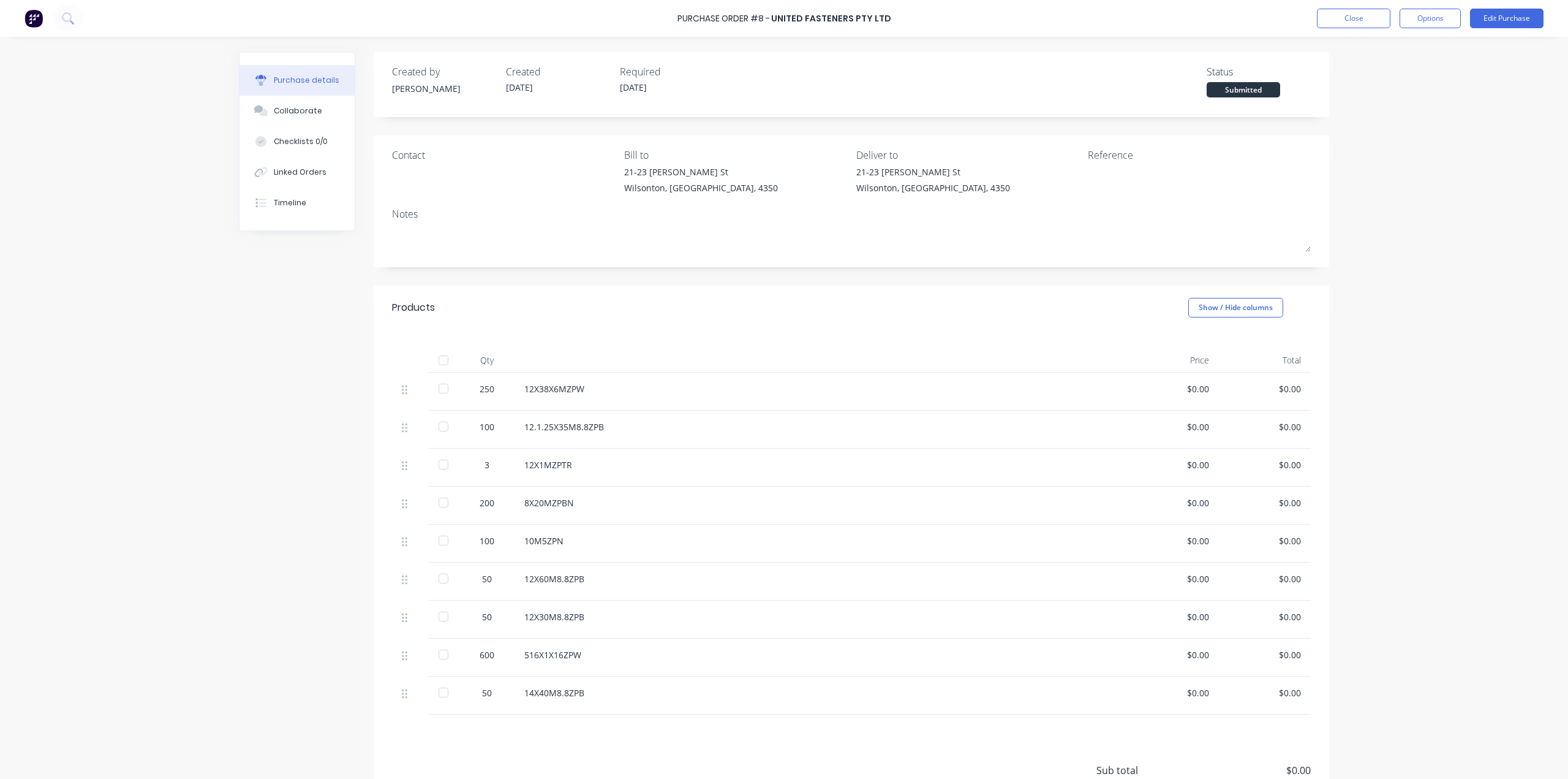
click at [239, 353] on div "Created by [PERSON_NAME] Created [DATE] Required [DATE] Status Submitted Contac…" at bounding box center [784, 465] width 1090 height 825
click at [1415, 192] on div "Purchase Order #8 - UNITED FASTENERS PTY LTD Close Options Edit Purchase Purcha…" at bounding box center [784, 390] width 1568 height 779
click at [1435, 14] on button "Options" at bounding box center [1430, 18] width 61 height 19
click at [1487, 74] on div "Purchase Order #8 - UNITED FASTENERS PTY LTD Close Options Edit Purchase Purcha…" at bounding box center [784, 390] width 1568 height 779
click at [14, 23] on div "Purchase Order #8 - UNITED FASTENERS PTY LTD Close Options Edit Purchase" at bounding box center [784, 18] width 1568 height 37
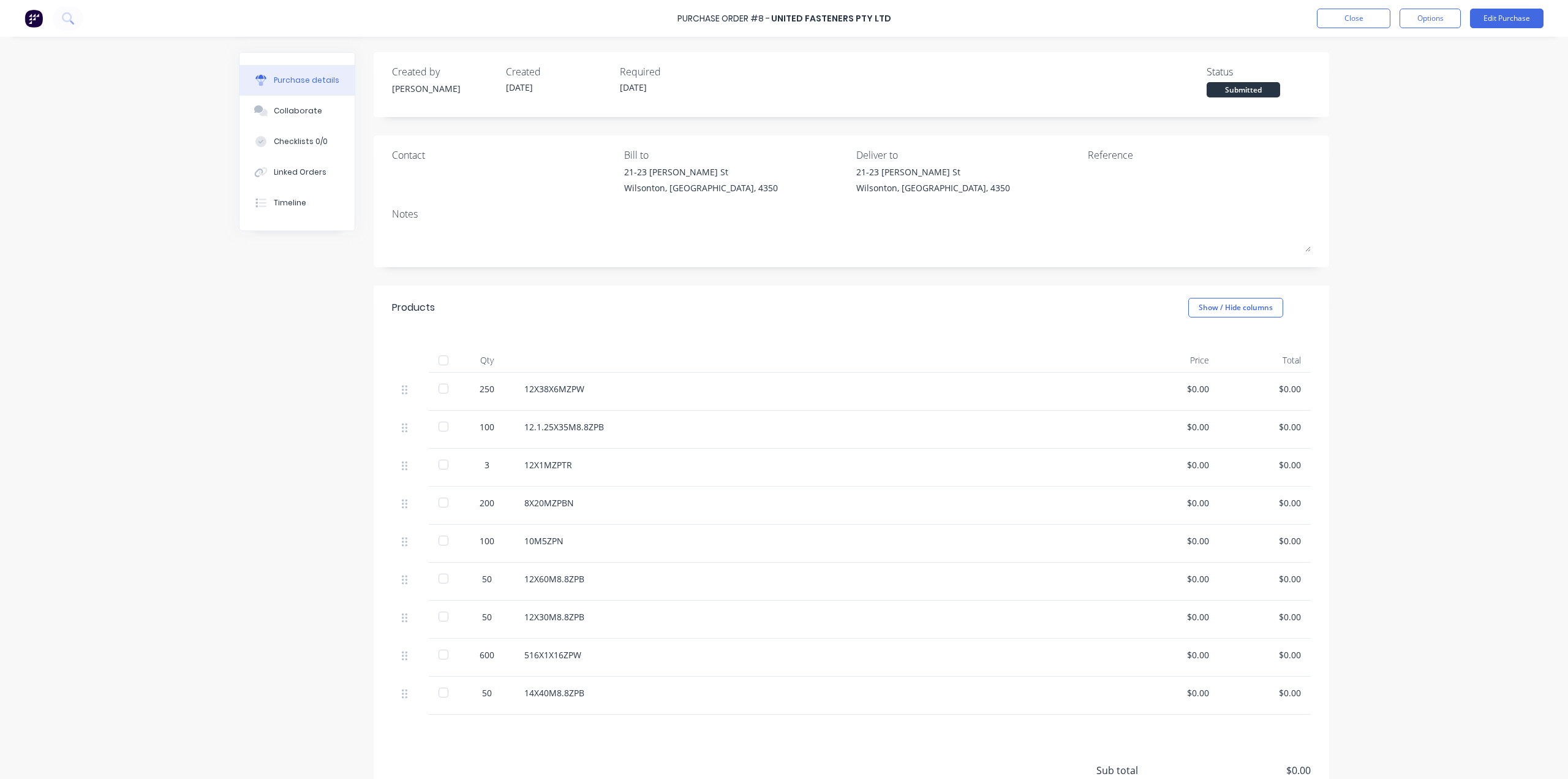
click at [32, 25] on img at bounding box center [34, 18] width 18 height 18
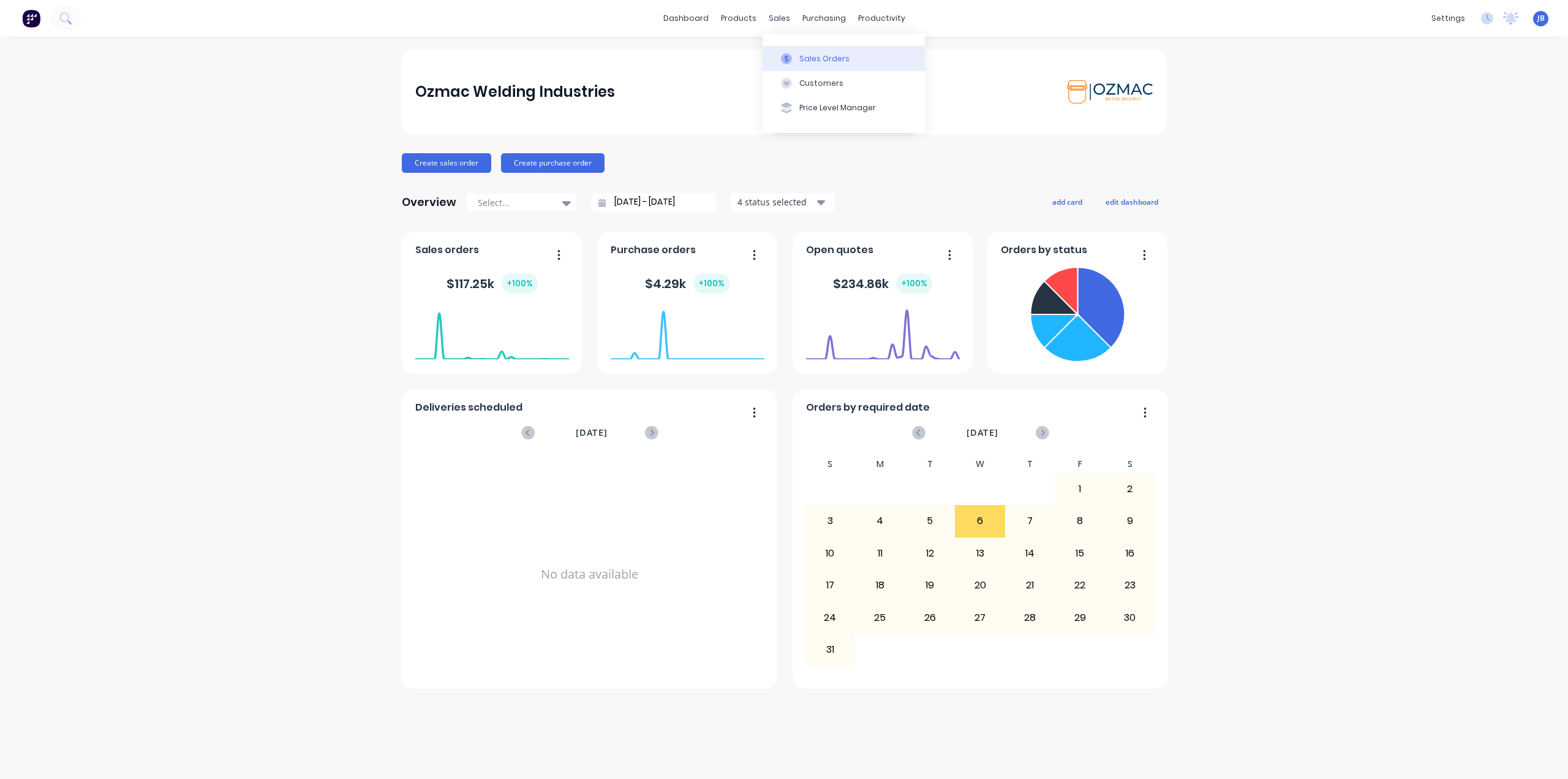
click at [801, 64] on div "Sales Orders" at bounding box center [824, 58] width 50 height 11
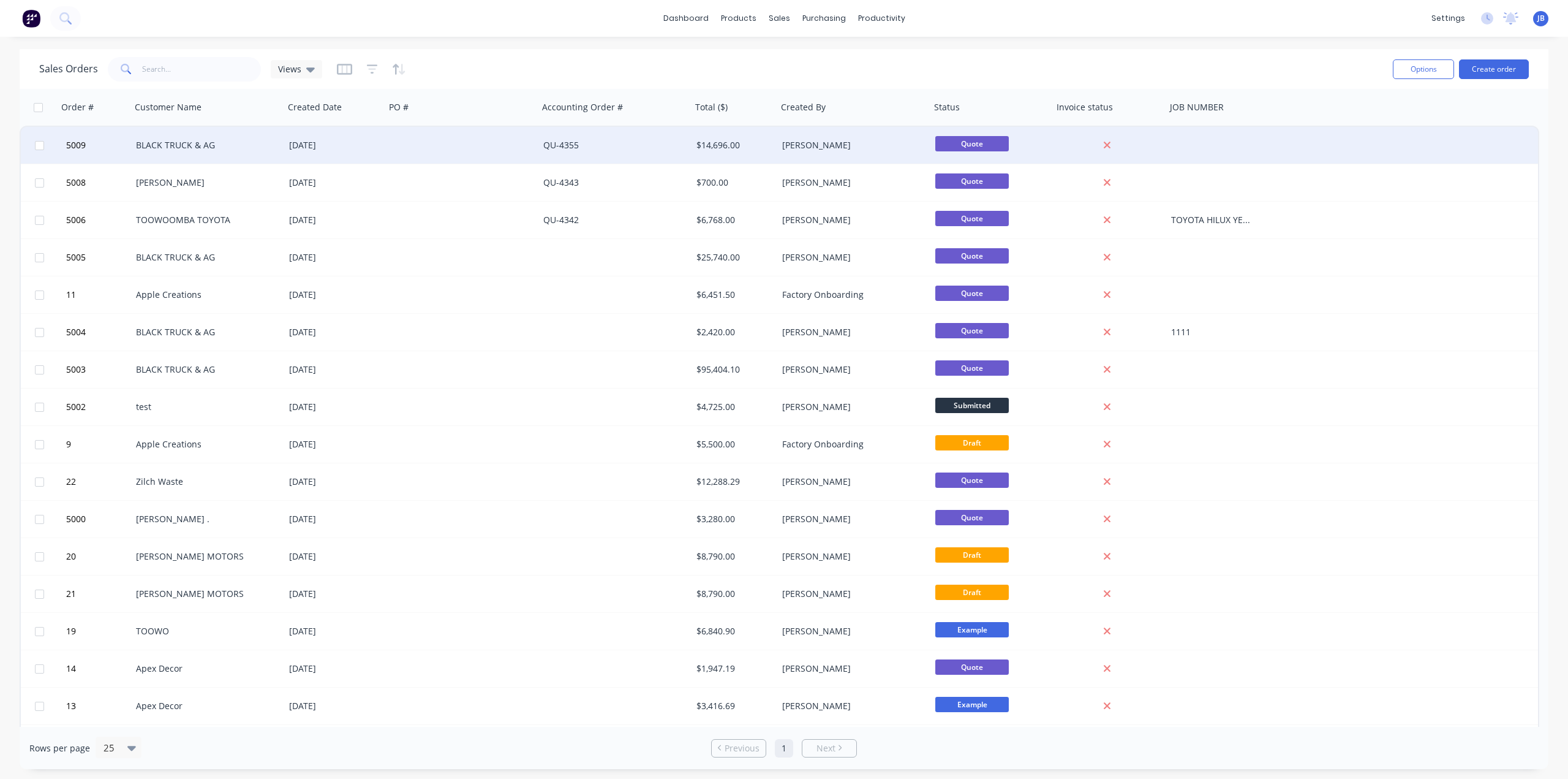
click at [749, 156] on div "$14,696.00" at bounding box center [735, 145] width 86 height 37
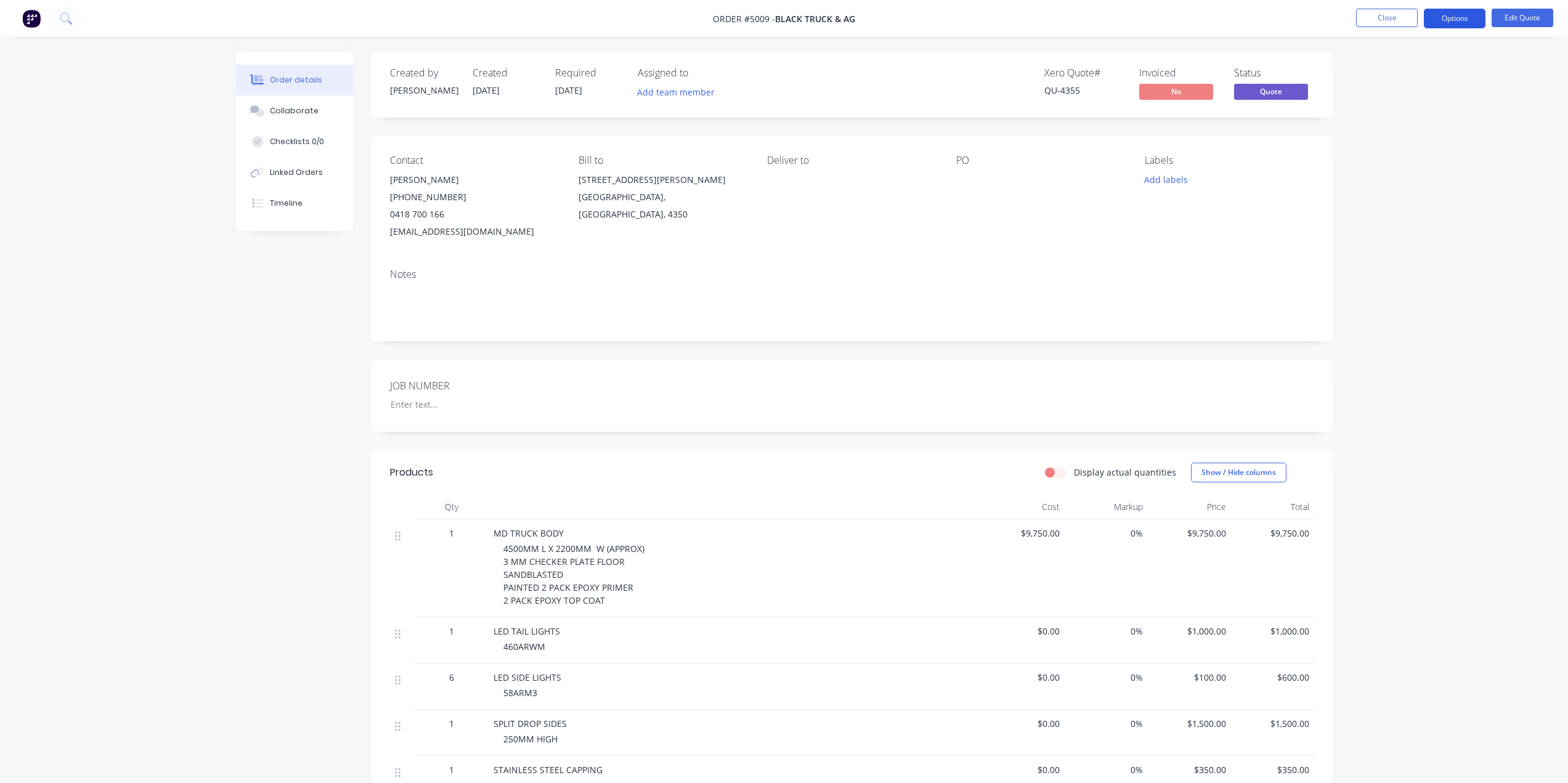
click at [1460, 12] on button "Options" at bounding box center [1454, 18] width 62 height 20
click at [1509, 132] on div "Order details Collaborate Checklists 0/0 Linked Orders Timeline Order details C…" at bounding box center [784, 520] width 1568 height 1039
click at [1458, 161] on div "Order details Collaborate Checklists 0/0 Linked Orders Timeline Order details C…" at bounding box center [784, 520] width 1568 height 1039
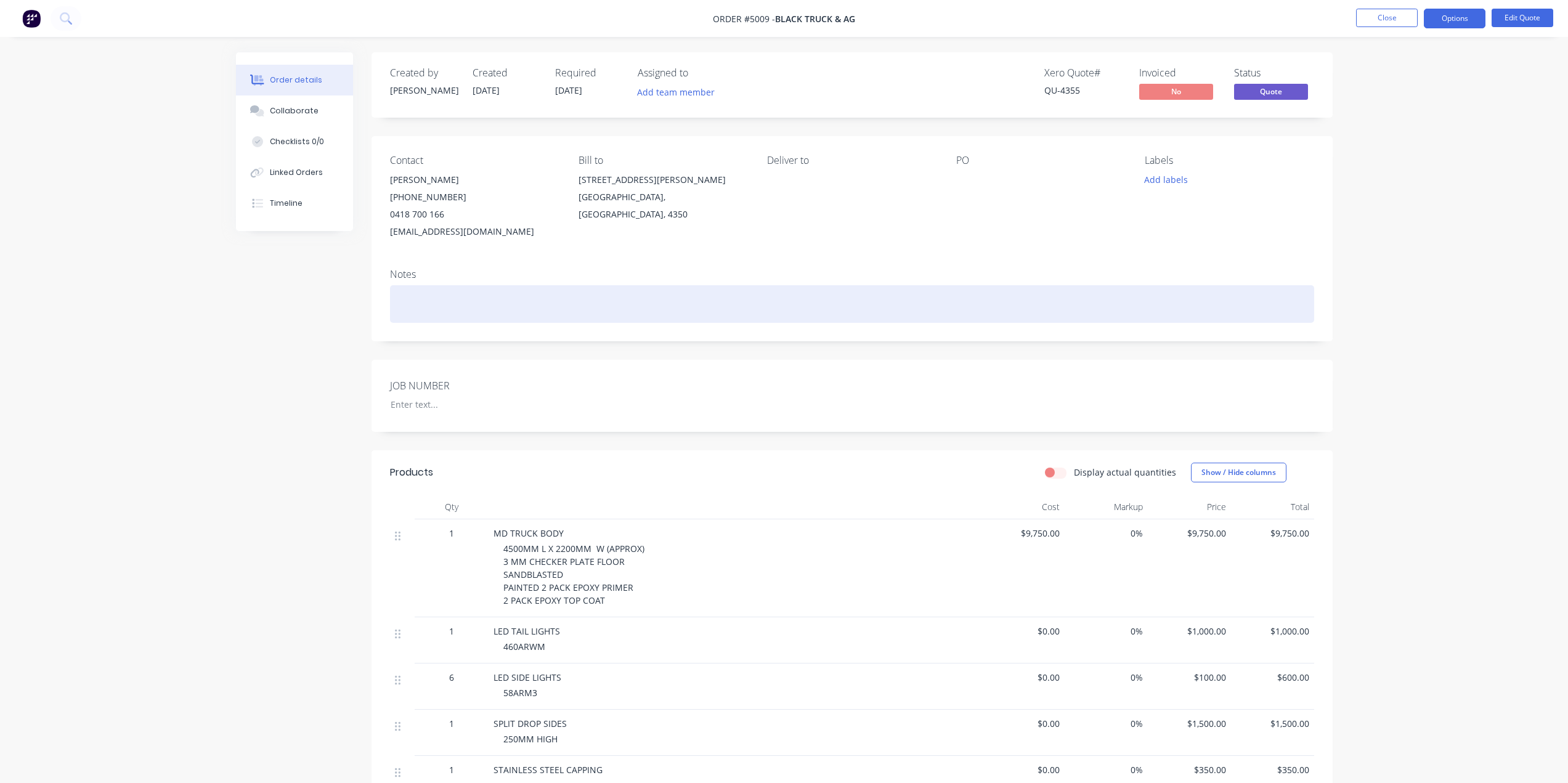
click at [884, 306] on div at bounding box center [852, 304] width 924 height 38
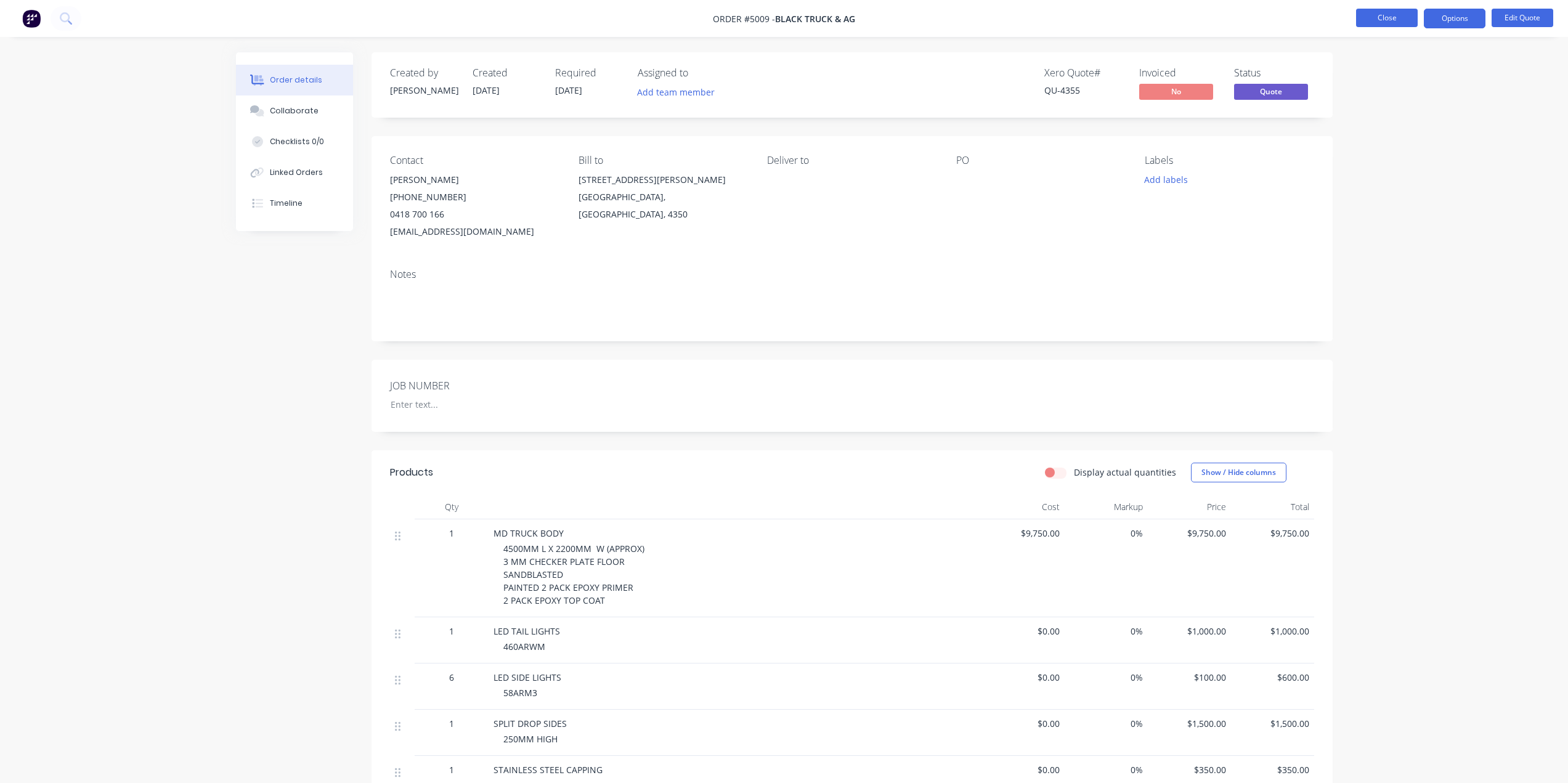
click at [1367, 24] on button "Close" at bounding box center [1387, 18] width 62 height 18
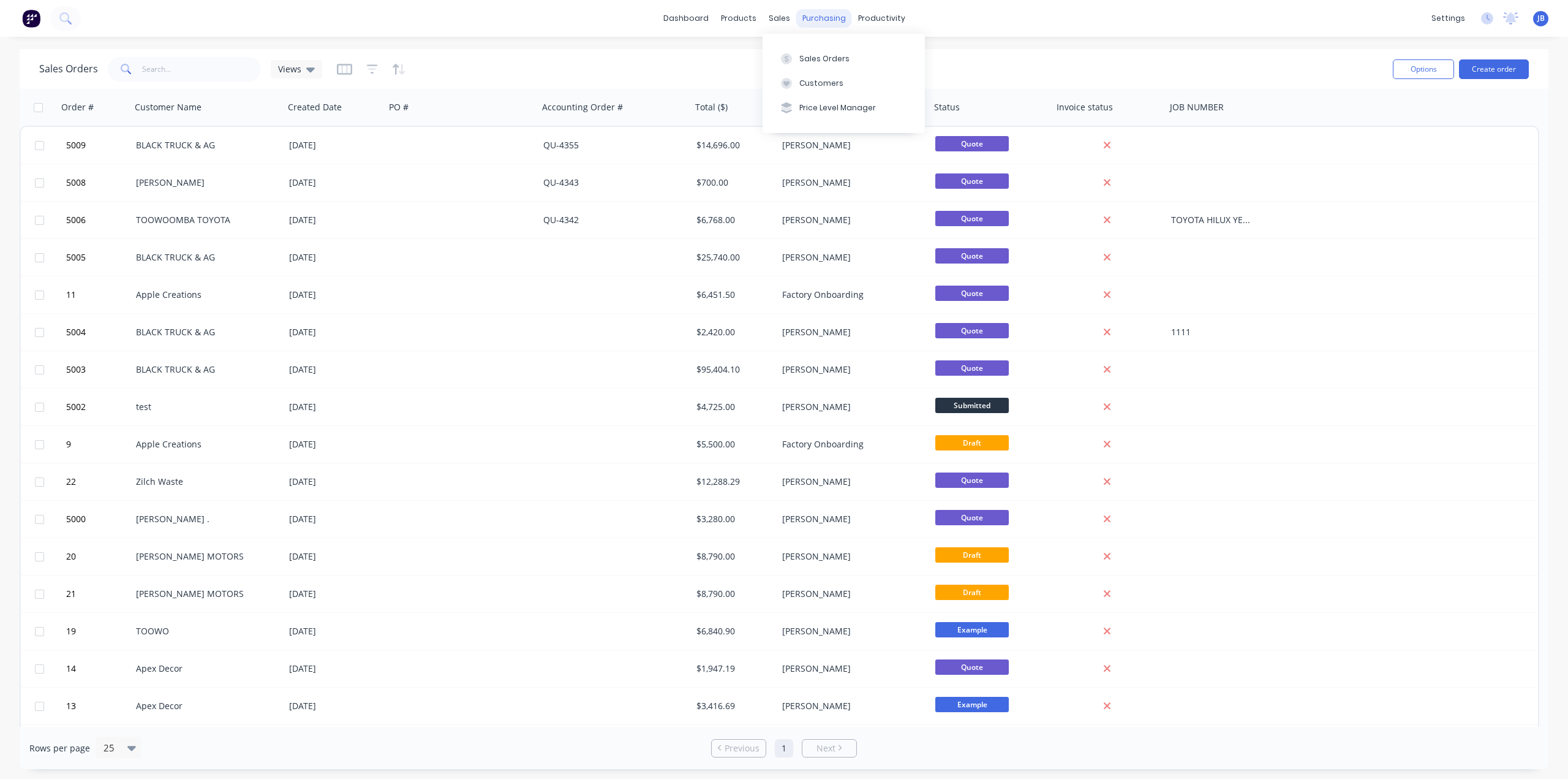
click at [819, 17] on div "purchasing" at bounding box center [824, 18] width 56 height 18
click at [825, 53] on div at bounding box center [818, 58] width 18 height 11
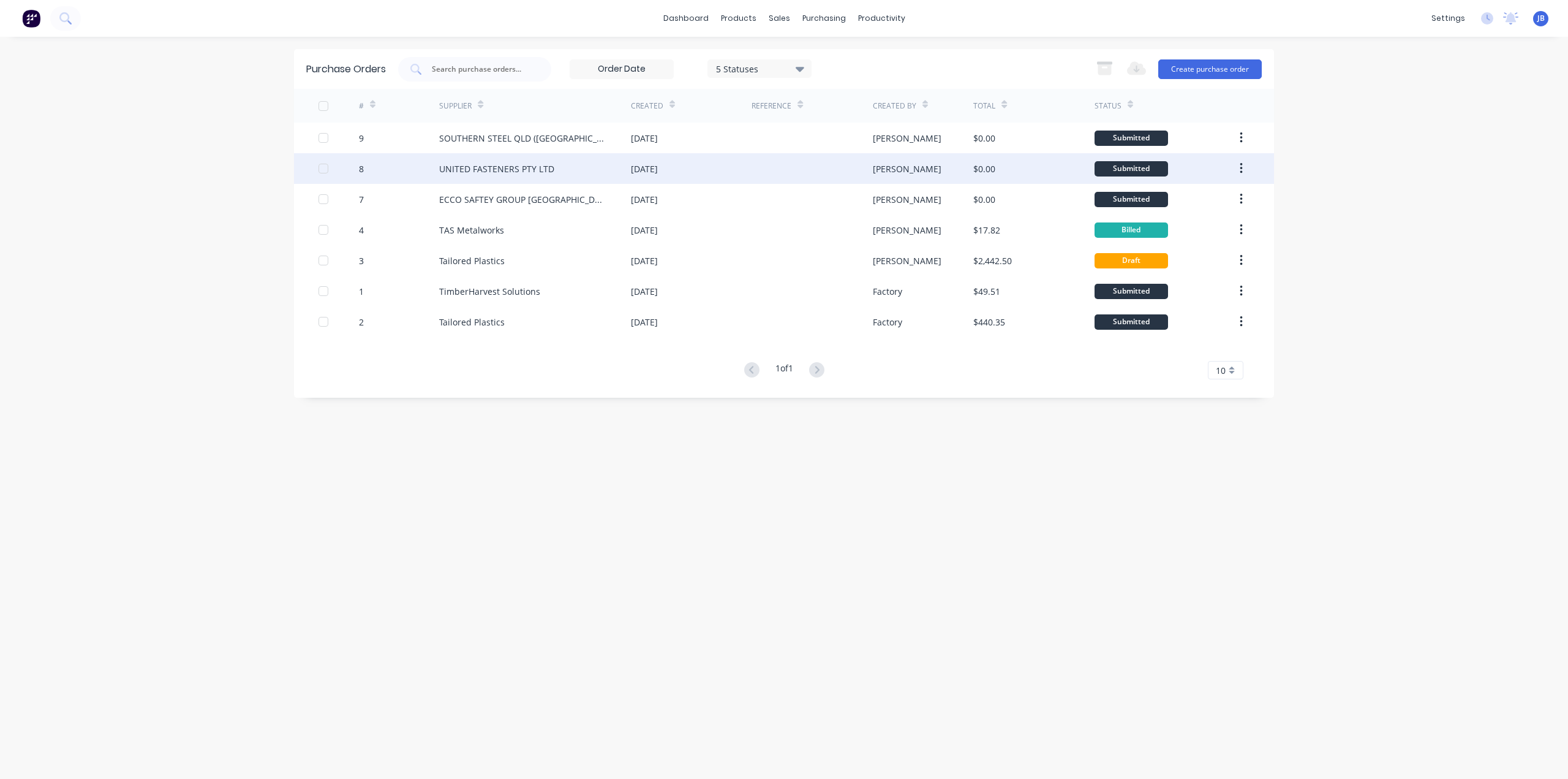
click at [706, 170] on div "05 Aug 2025" at bounding box center [691, 168] width 121 height 30
click at [531, 172] on div "UNITED FASTENERS PTY LTD" at bounding box center [497, 169] width 115 height 13
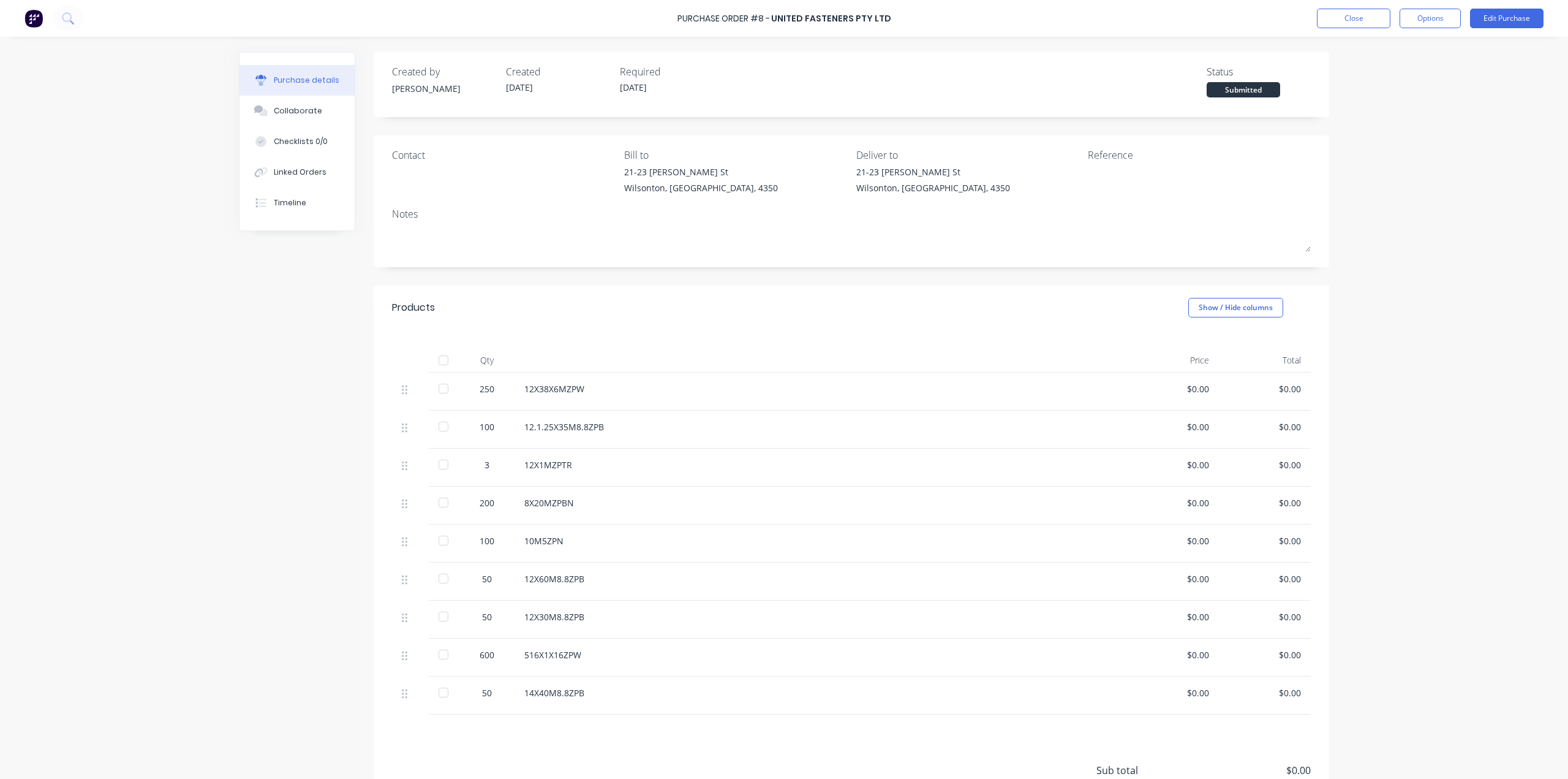
click at [650, 274] on div "Created by [PERSON_NAME] Created [DATE] Required [DATE] Status Submitted Contac…" at bounding box center [852, 465] width 956 height 825
click at [699, 267] on div "Created by [PERSON_NAME] Created [DATE] Required [DATE] Status Submitted Contac…" at bounding box center [852, 465] width 956 height 825
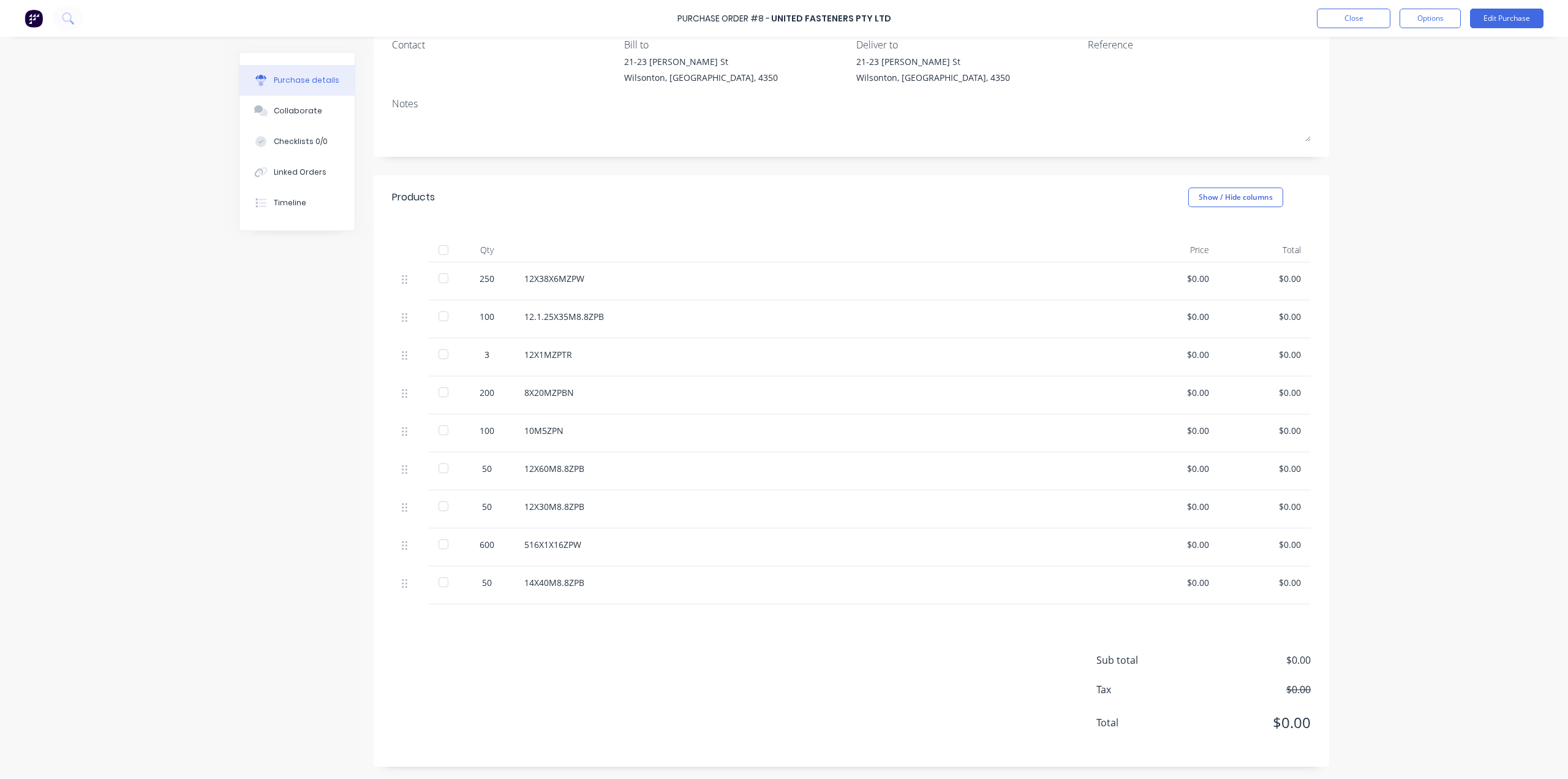
click at [549, 351] on div "12X1MZPTR" at bounding box center [821, 355] width 593 height 13
click at [575, 355] on div "12X1MZPTR" at bounding box center [821, 355] width 593 height 13
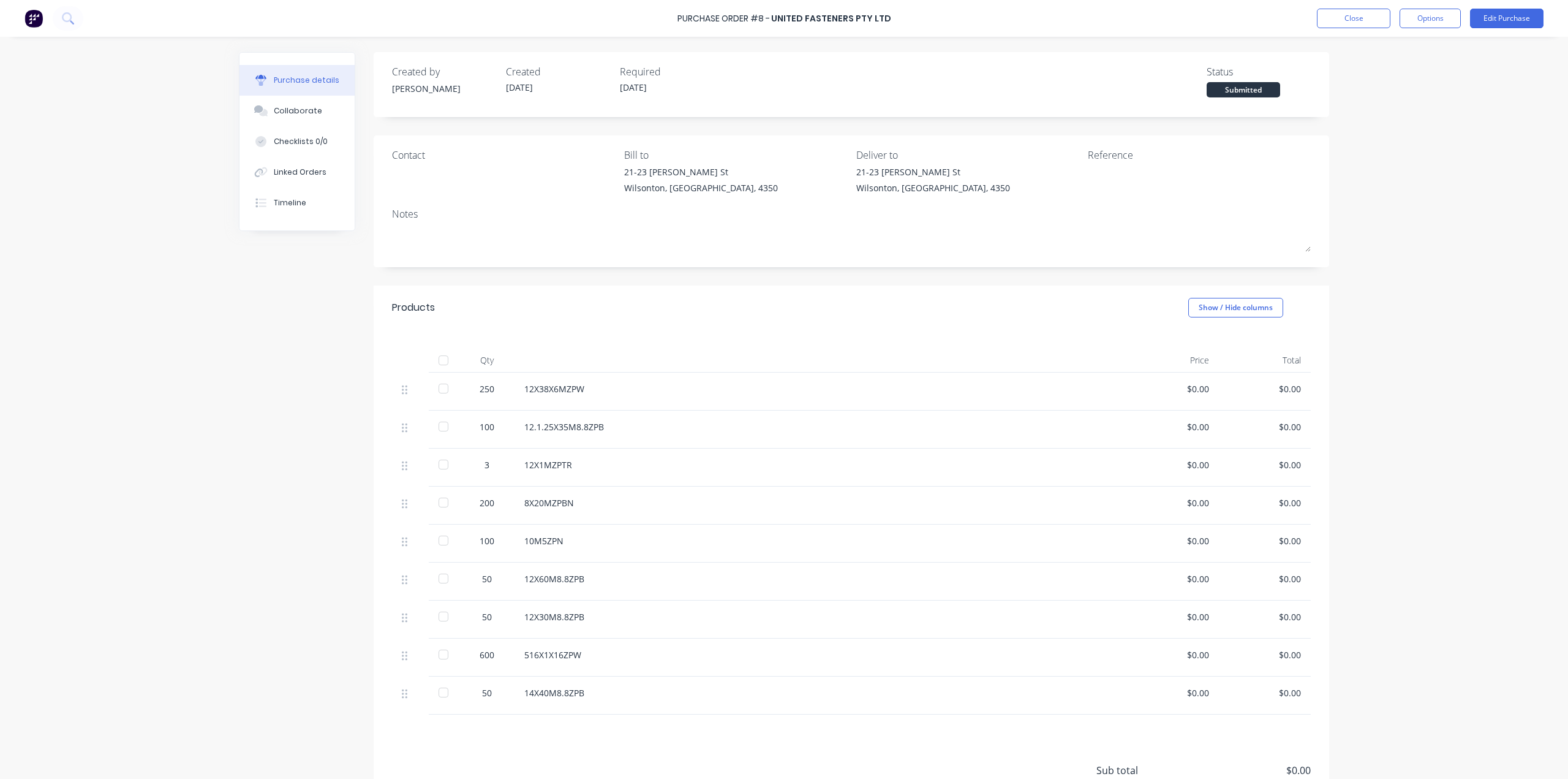
click at [1029, 278] on div "Created by [PERSON_NAME] Created [DATE] Required [DATE] Status Submitted Contac…" at bounding box center [852, 465] width 956 height 825
click at [1031, 277] on div "Created by [PERSON_NAME] Created [DATE] Required [DATE] Status Submitted Contac…" at bounding box center [852, 465] width 956 height 825
click at [149, 368] on div "Purchase Order #8 - UNITED FASTENERS PTY LTD Close Options Edit Purchase Purcha…" at bounding box center [784, 390] width 1568 height 779
click at [414, 283] on div "Created by [PERSON_NAME] Created [DATE] Required [DATE] Status Submitted Contac…" at bounding box center [852, 465] width 956 height 825
click at [1337, 21] on button "Close" at bounding box center [1354, 18] width 74 height 19
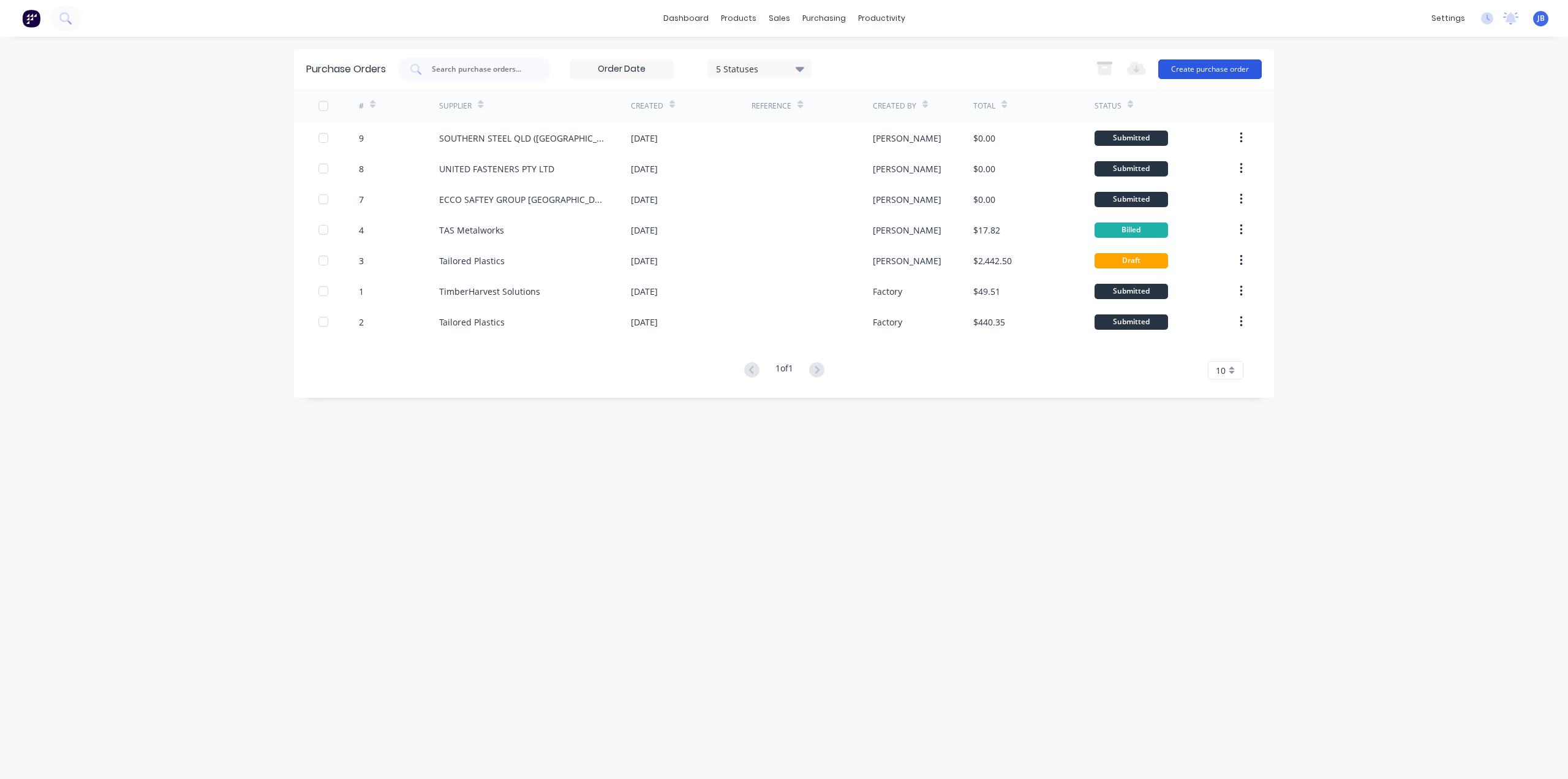
click at [1220, 70] on button "Create purchase order" at bounding box center [1210, 69] width 103 height 19
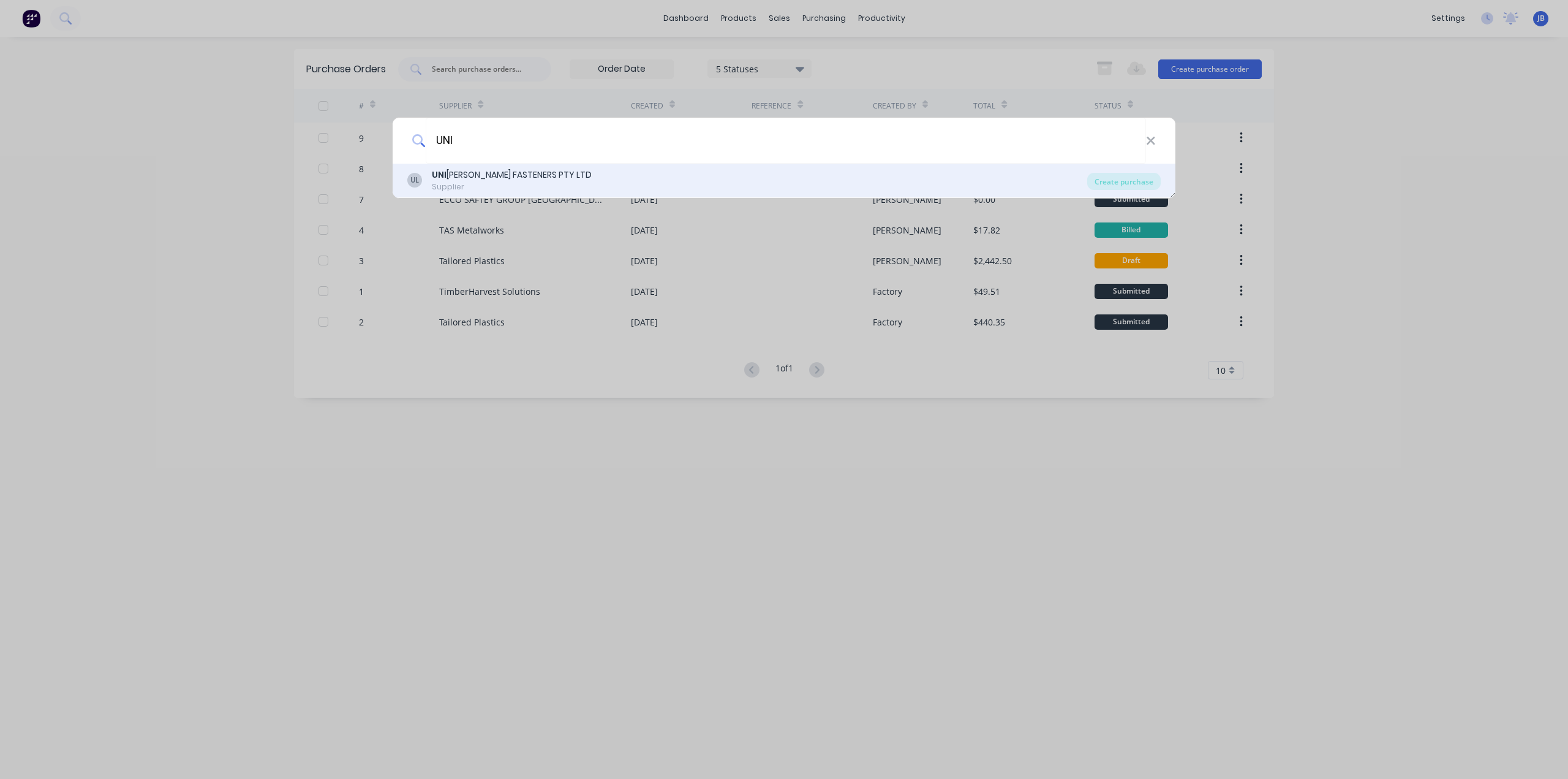
type input "UNI"
click at [522, 181] on div "Supplier" at bounding box center [511, 186] width 160 height 11
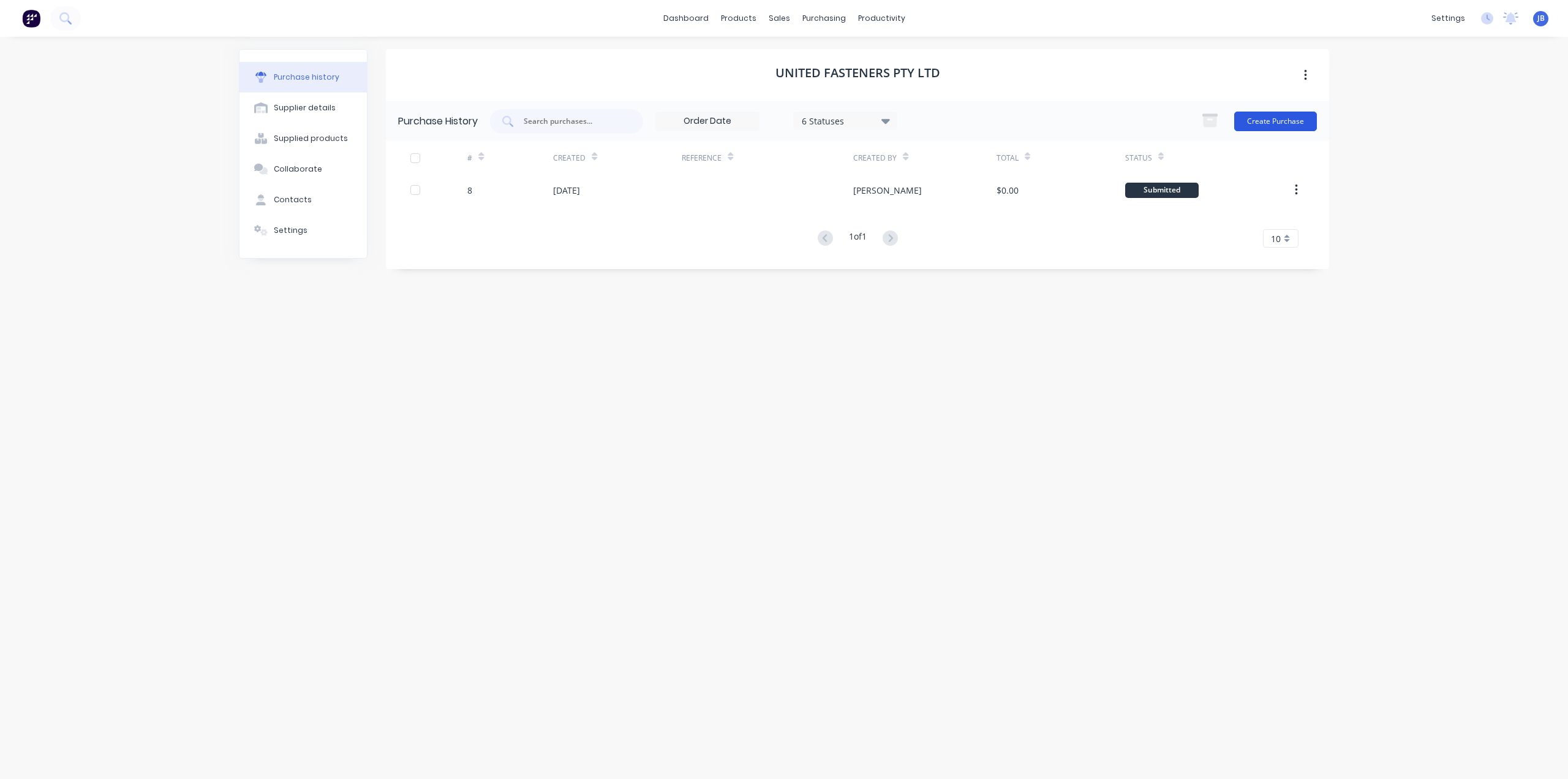
click at [1265, 117] on button "Create Purchase" at bounding box center [1276, 121] width 83 height 19
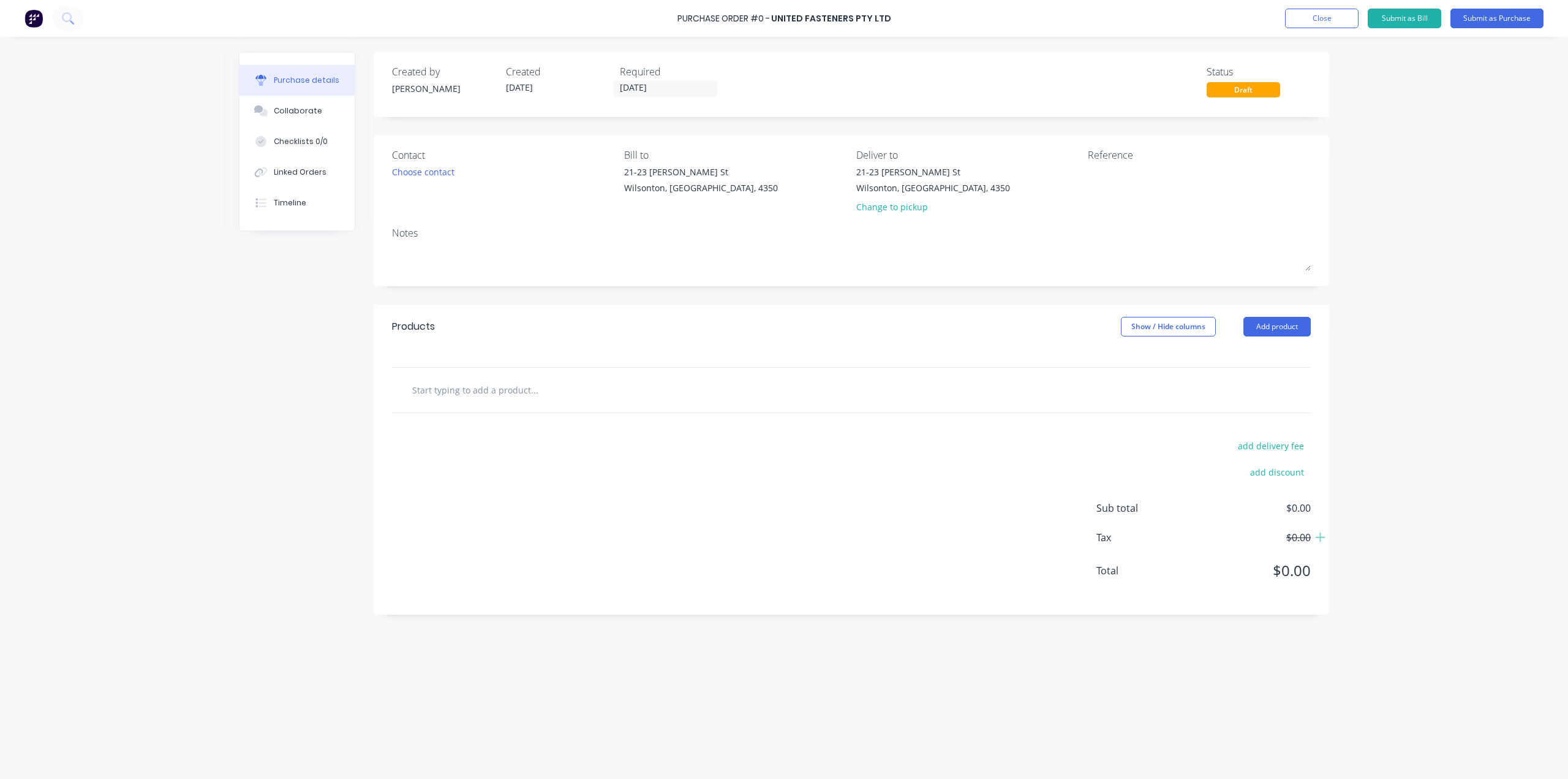
click at [628, 392] on input "text" at bounding box center [534, 390] width 245 height 25
click at [460, 397] on input "text" at bounding box center [534, 390] width 245 height 25
paste input "10M5ZPN"
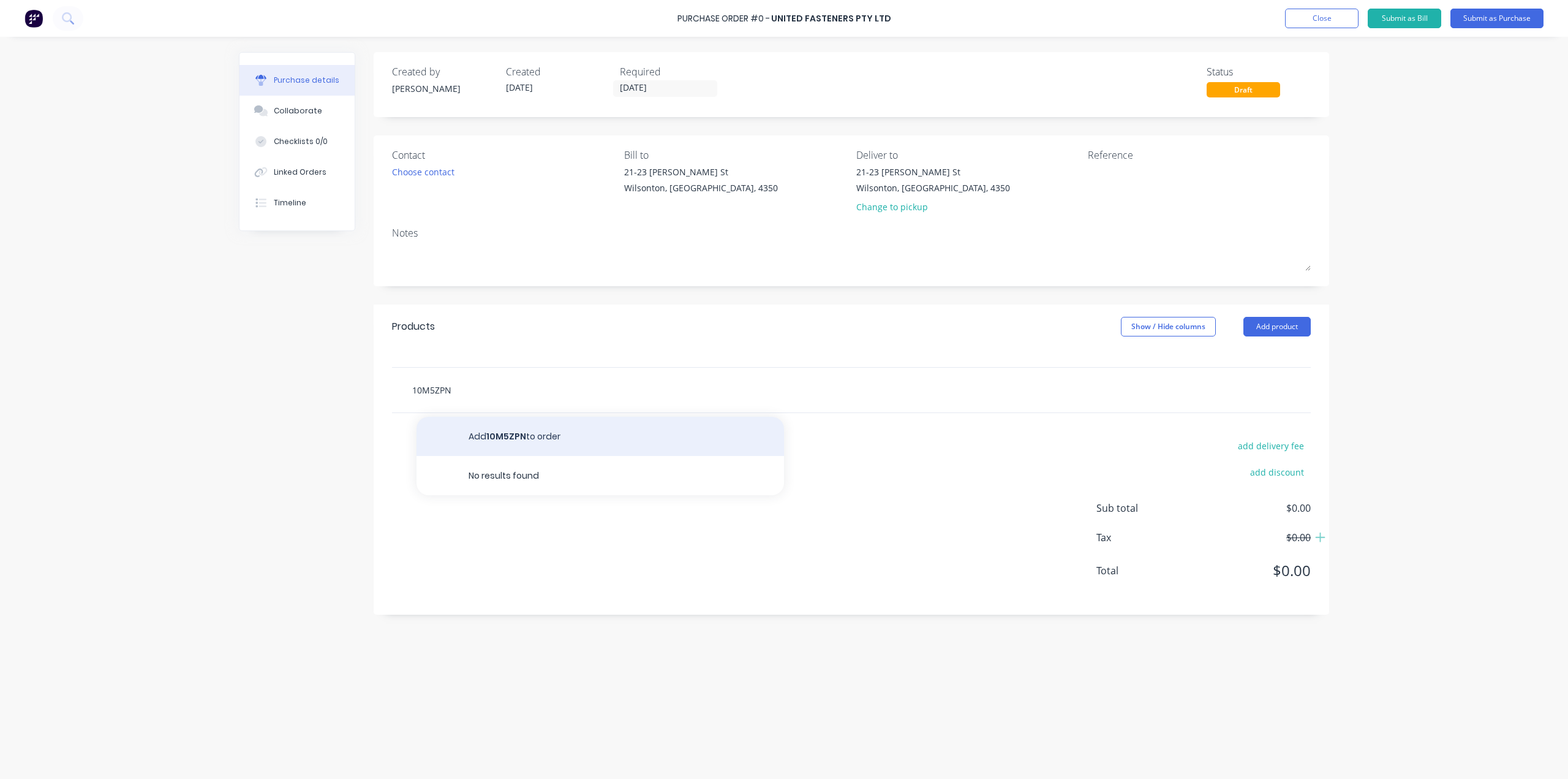
type input "10M5ZPN"
click at [525, 441] on button "Add 10M5ZPN to order" at bounding box center [600, 436] width 367 height 39
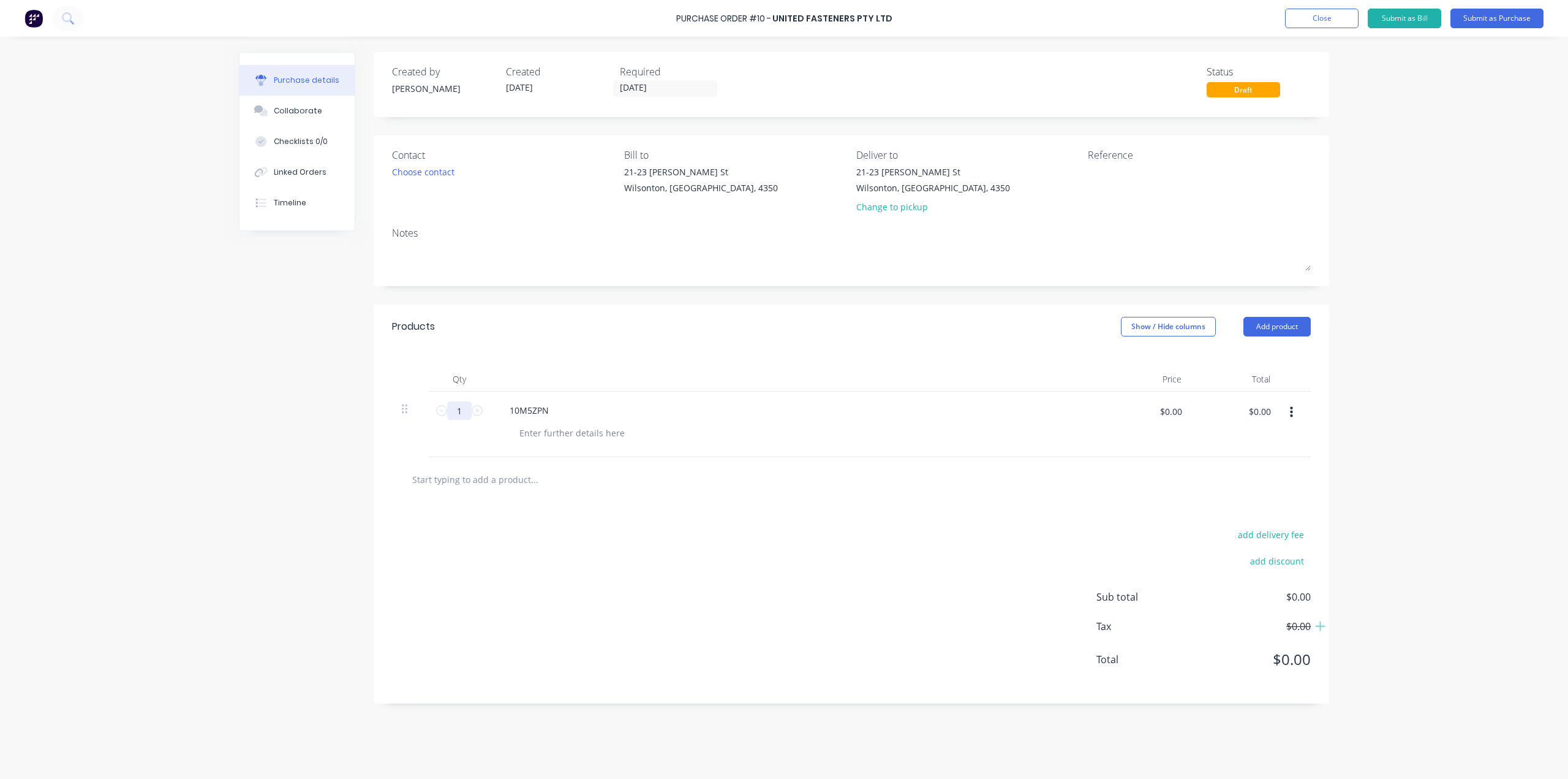
click at [460, 407] on input "1" at bounding box center [460, 411] width 25 height 18
type input "100"
click at [489, 479] on input "text" at bounding box center [534, 479] width 245 height 25
click at [506, 484] on input "text" at bounding box center [534, 479] width 245 height 25
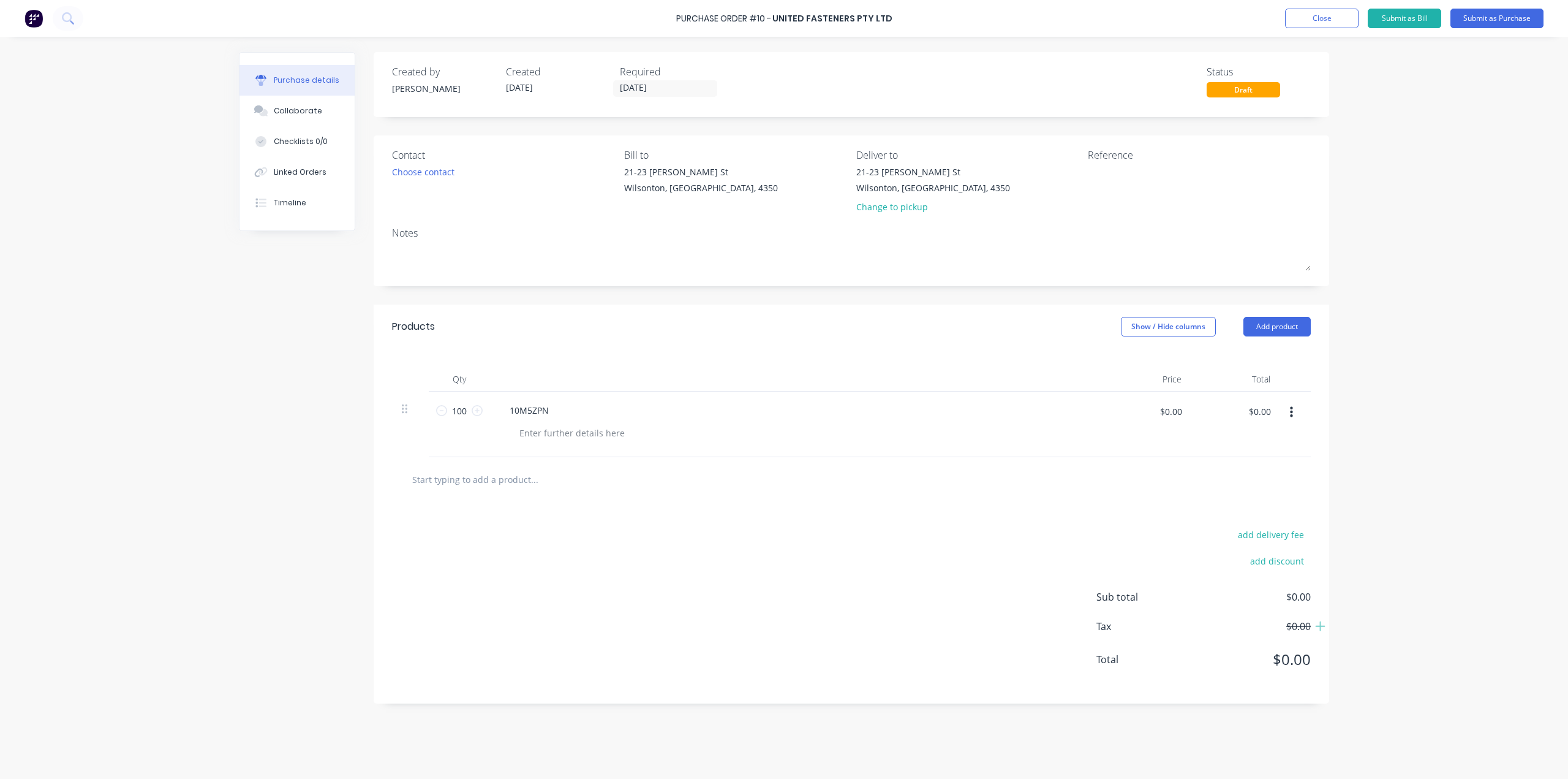
paste input "12X30M8.8ZPB"
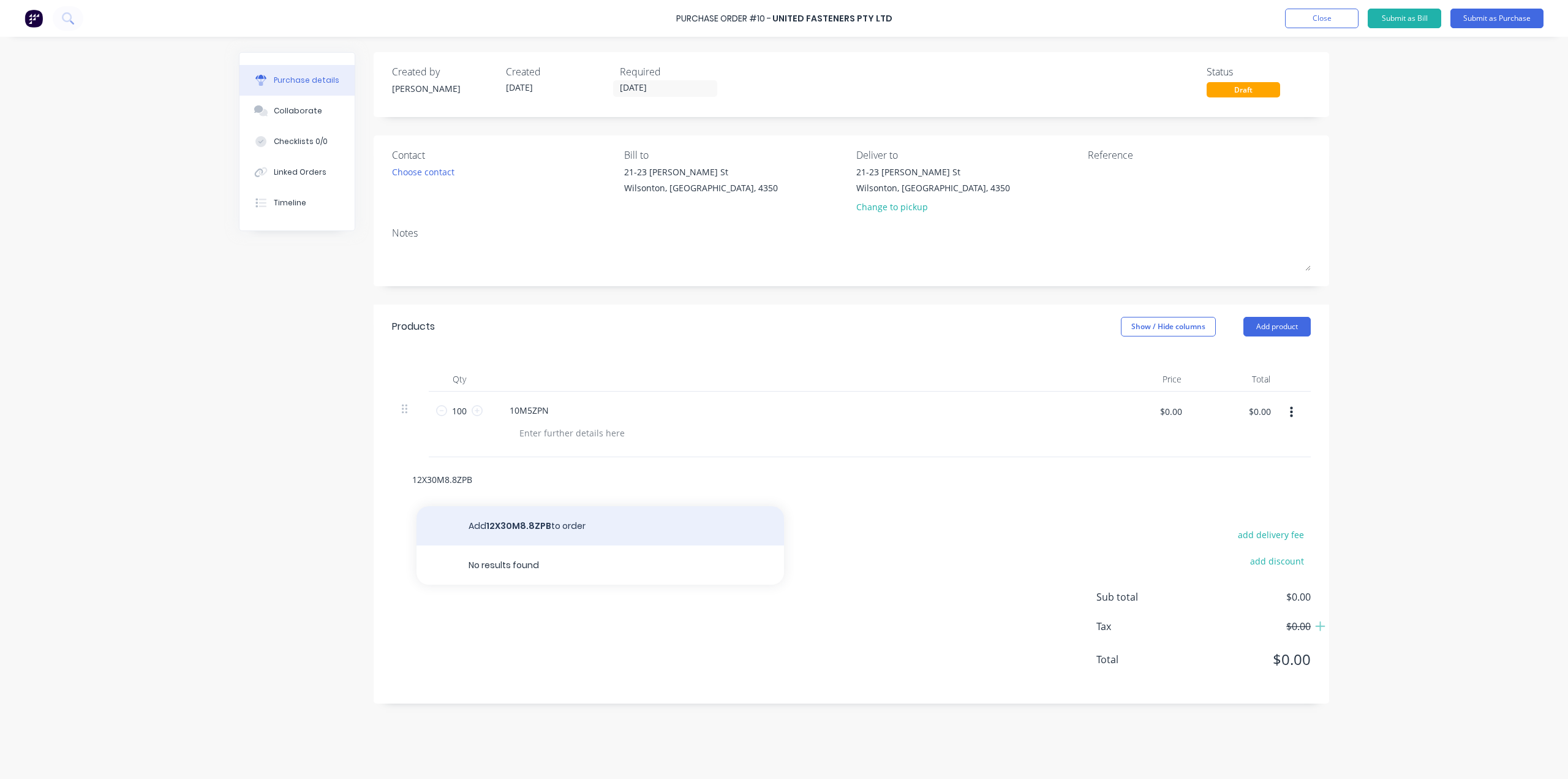
type input "12X30M8.8ZPB"
click at [570, 527] on button "Add 12X30M8.8ZPB to order" at bounding box center [600, 526] width 367 height 39
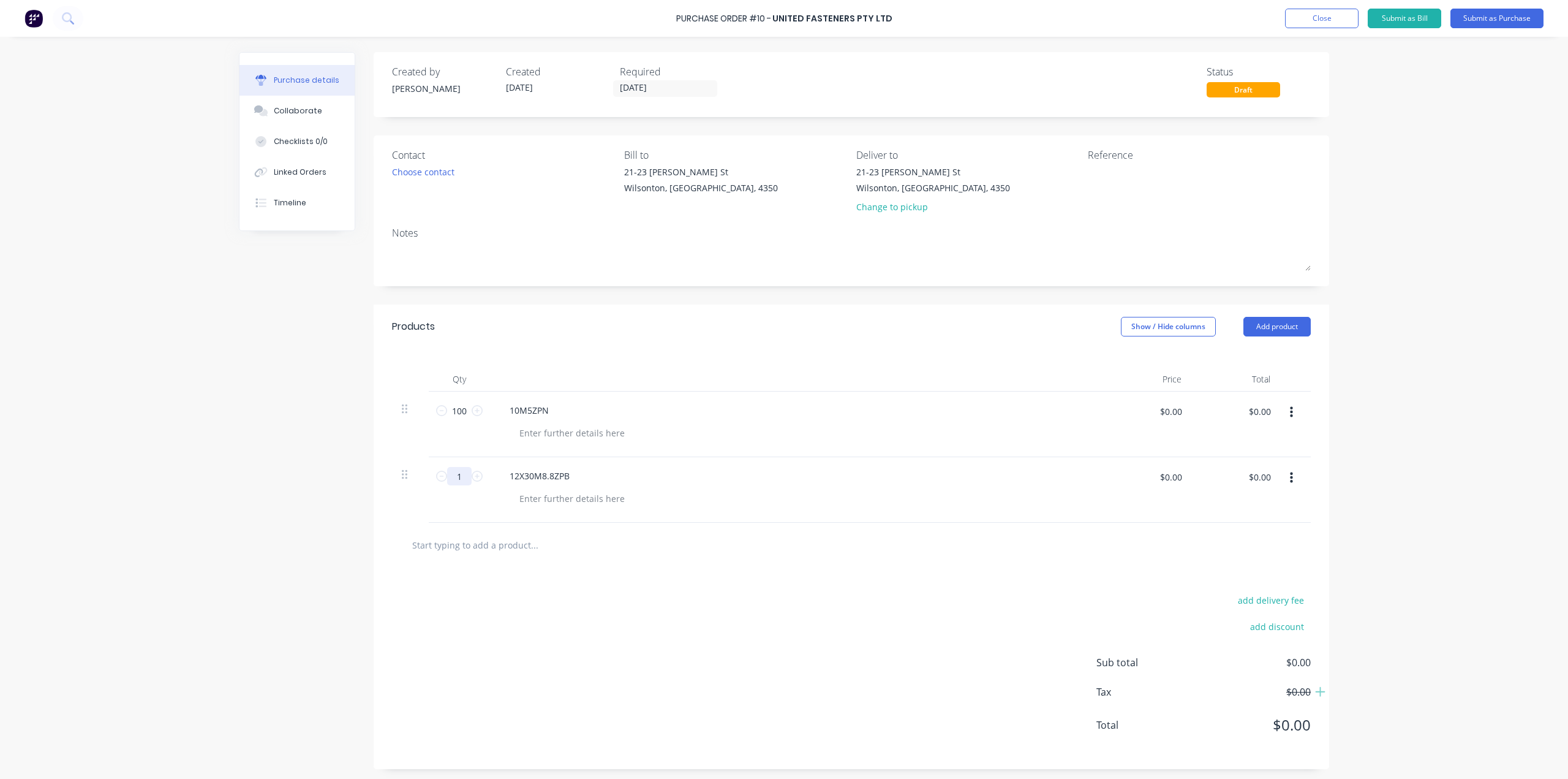
click at [458, 474] on input "1" at bounding box center [460, 476] width 25 height 18
type input "50"
click at [496, 543] on input "text" at bounding box center [534, 545] width 245 height 25
click at [481, 536] on input "text" at bounding box center [534, 545] width 245 height 25
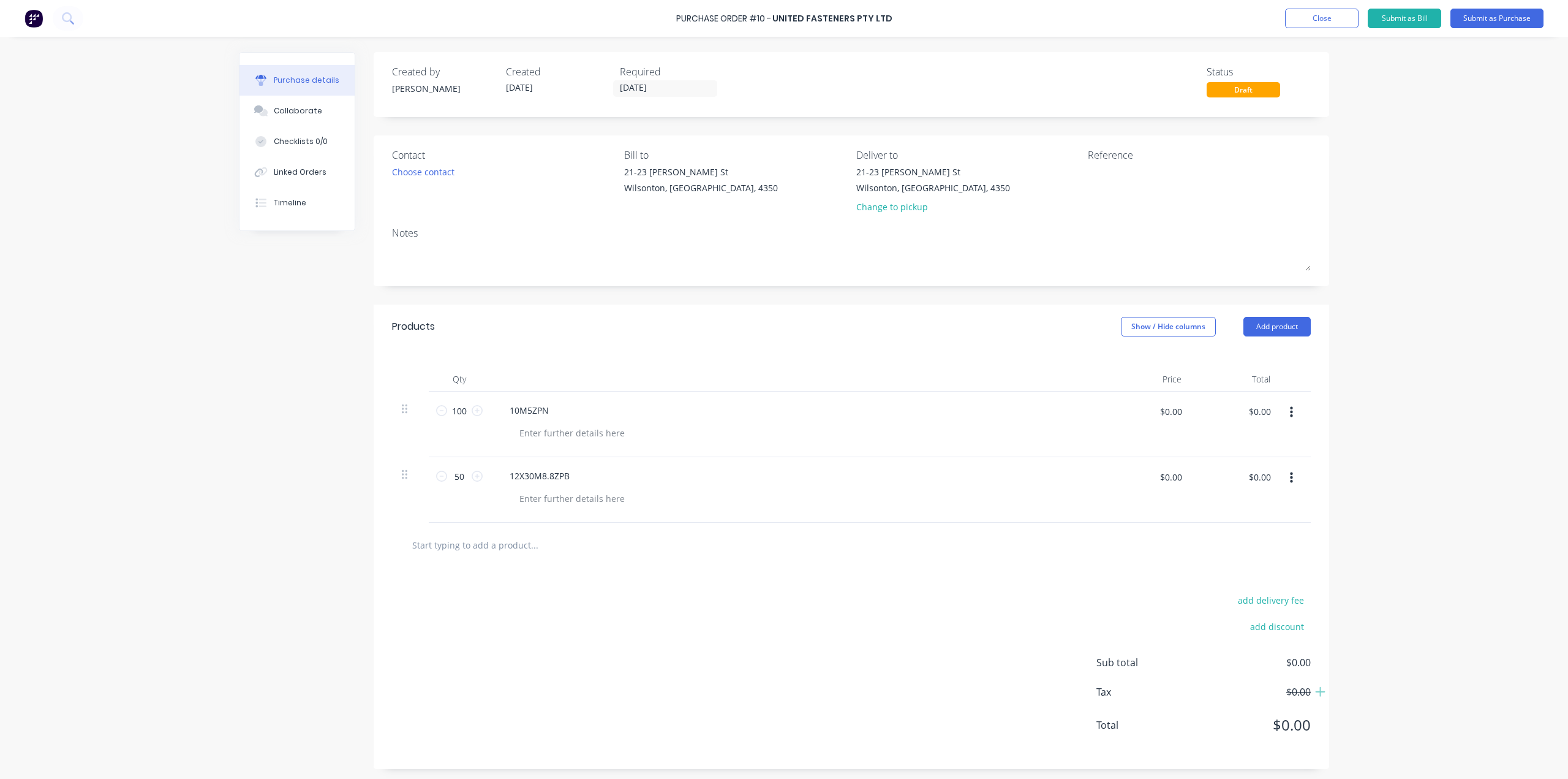
paste input "12X60M8.8ZPB"
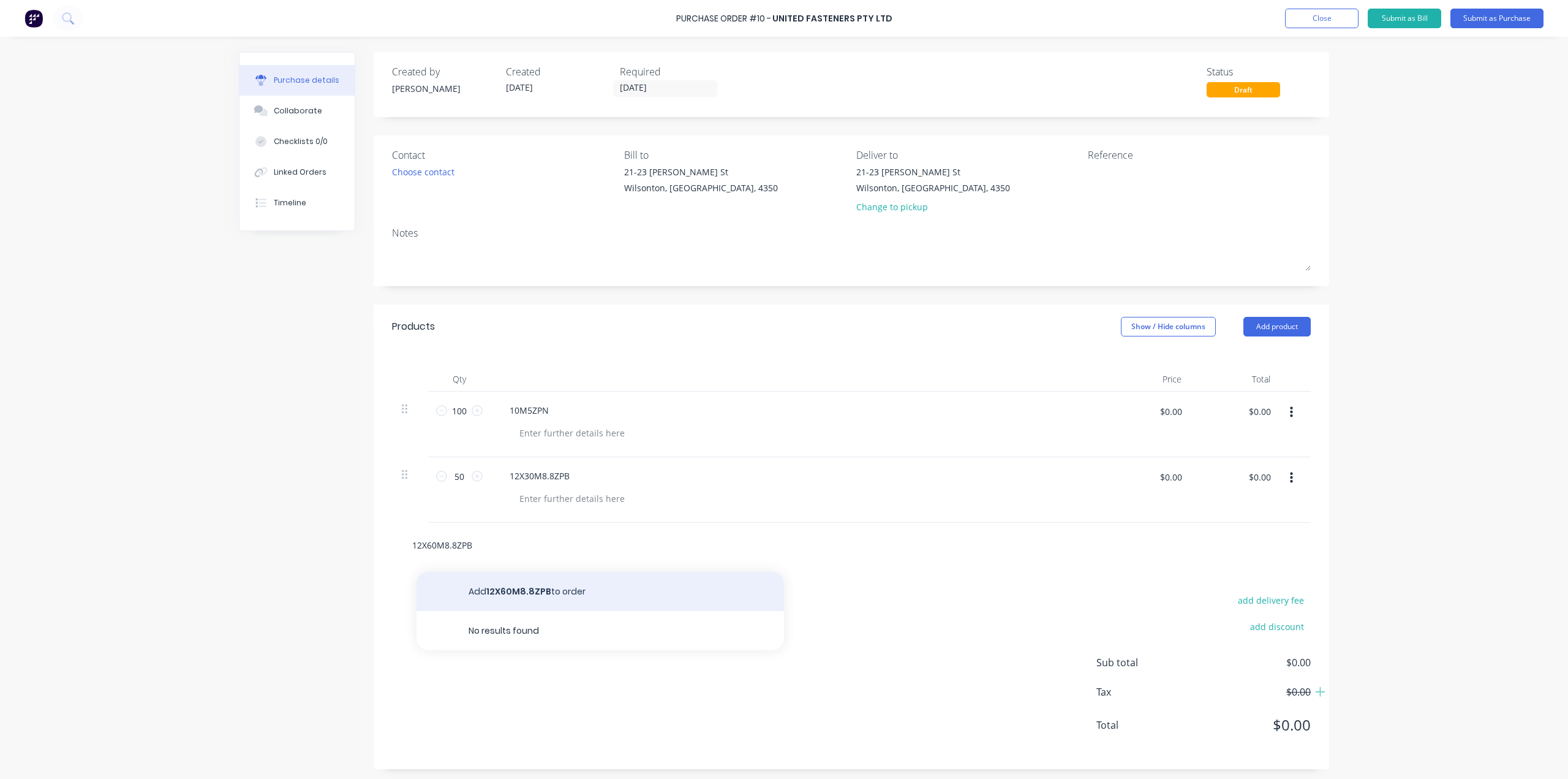
type input "12X60M8.8ZPB"
click at [512, 588] on button "Add 12X60M8.8ZPB to order" at bounding box center [600, 591] width 367 height 39
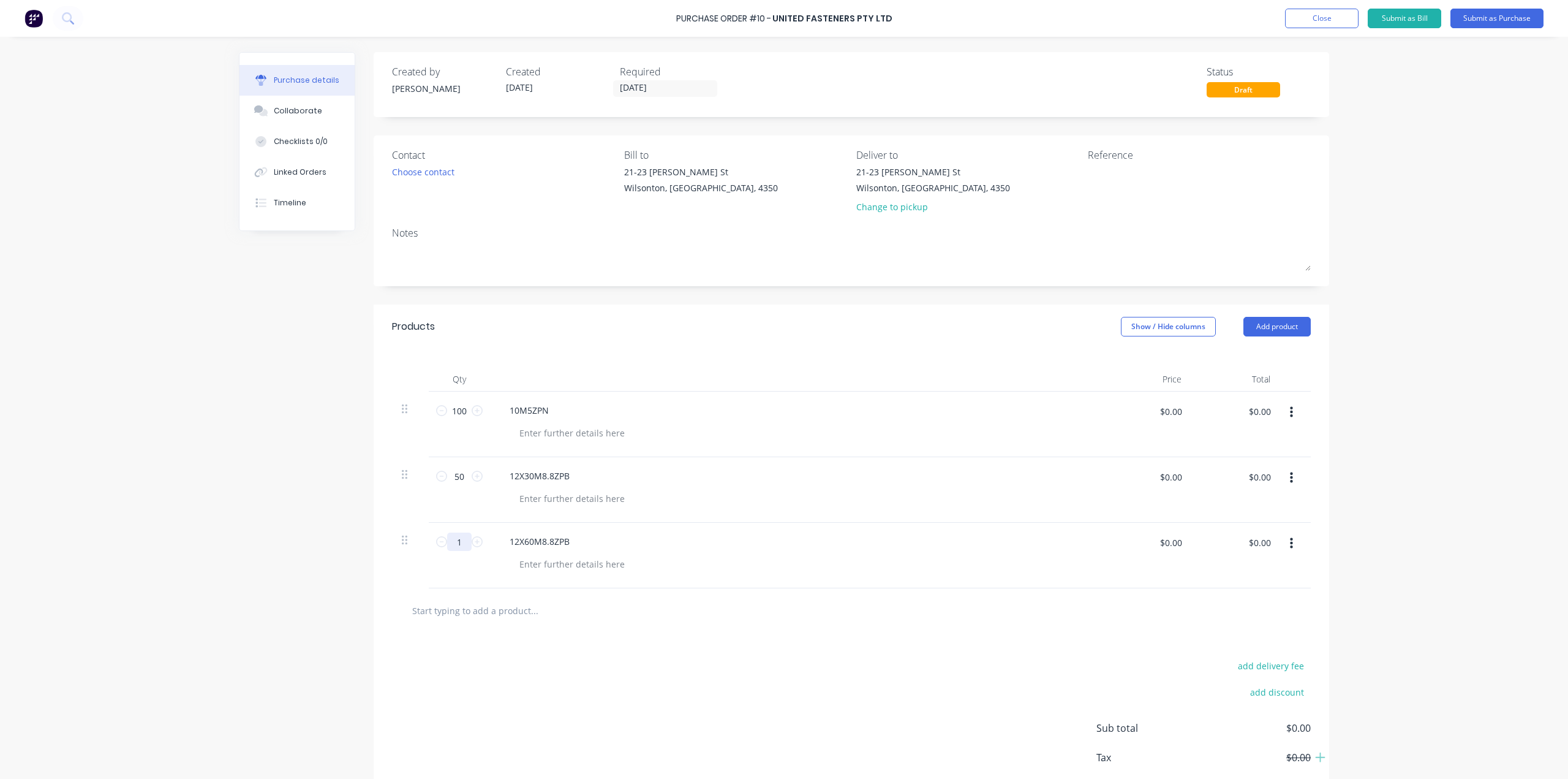
click at [451, 543] on input "1" at bounding box center [460, 542] width 25 height 18
type input "5"
type input "25"
click at [530, 615] on input "text" at bounding box center [534, 611] width 245 height 25
click at [469, 611] on input "text" at bounding box center [534, 611] width 245 height 25
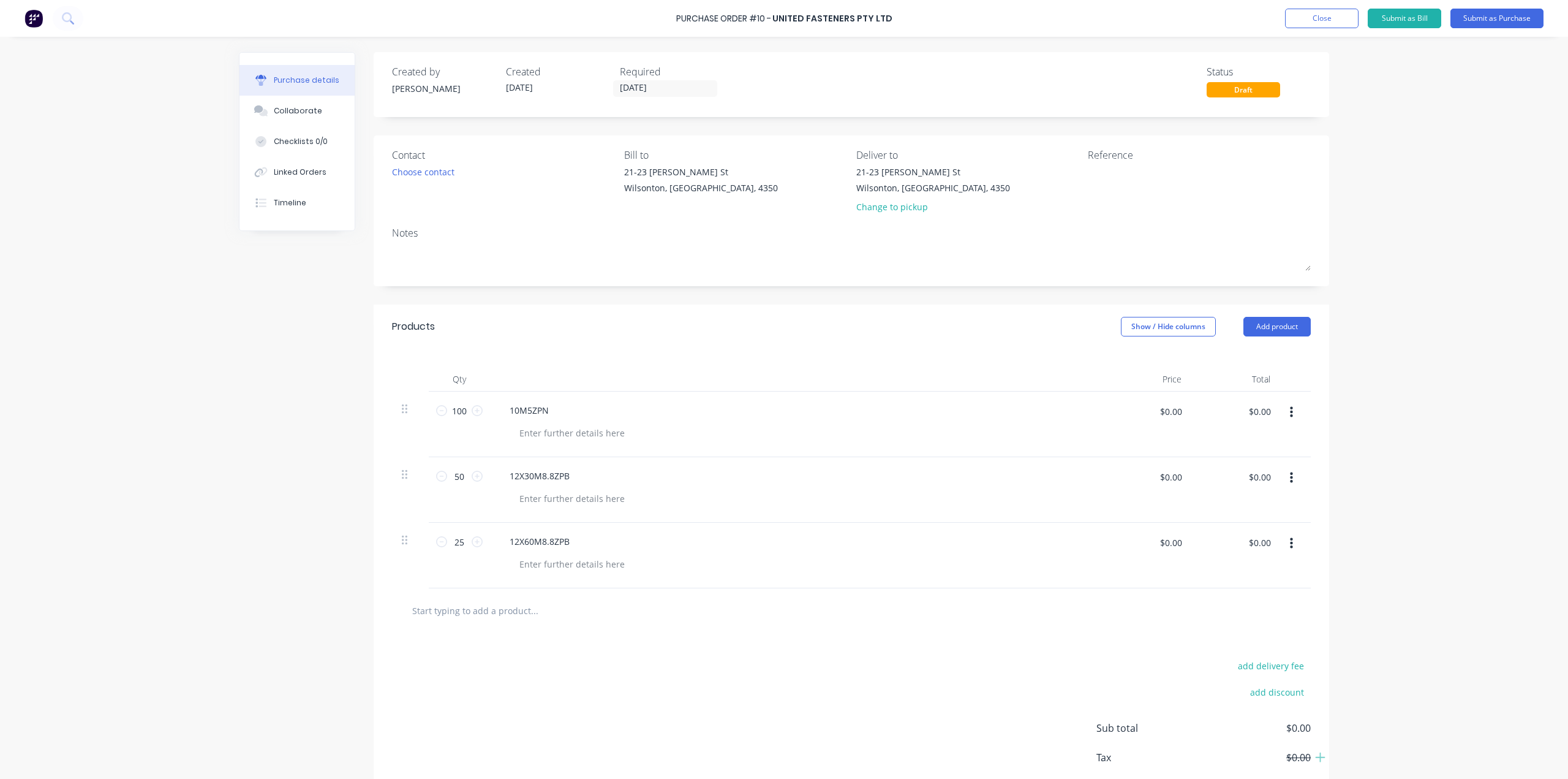
paste input "12.1.5X35M8.8ZPB"
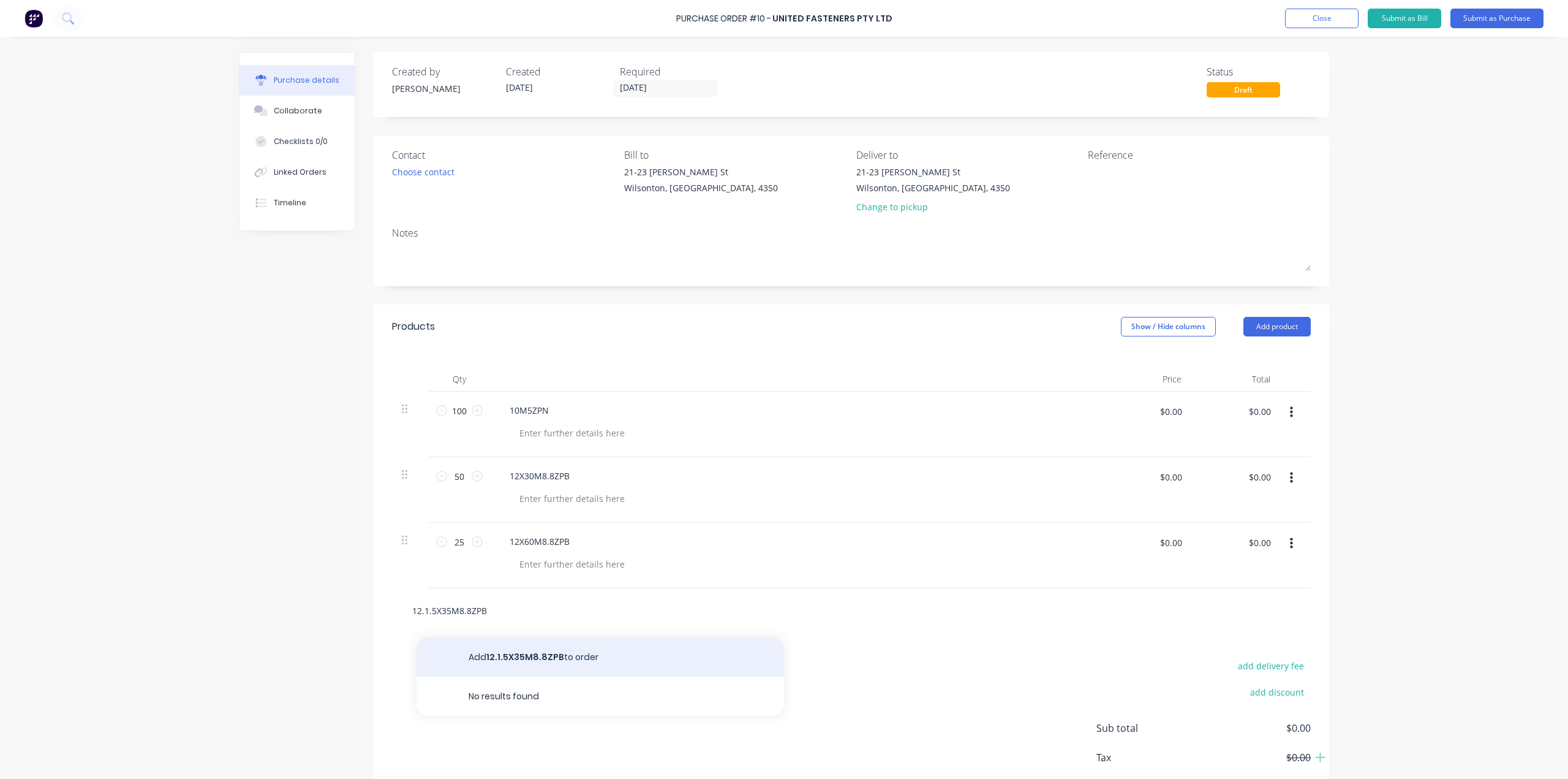
type input "12.1.5X35M8.8ZPB"
click at [528, 661] on button "Add 12.1.5X35M8.8ZPB to order" at bounding box center [600, 657] width 367 height 39
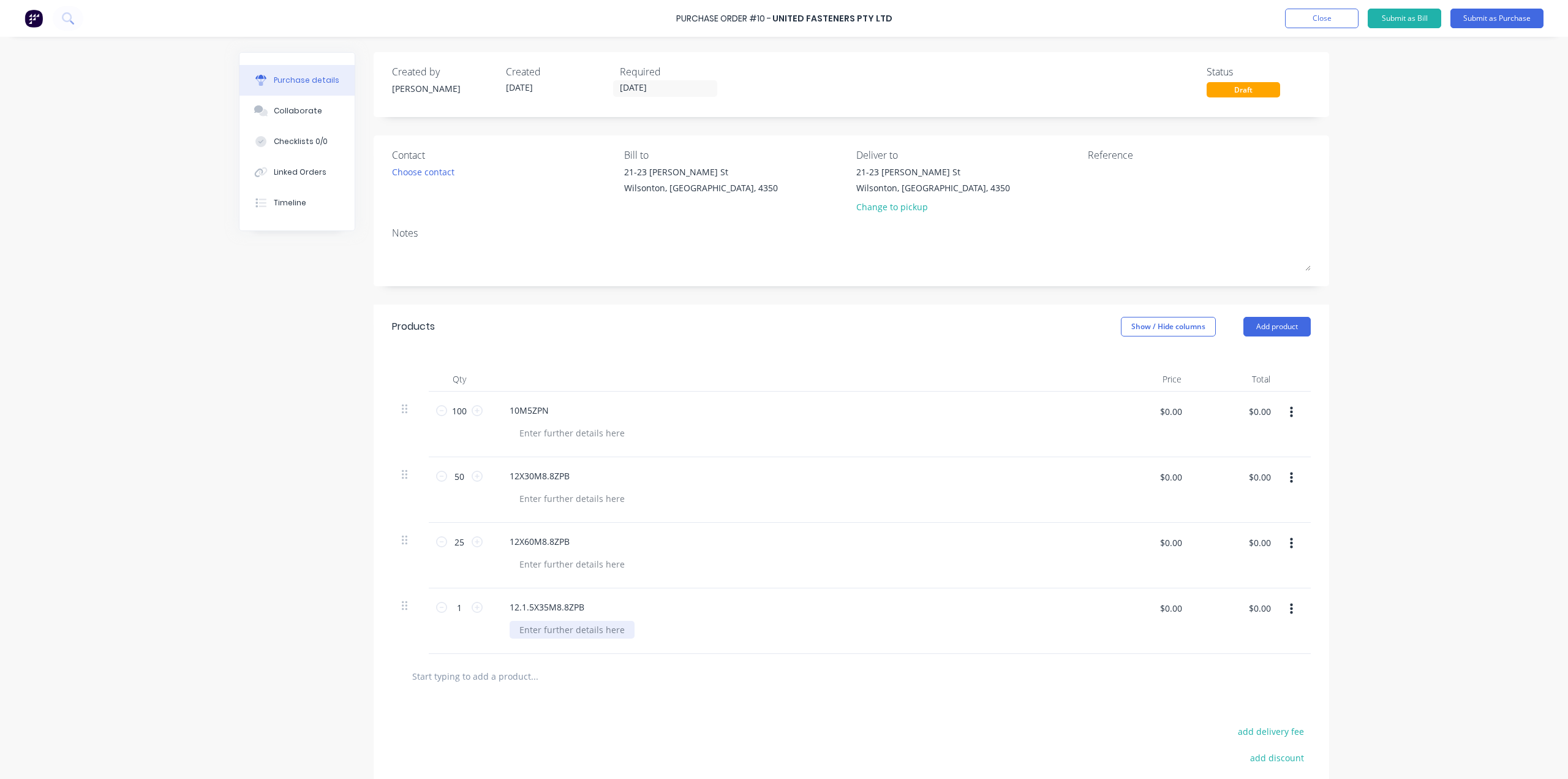
click at [524, 633] on div at bounding box center [572, 630] width 125 height 17
click at [458, 608] on input "1" at bounding box center [460, 608] width 25 height 18
click at [458, 608] on input "1" at bounding box center [460, 608] width 25 height 18
type input "50"
click at [710, 686] on div at bounding box center [585, 676] width 367 height 25
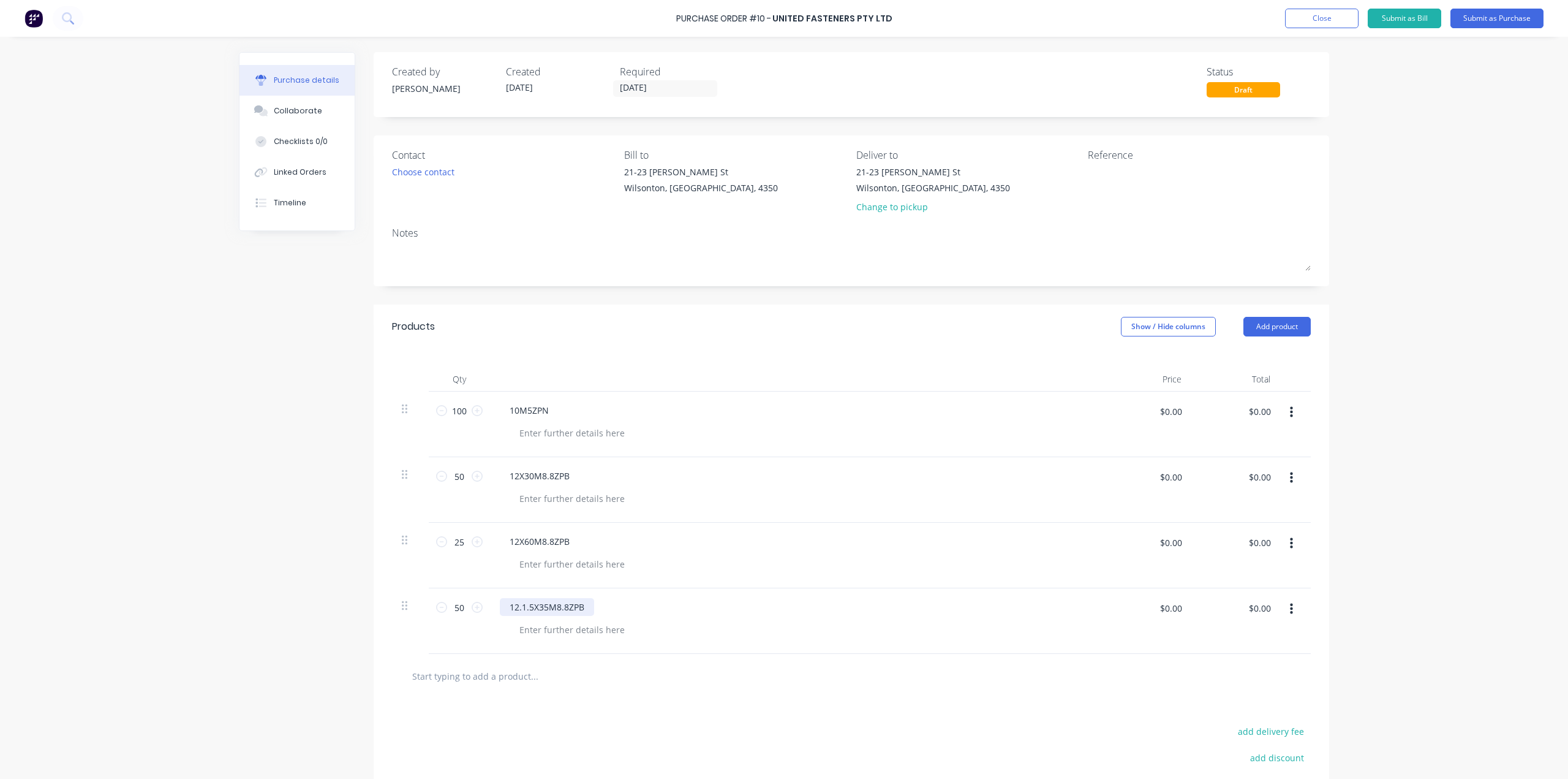
click at [527, 610] on div "12.1.5X35M8.8ZPB" at bounding box center [547, 607] width 94 height 17
click at [528, 609] on div "12.1.5X35M8.8ZPB" at bounding box center [547, 607] width 94 height 17
click at [526, 609] on div "12.1.5X35M8.8ZPB" at bounding box center [547, 607] width 94 height 17
click at [660, 609] on div "12.1.25X35M8.8ZPB" at bounding box center [796, 607] width 593 height 17
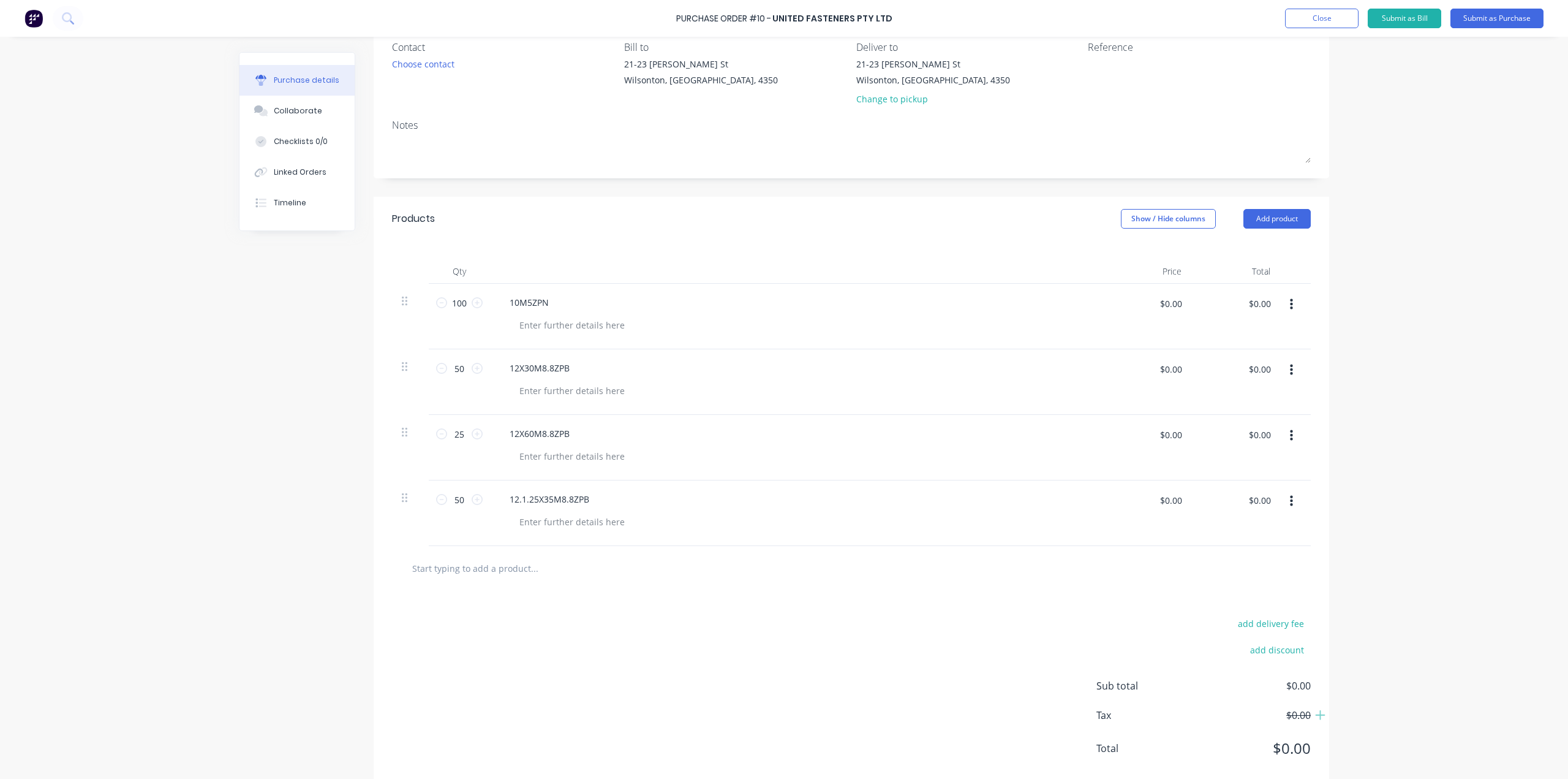
scroll to position [122, 0]
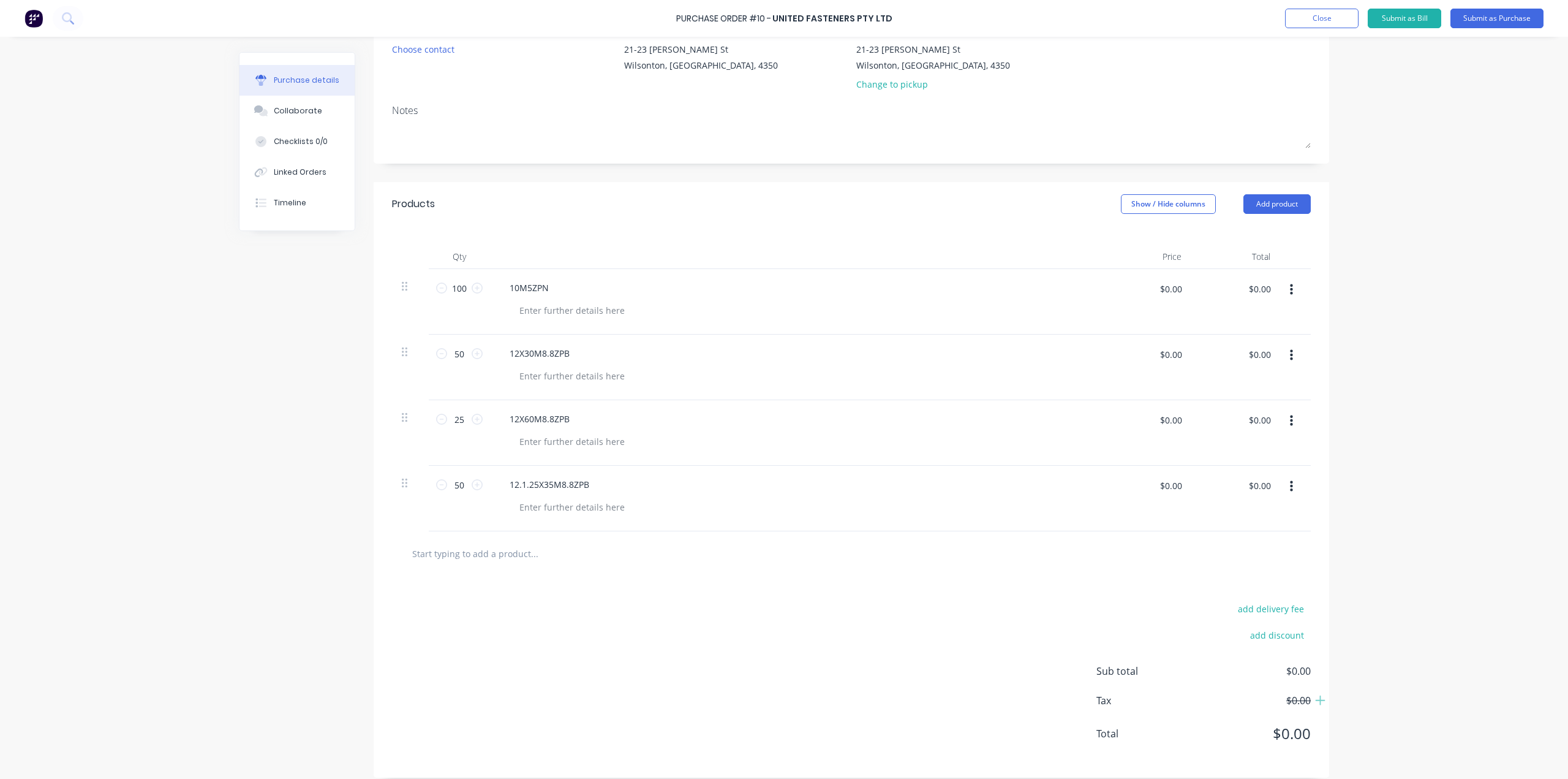
click at [519, 558] on input "text" at bounding box center [534, 554] width 245 height 25
click at [504, 558] on input "text" at bounding box center [534, 554] width 245 height 25
paste input "10X20X2MZPHTW"
type input "10X20X2MZPHTW"
click at [517, 598] on button "Add 10X20X2MZPHTW to order" at bounding box center [600, 600] width 367 height 39
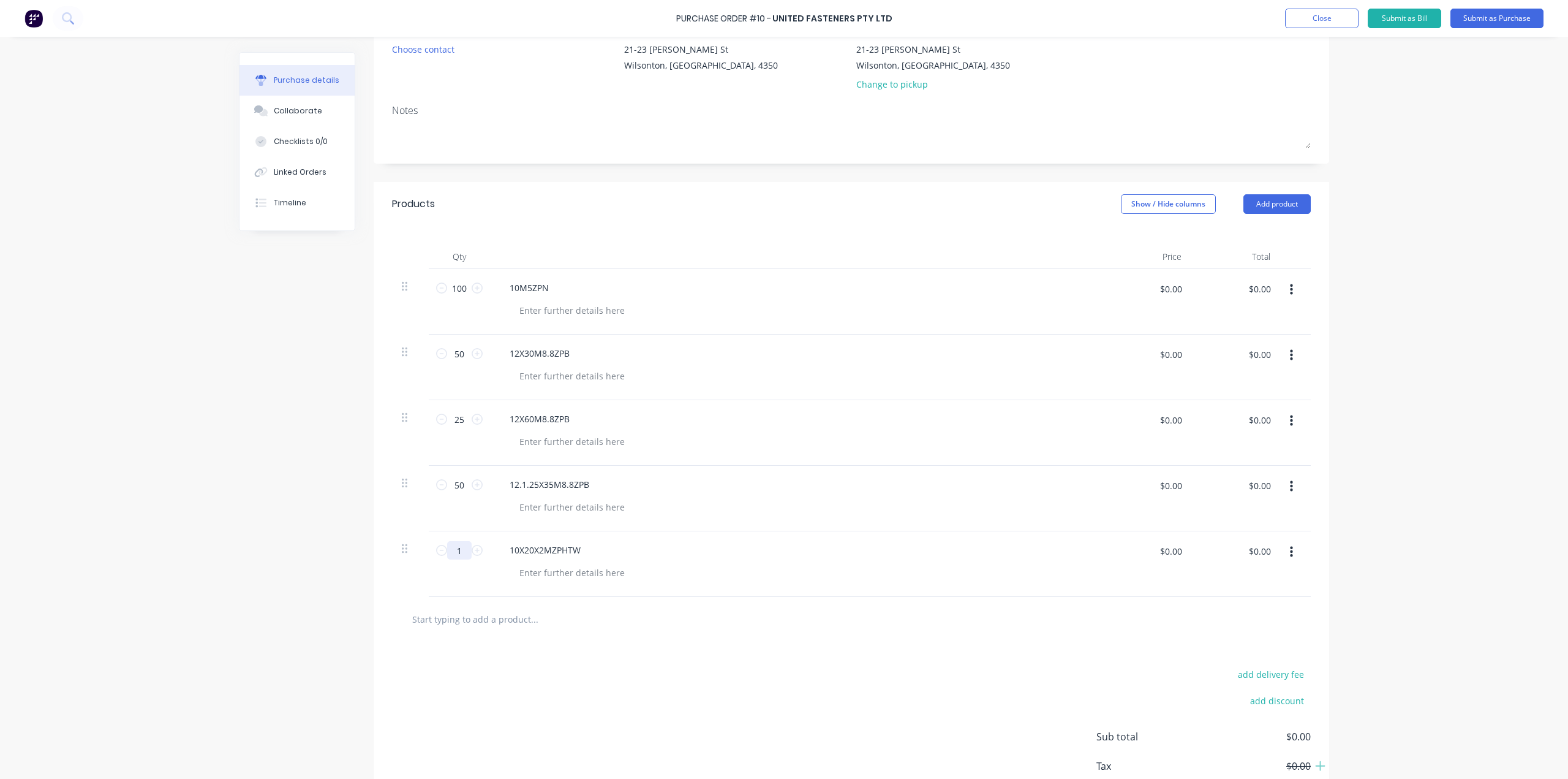
click at [460, 551] on input "1" at bounding box center [460, 551] width 25 height 18
type input "200"
click at [642, 552] on div "10X20X2MZPHTW" at bounding box center [796, 550] width 593 height 17
drag, startPoint x: 579, startPoint y: 553, endPoint x: 372, endPoint y: 553, distance: 207.0
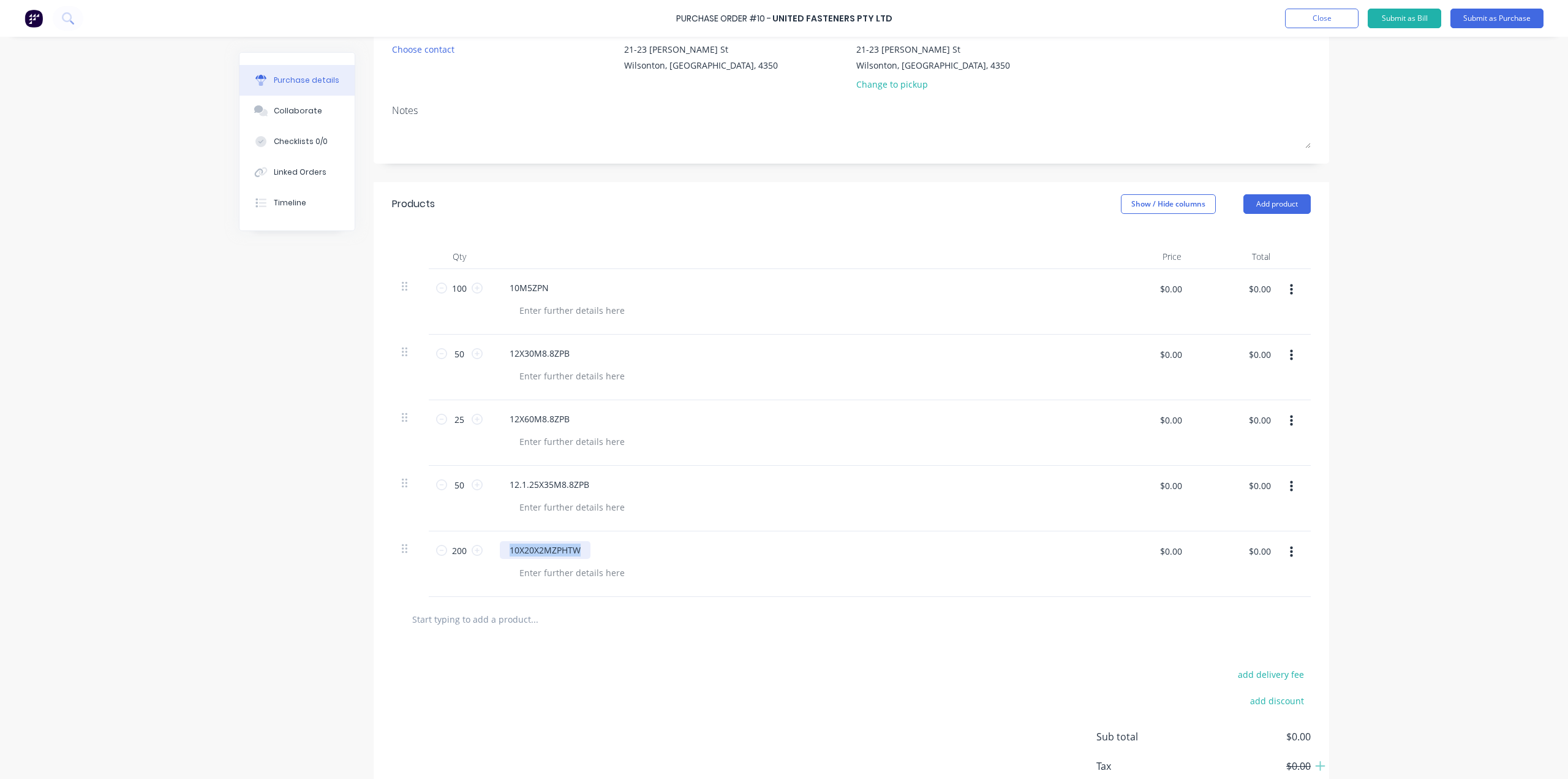
click at [374, 553] on div "Qty Price Total 100 100 10M5ZPN $0.00 $0.00 $0.00 $0.00 50 50 12X30M8.8ZPB $0.0…" at bounding box center [852, 411] width 956 height 371
click at [514, 545] on div at bounding box center [551, 550] width 102 height 17
click at [614, 580] on div at bounding box center [572, 573] width 125 height 17
click at [467, 621] on input "text" at bounding box center [534, 619] width 245 height 25
click at [524, 620] on input "text" at bounding box center [534, 619] width 245 height 25
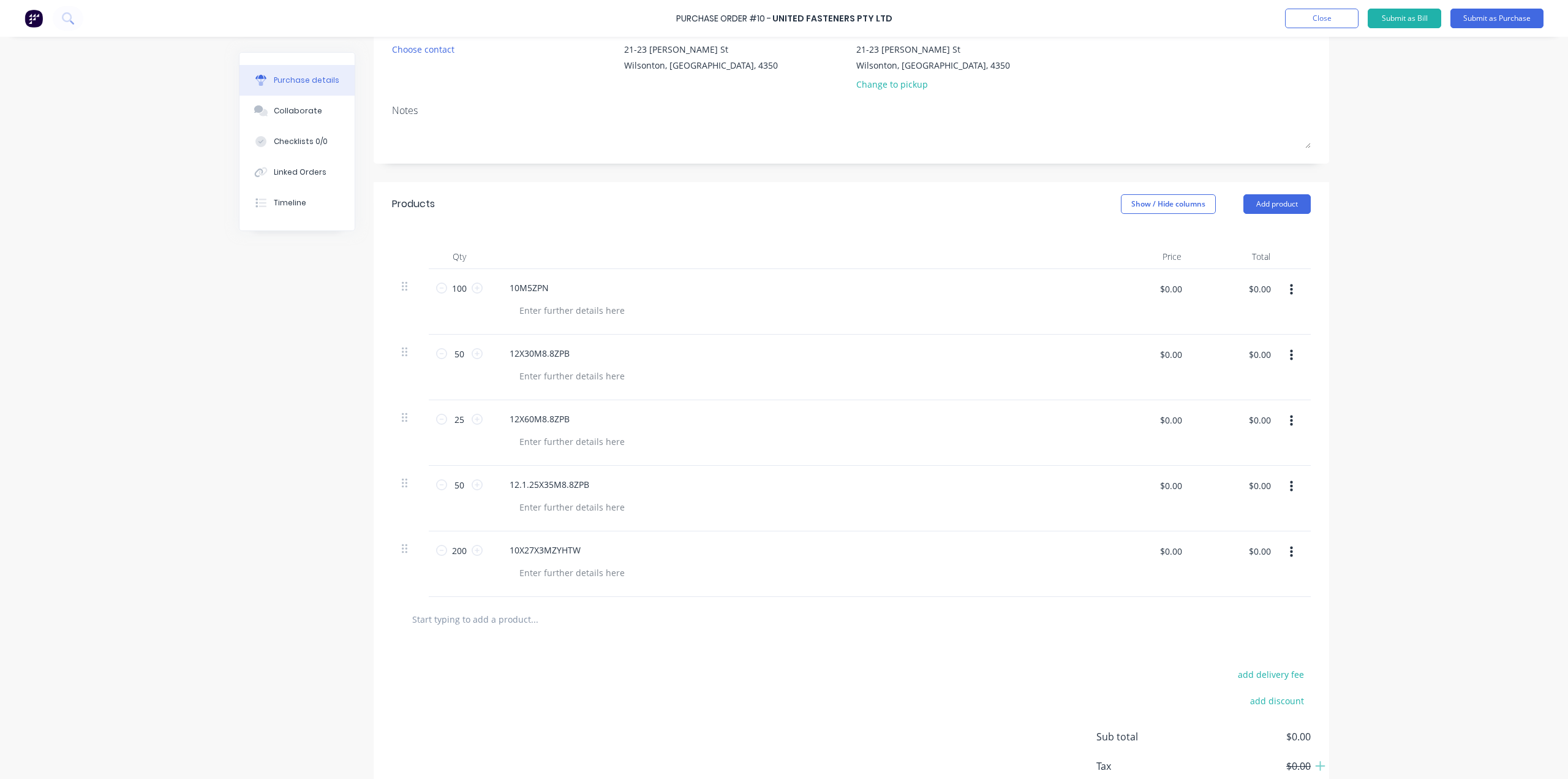
paste input "12X75M8.8ZPB"
type input "12X75M8.8ZPB"
click at [501, 661] on button "Add 12X75M8.8ZPB to order" at bounding box center [600, 666] width 367 height 39
click at [459, 619] on input "1" at bounding box center [460, 616] width 25 height 18
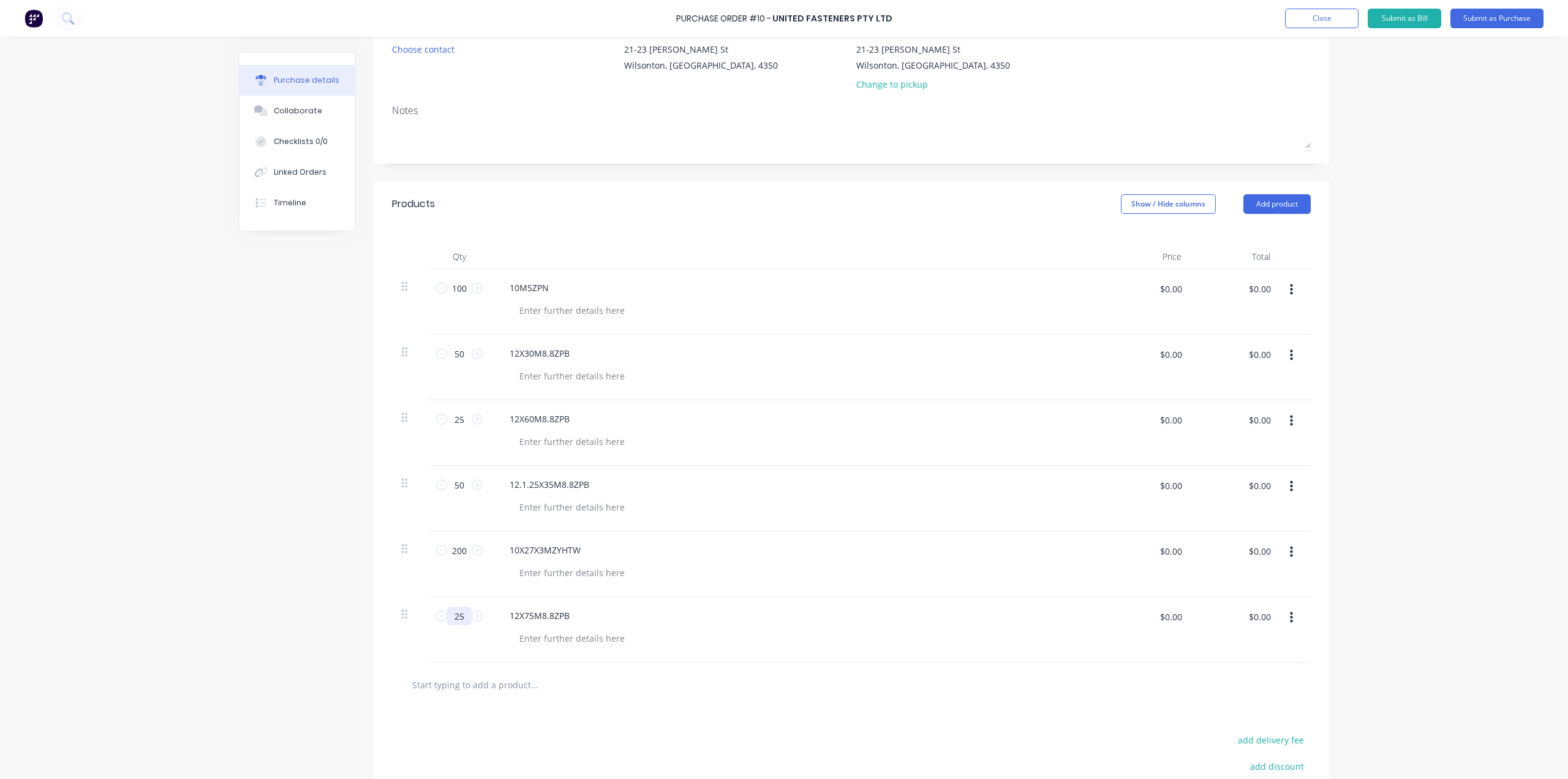
type input "25"
click at [657, 659] on div "12X75M8.8ZPB" at bounding box center [796, 630] width 612 height 65
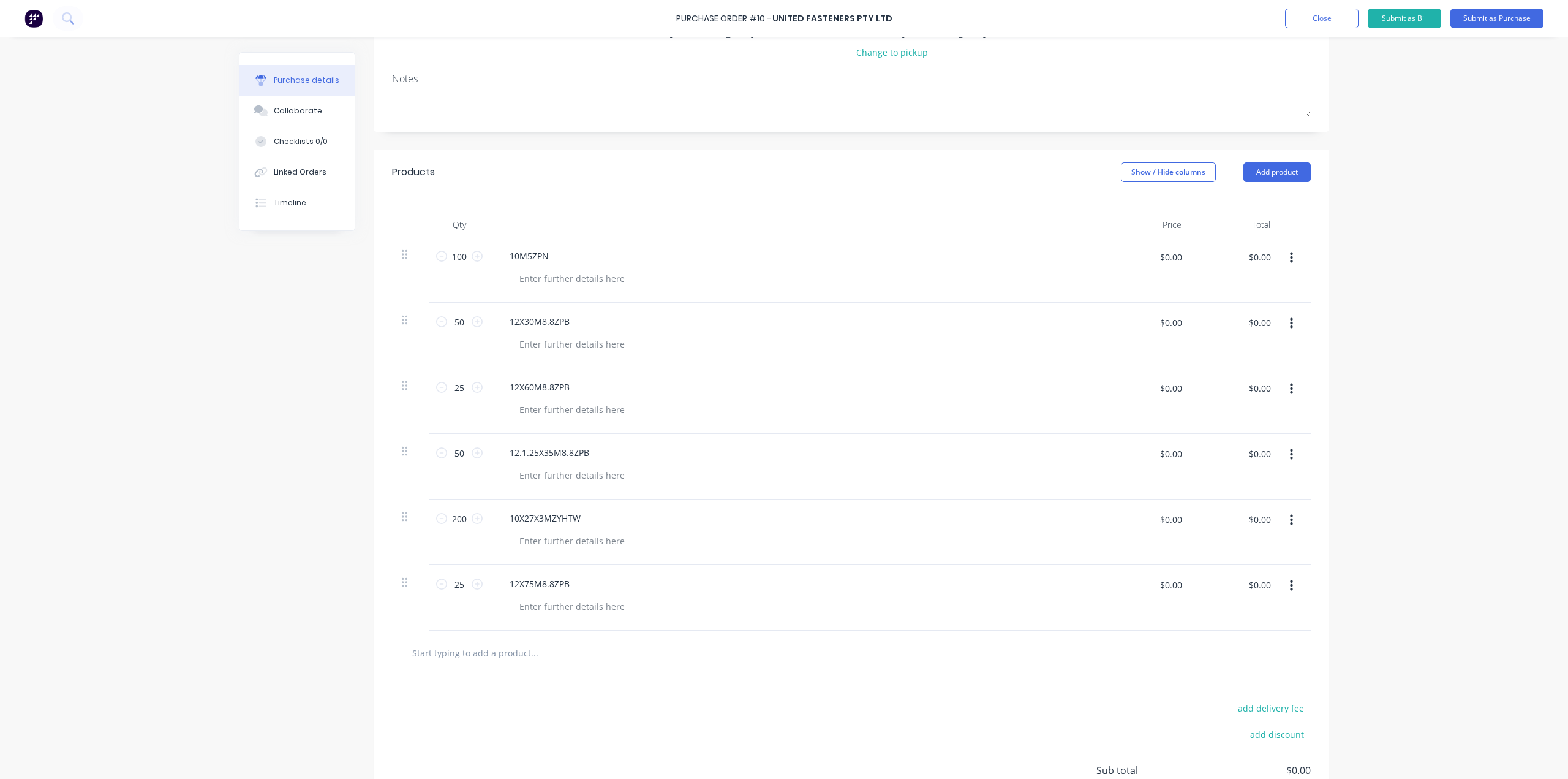
scroll to position [245, 0]
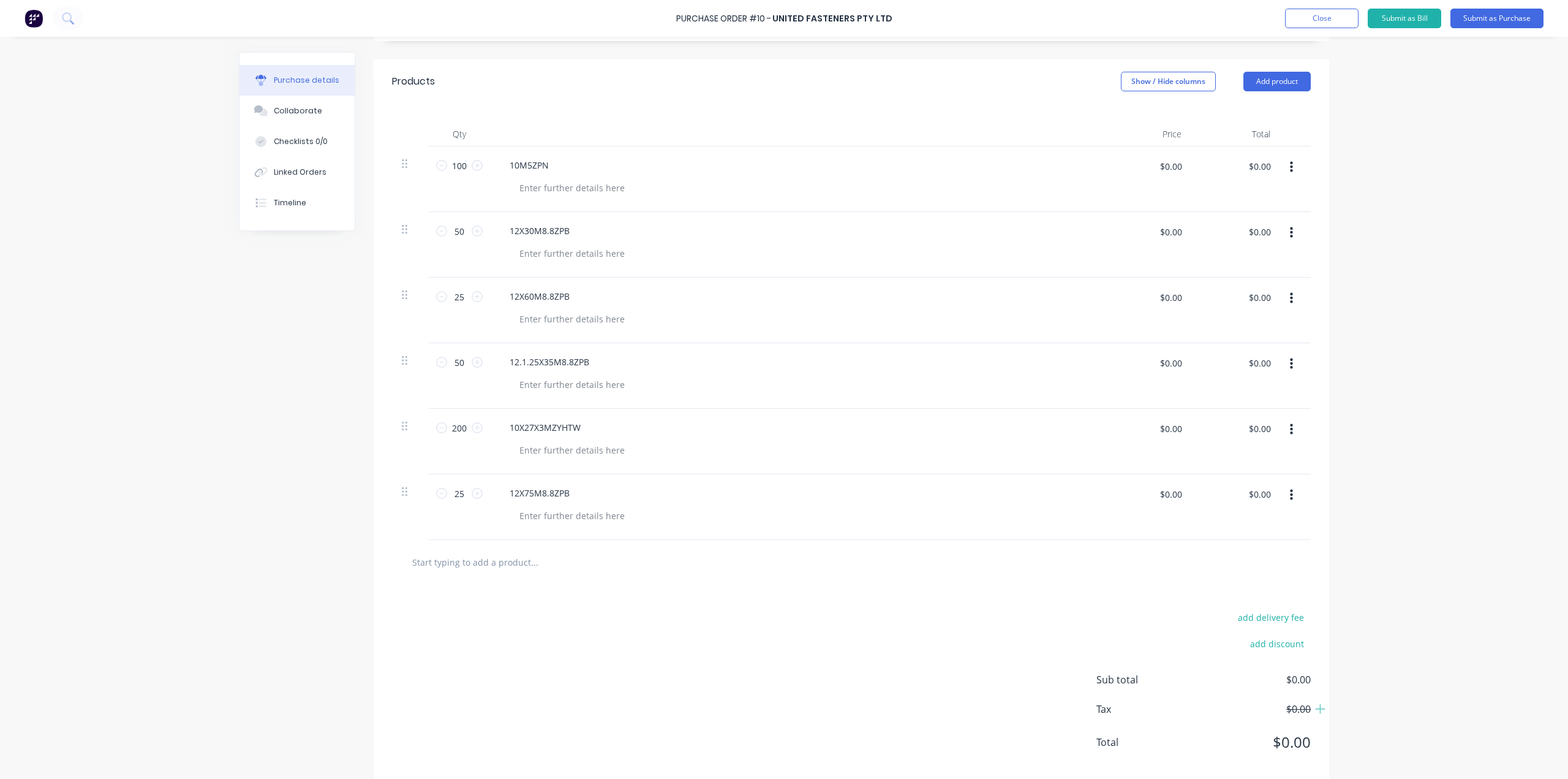
click at [522, 562] on input "text" at bounding box center [534, 562] width 245 height 25
paste input "12X90M8.8ZPB"
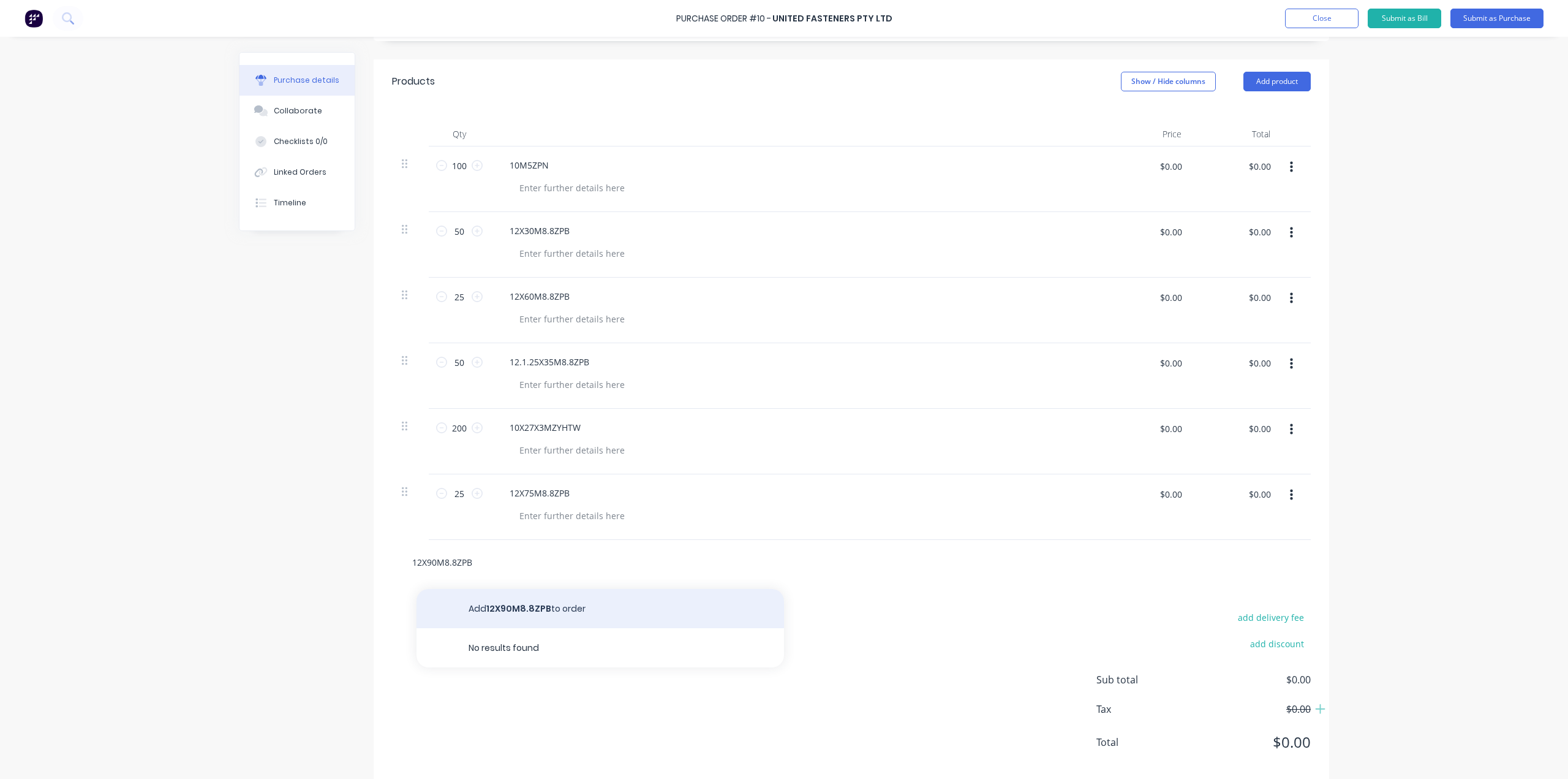
type input "12X90M8.8ZPB"
click at [504, 606] on button "Add 12X90M8.8ZPB to order" at bounding box center [600, 608] width 367 height 39
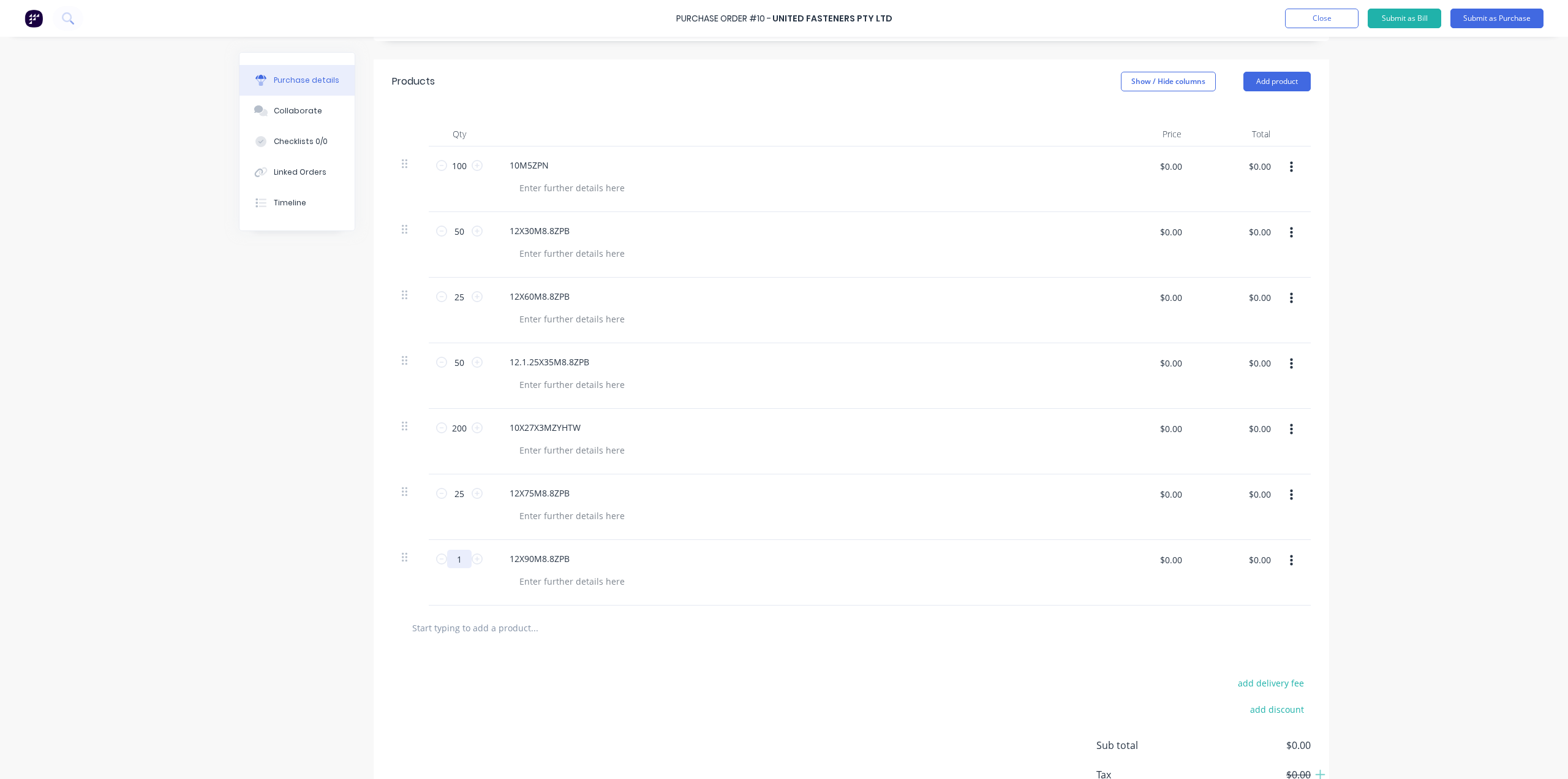
click at [460, 560] on input "1" at bounding box center [460, 559] width 25 height 18
type input "25"
click at [684, 577] on div at bounding box center [801, 581] width 583 height 17
click at [517, 635] on input "text" at bounding box center [534, 628] width 245 height 25
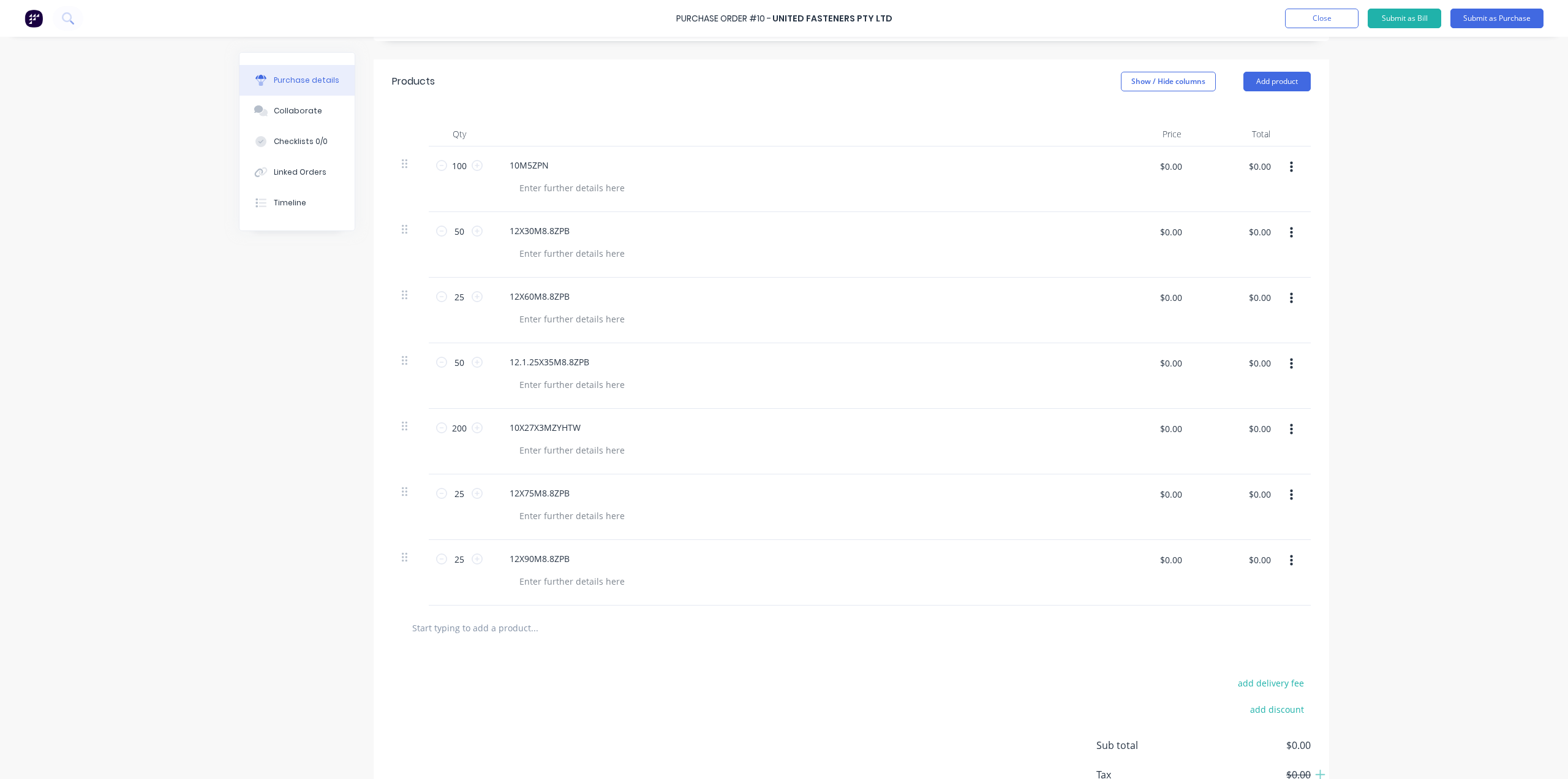
paste input "12X100M8.8ZPB"
type input "12X100M8.8ZPB"
click at [539, 675] on div "add delivery fee add discount Sub total $0.00 Tax $0.00 Total $0.00" at bounding box center [852, 751] width 956 height 202
click at [517, 619] on input "12X100M8.8ZPB" at bounding box center [534, 628] width 245 height 25
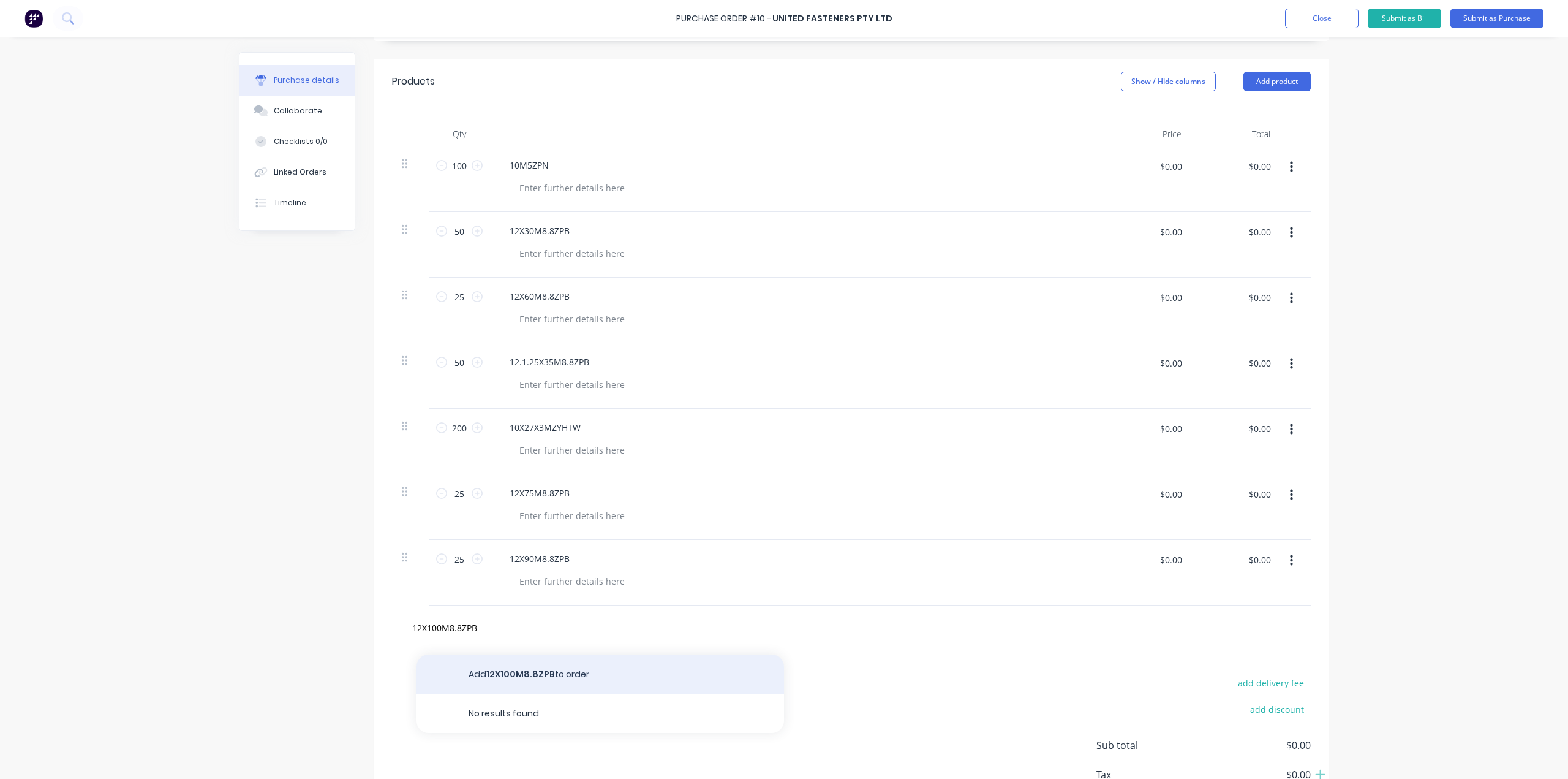
click at [522, 678] on button "Add 12X100M8.8ZPB to order" at bounding box center [600, 674] width 367 height 39
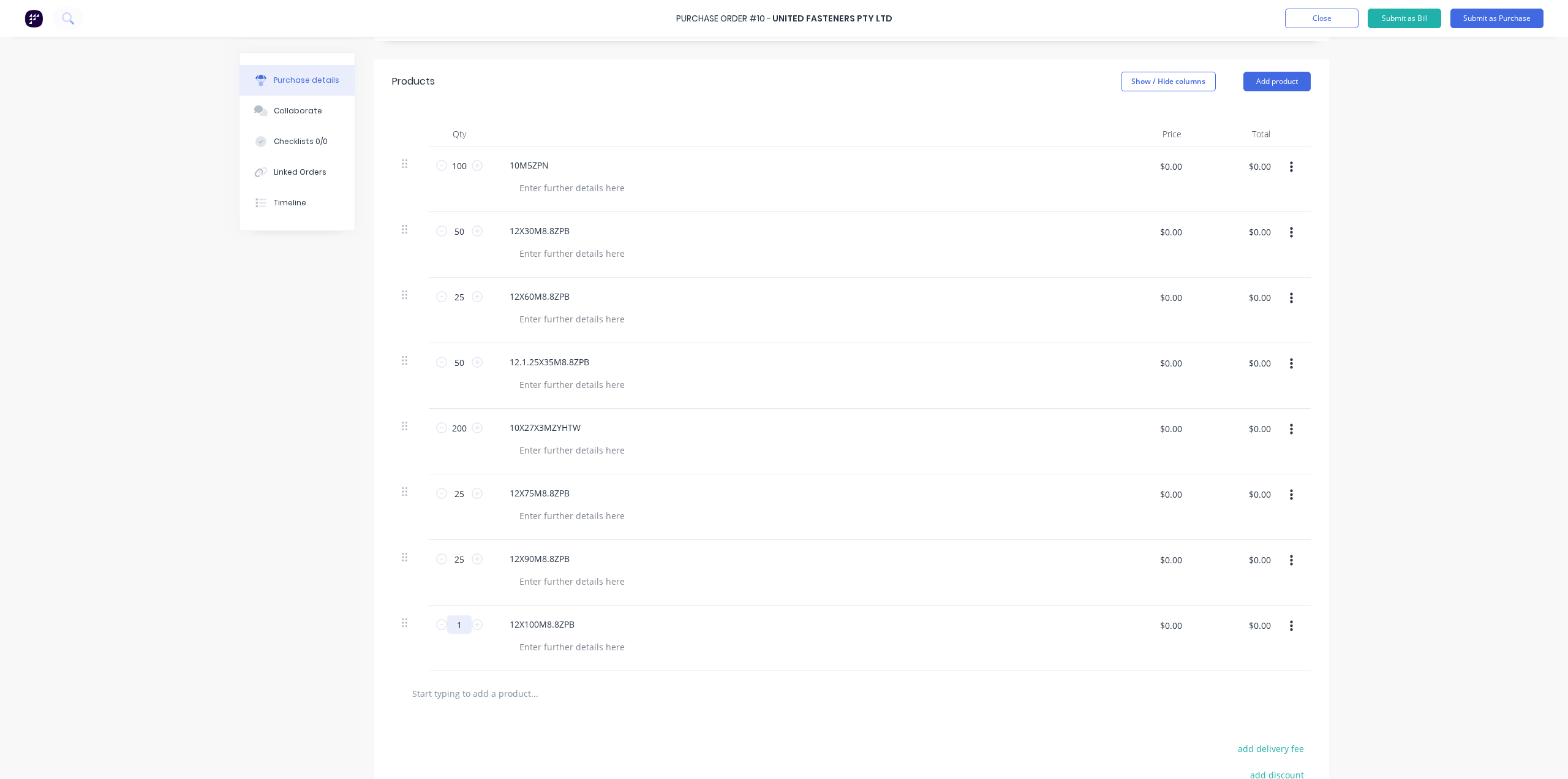
click at [464, 626] on input "1" at bounding box center [460, 624] width 25 height 18
type input "25"
click at [643, 634] on div "12X100M8.8ZPB" at bounding box center [796, 638] width 612 height 65
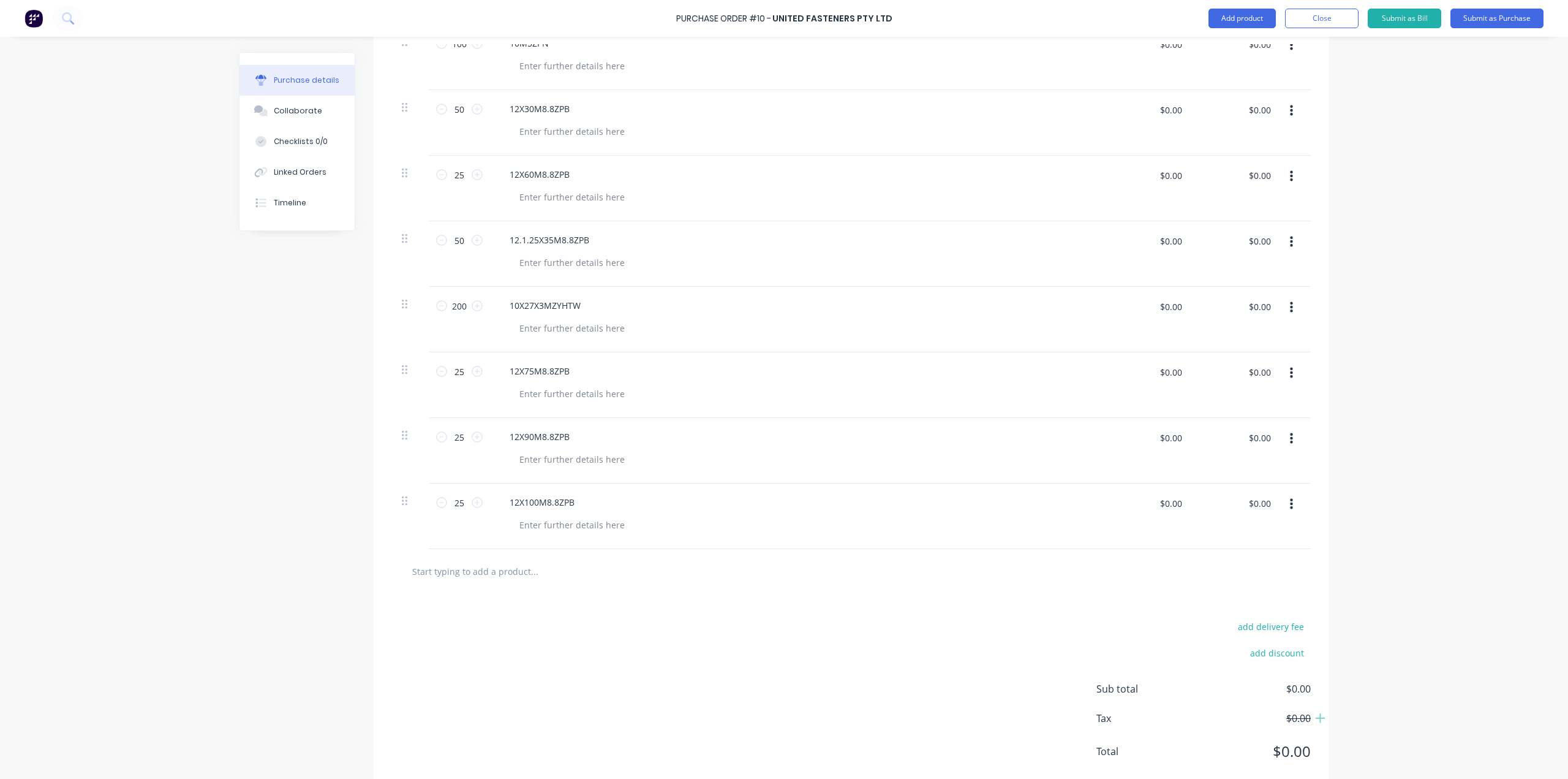
scroll to position [368, 0]
click at [513, 573] on input "text" at bounding box center [534, 571] width 245 height 25
click at [483, 561] on input "text" at bounding box center [534, 571] width 245 height 25
paste input "12X120M8.8ZPB"
type input "12X120M8.8ZPB"
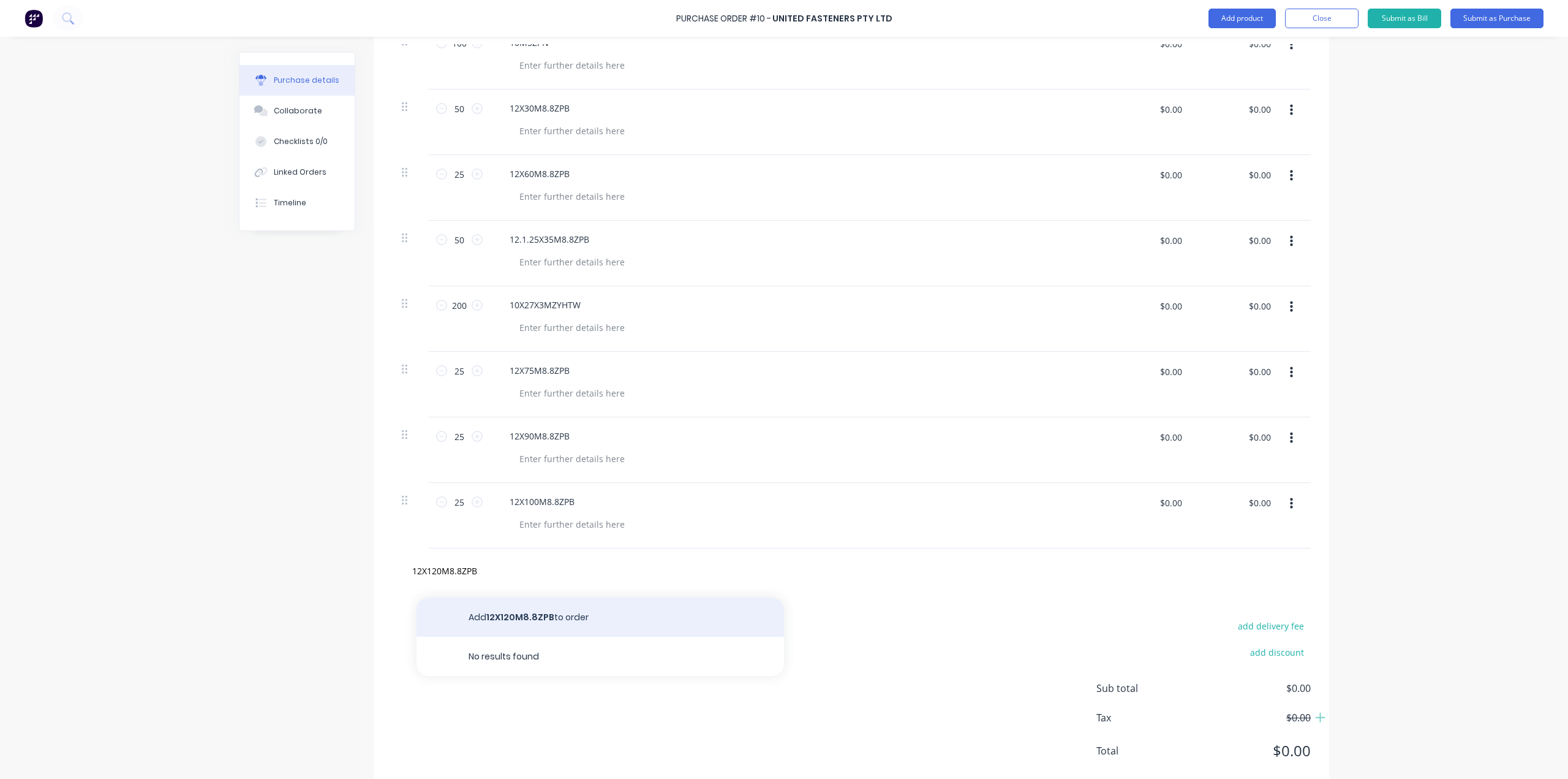
click at [504, 611] on button "Add 12X120M8.8ZPB to order" at bounding box center [600, 617] width 367 height 39
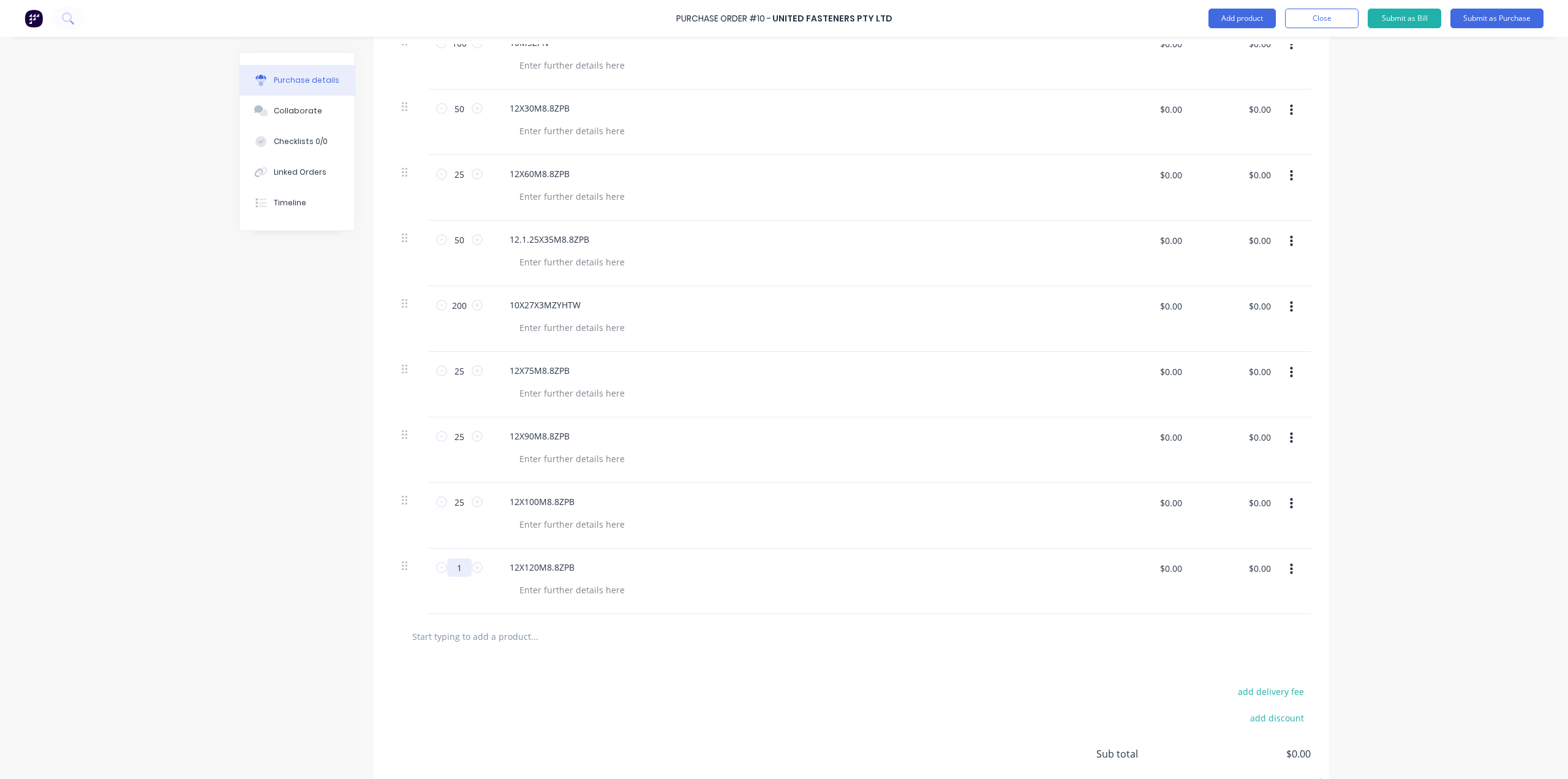
click at [448, 565] on input "1" at bounding box center [460, 567] width 25 height 18
click at [450, 565] on input "1" at bounding box center [460, 567] width 25 height 18
type input "25"
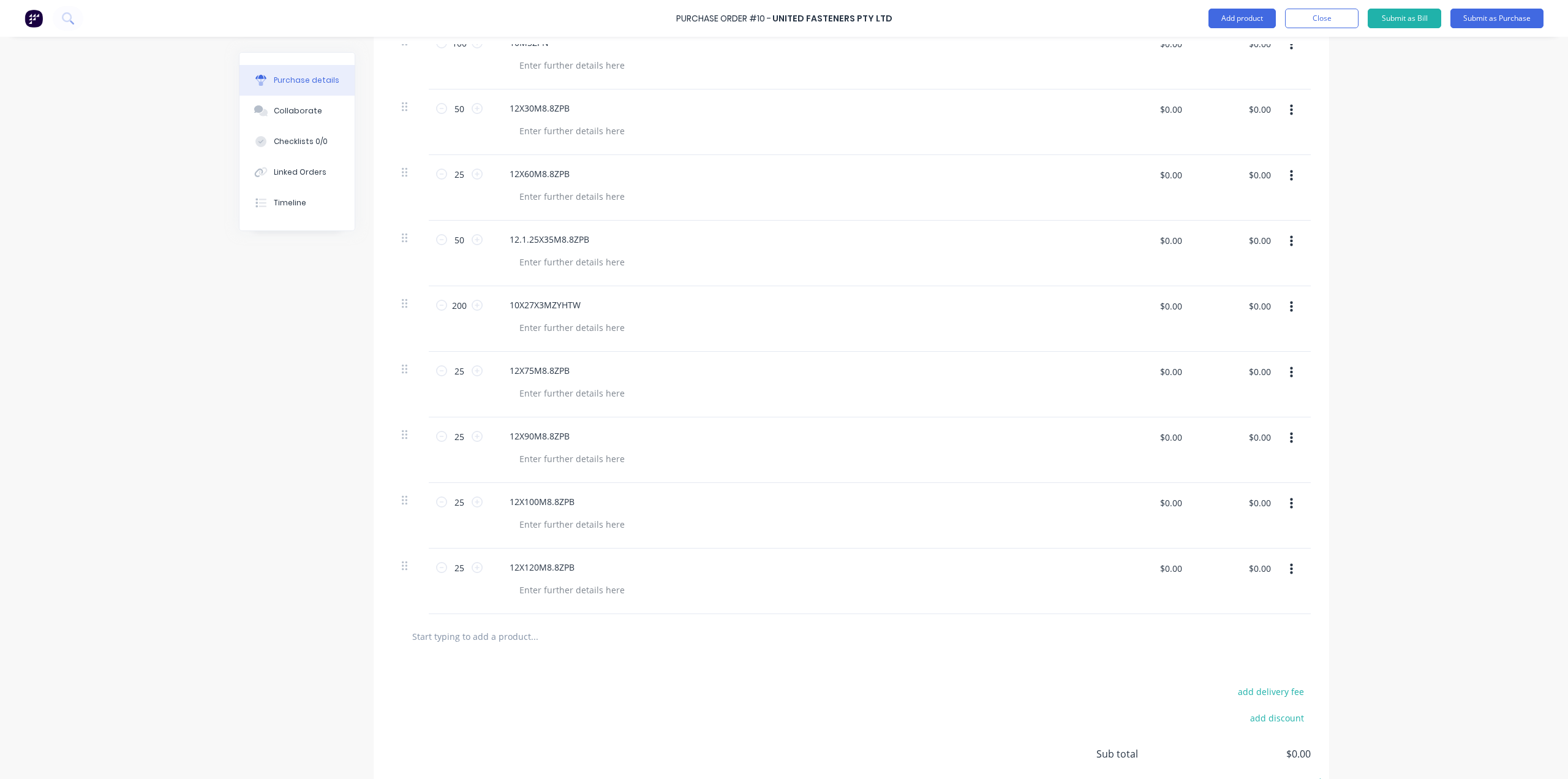
click at [782, 586] on div at bounding box center [801, 589] width 583 height 17
click at [464, 636] on input "text" at bounding box center [534, 636] width 245 height 25
paste input "6X20M10.9ZPBSS"
type input "6X20M10.9ZPBSS"
click at [492, 680] on button "Add 6X20M10.9ZPBSS to order" at bounding box center [600, 683] width 367 height 39
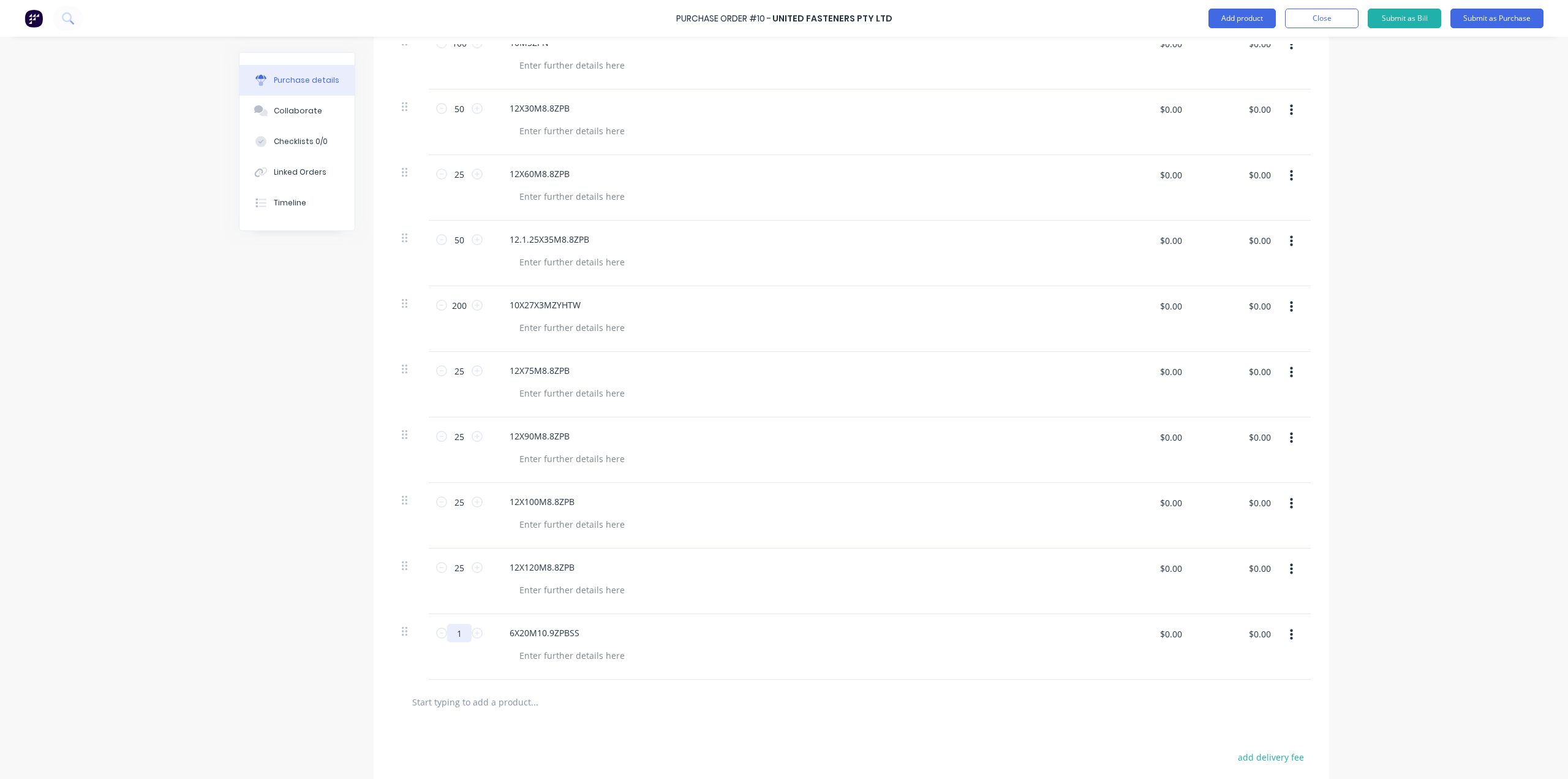
click at [457, 635] on input "1" at bounding box center [460, 633] width 25 height 18
click at [457, 634] on input "1" at bounding box center [460, 633] width 25 height 18
type input "100"
click at [719, 648] on div at bounding box center [801, 655] width 583 height 17
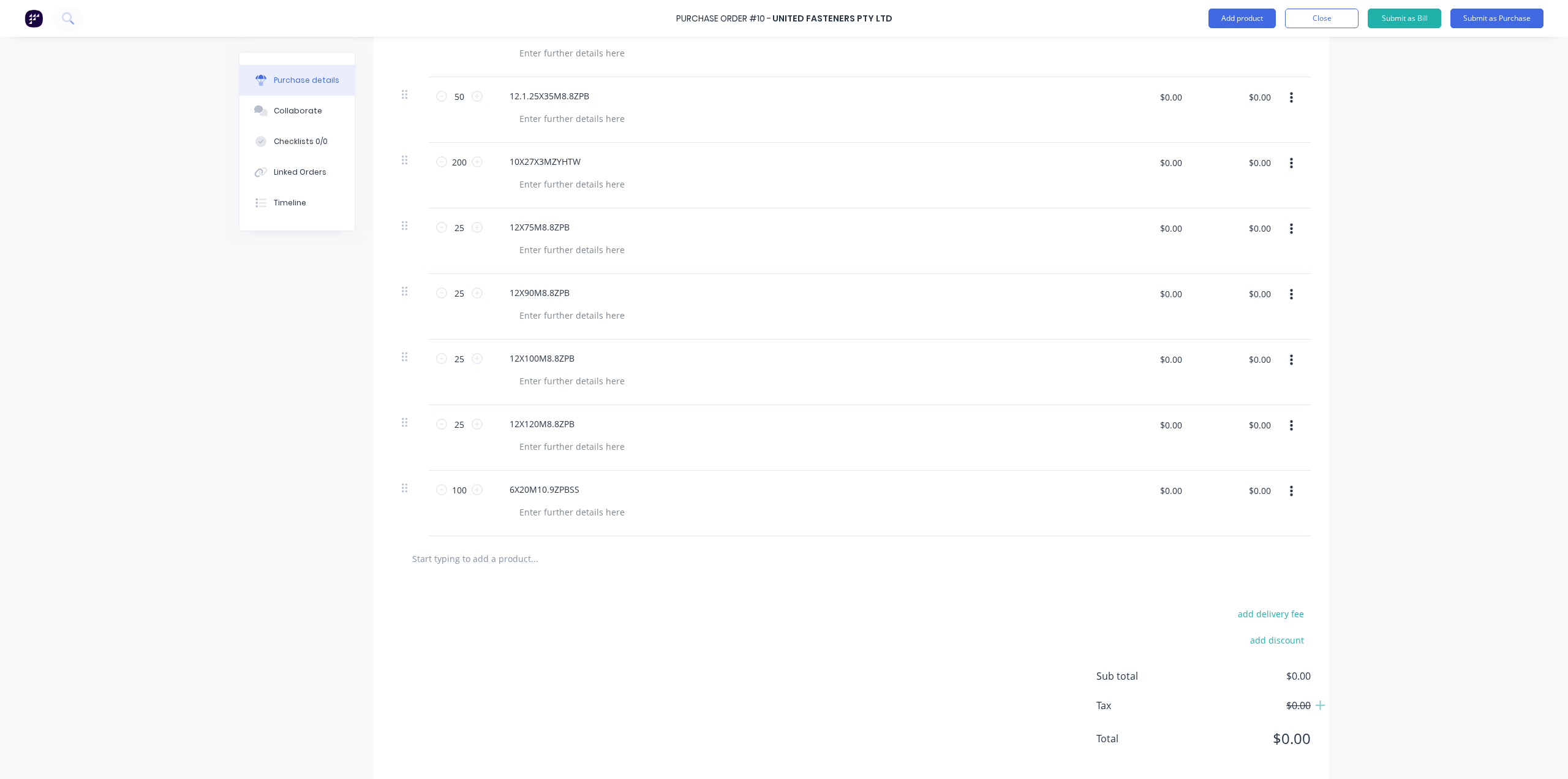
scroll to position [527, 0]
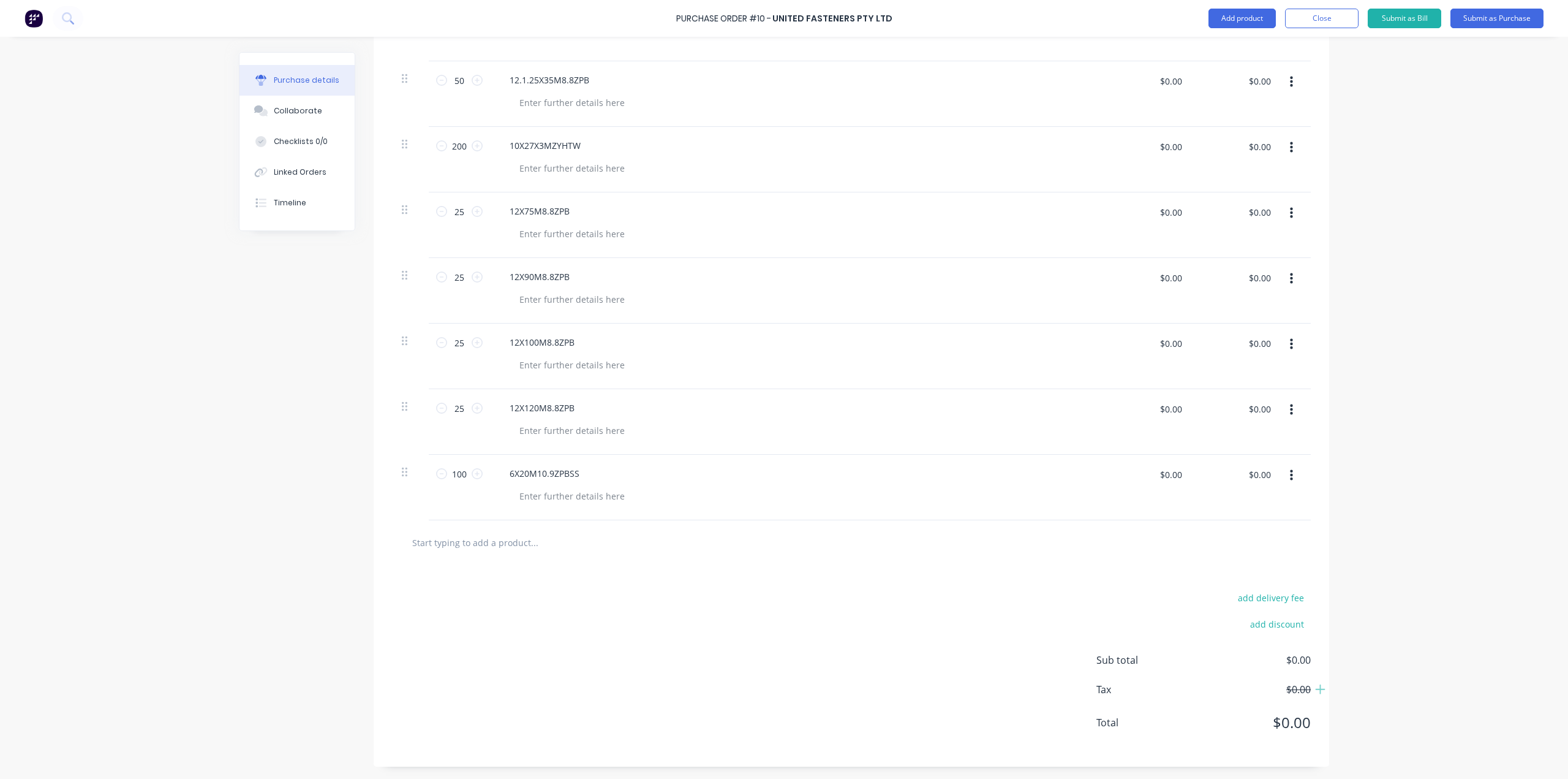
click at [526, 545] on input "text" at bounding box center [534, 542] width 245 height 25
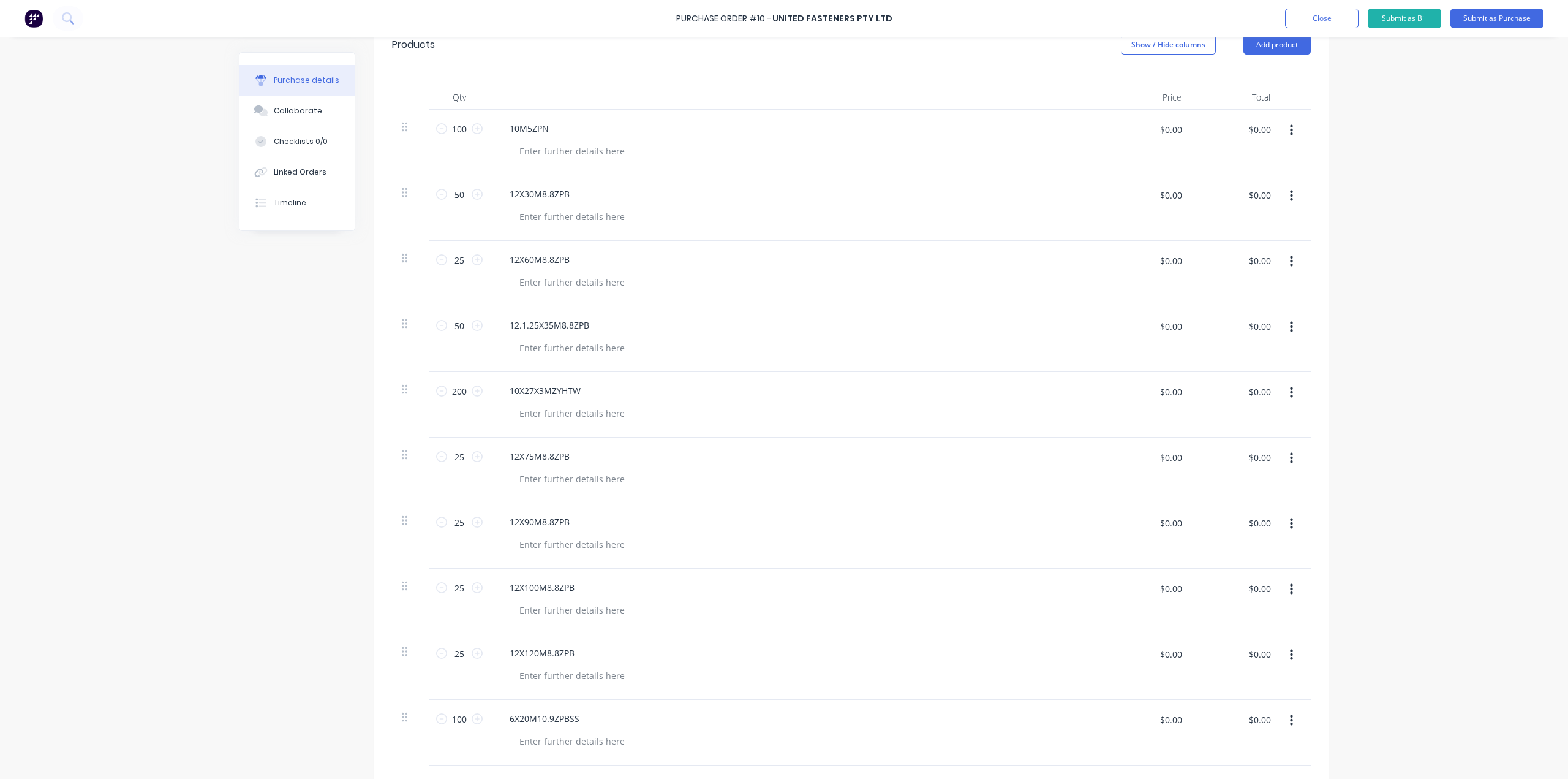
scroll to position [404, 0]
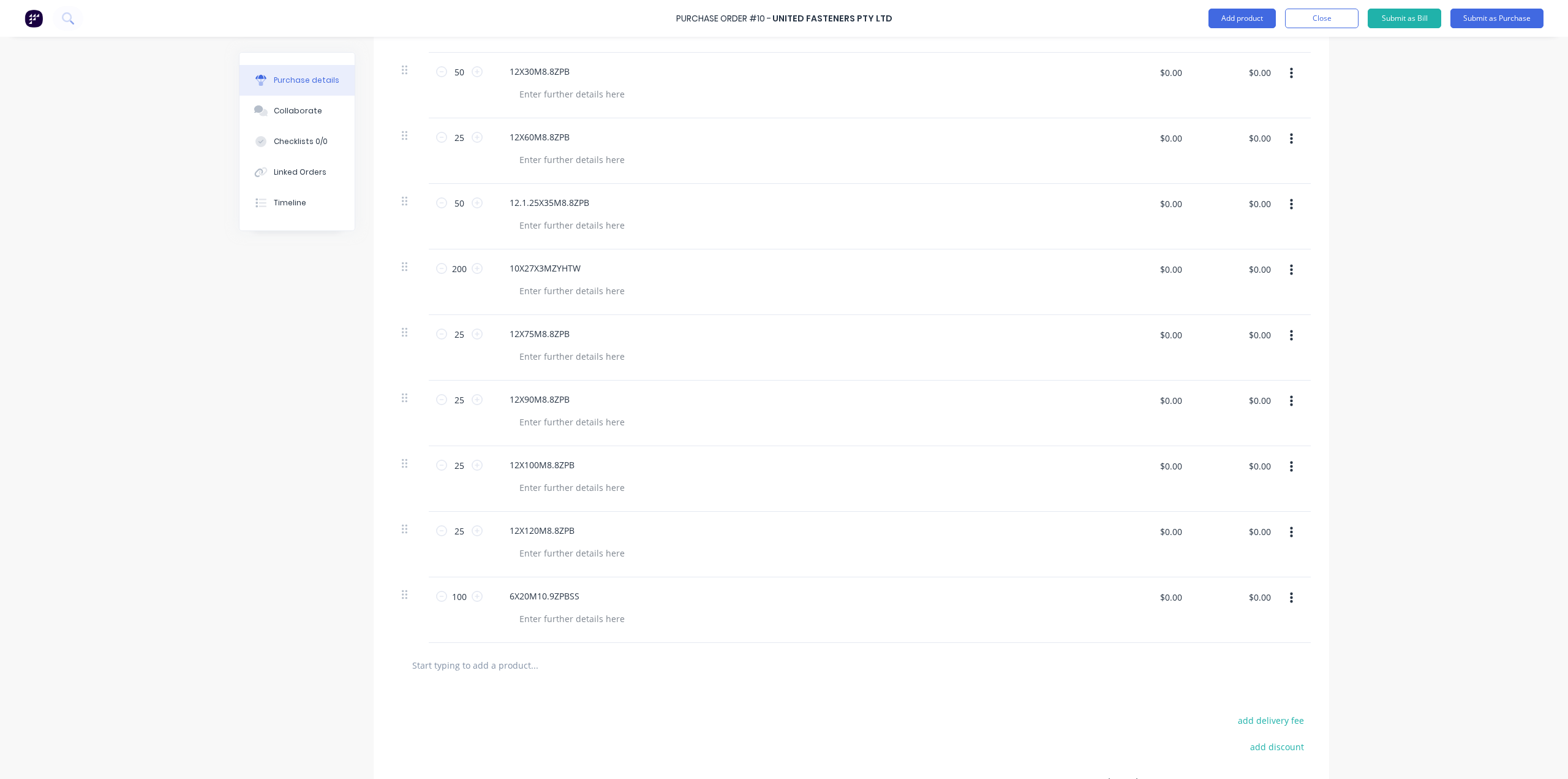
click at [515, 668] on input "text" at bounding box center [534, 665] width 245 height 25
paste input "6X16M10.9ZPBSS"
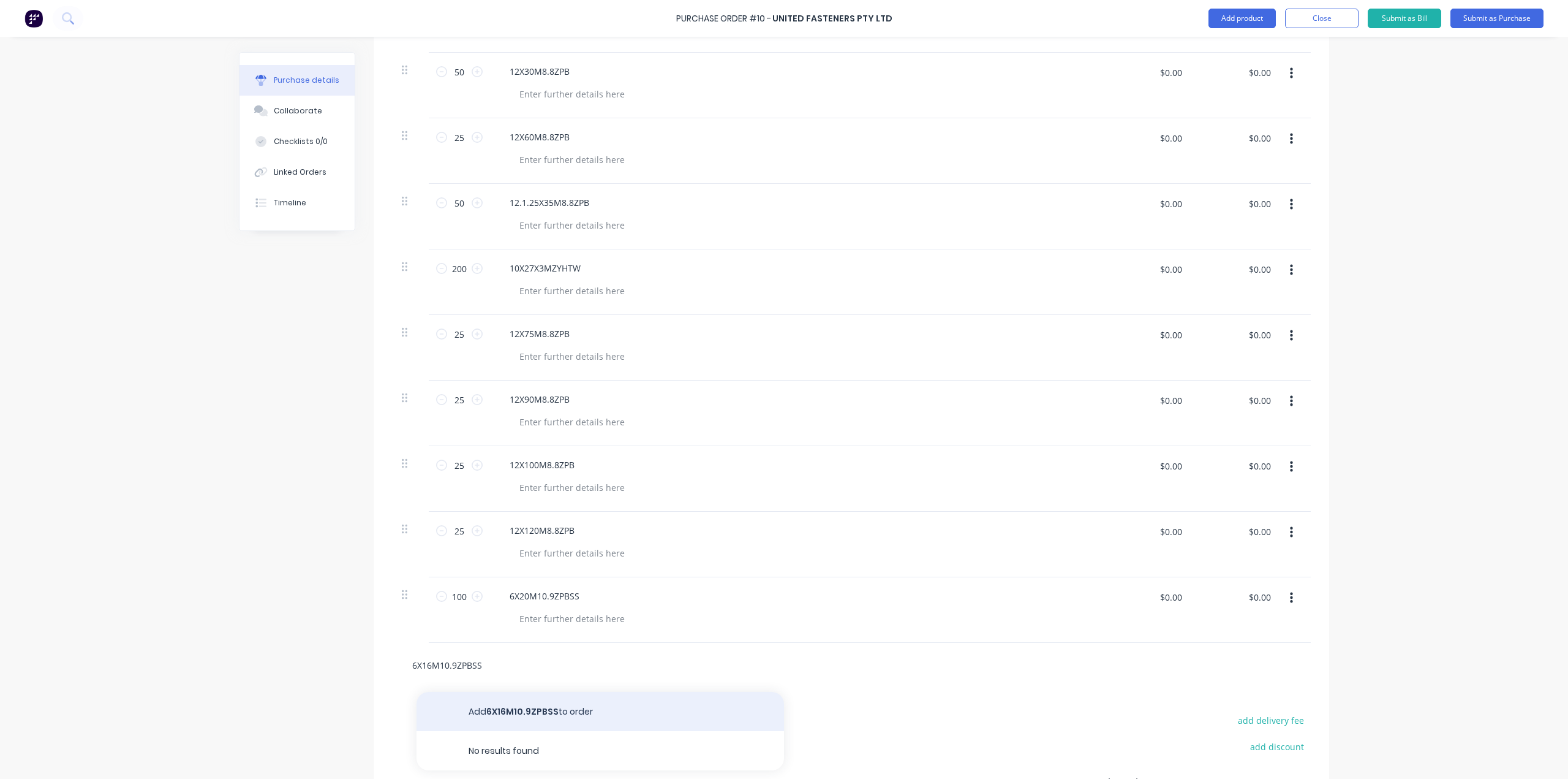
type input "6X16M10.9ZPBSS"
click at [528, 713] on button "Add 6X16M10.9ZPBSS to order" at bounding box center [600, 712] width 367 height 39
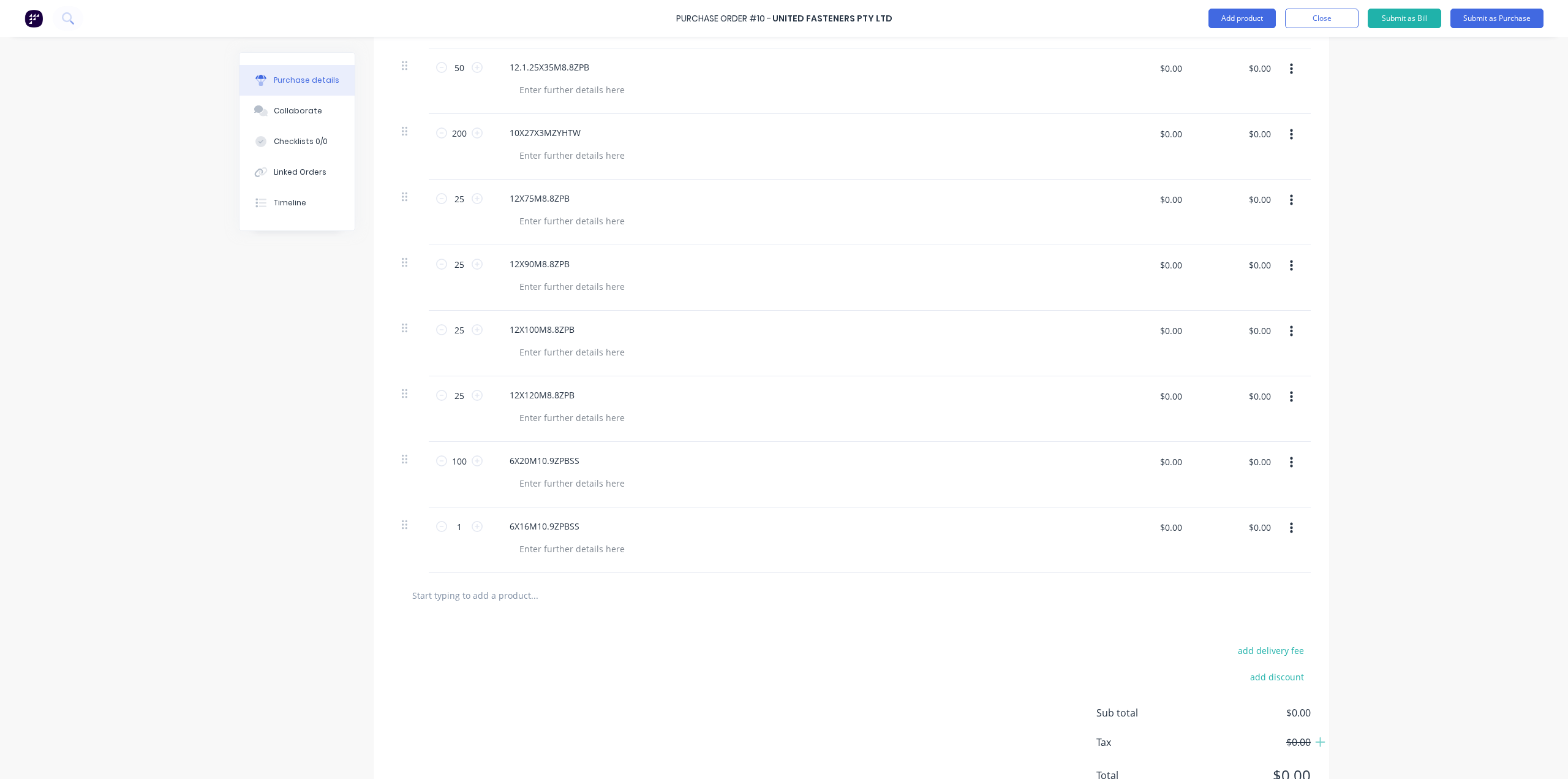
scroll to position [588, 0]
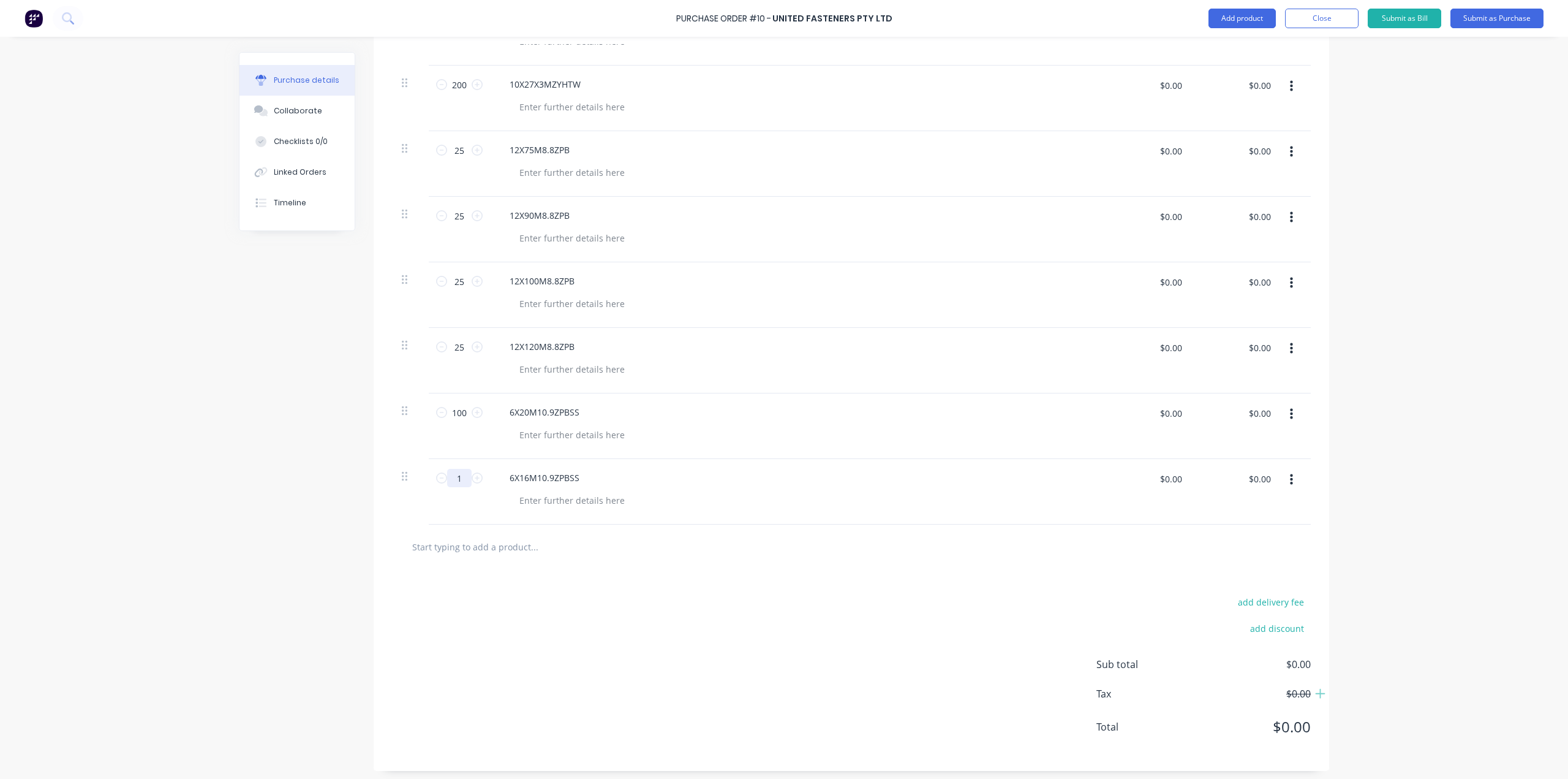
click at [458, 483] on input "1" at bounding box center [460, 478] width 25 height 18
type input "100"
click at [630, 583] on div "add delivery fee add discount Sub total $0.00 Tax $0.00 Total $0.00" at bounding box center [852, 670] width 956 height 202
click at [514, 553] on input "text" at bounding box center [534, 547] width 245 height 25
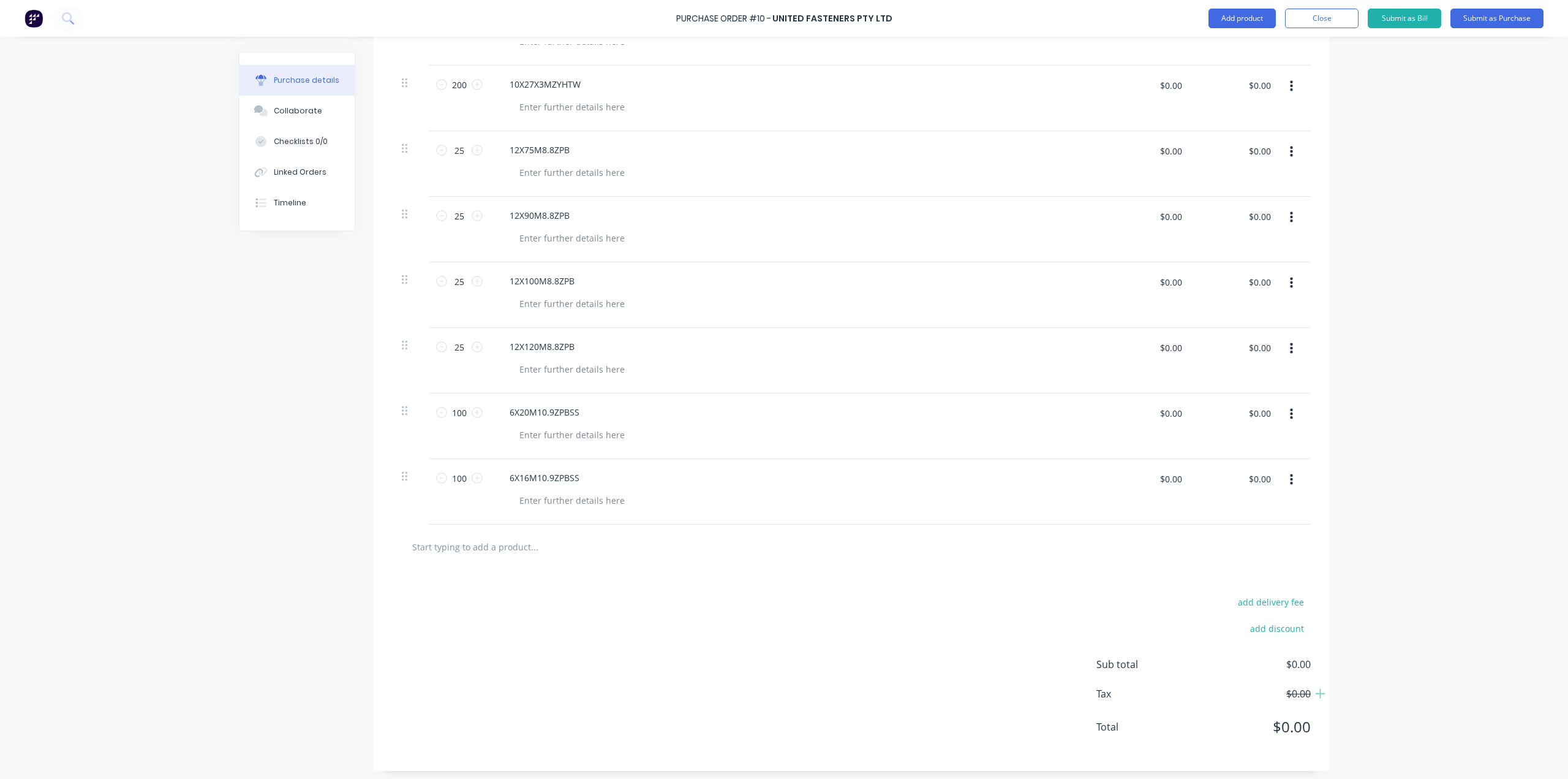
click at [479, 545] on input "text" at bounding box center [534, 547] width 245 height 25
paste input "8X20MZPBN"
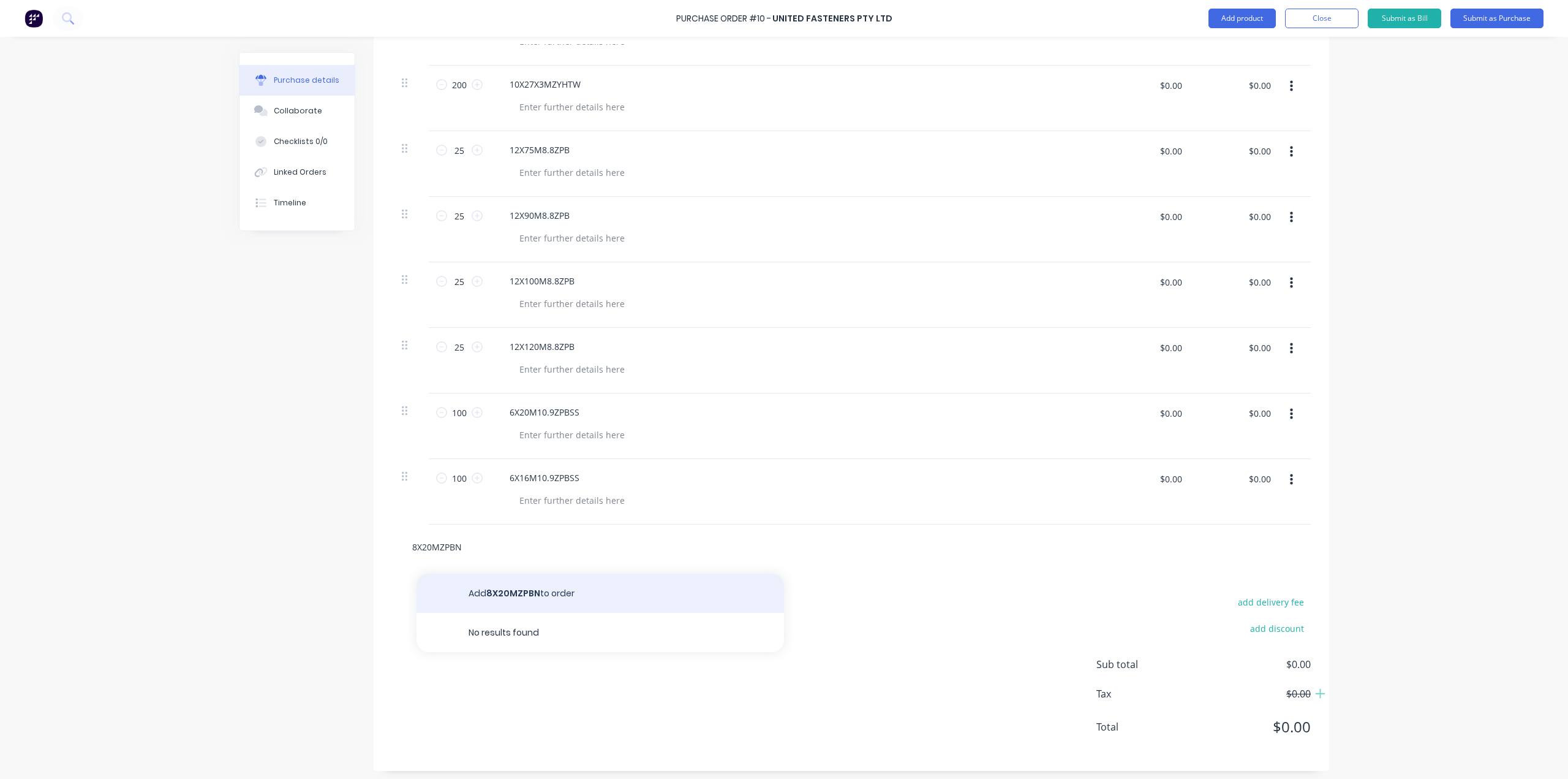
type input "8X20MZPBN"
click at [486, 586] on button "Add 8X20MZPBN to order" at bounding box center [600, 593] width 367 height 39
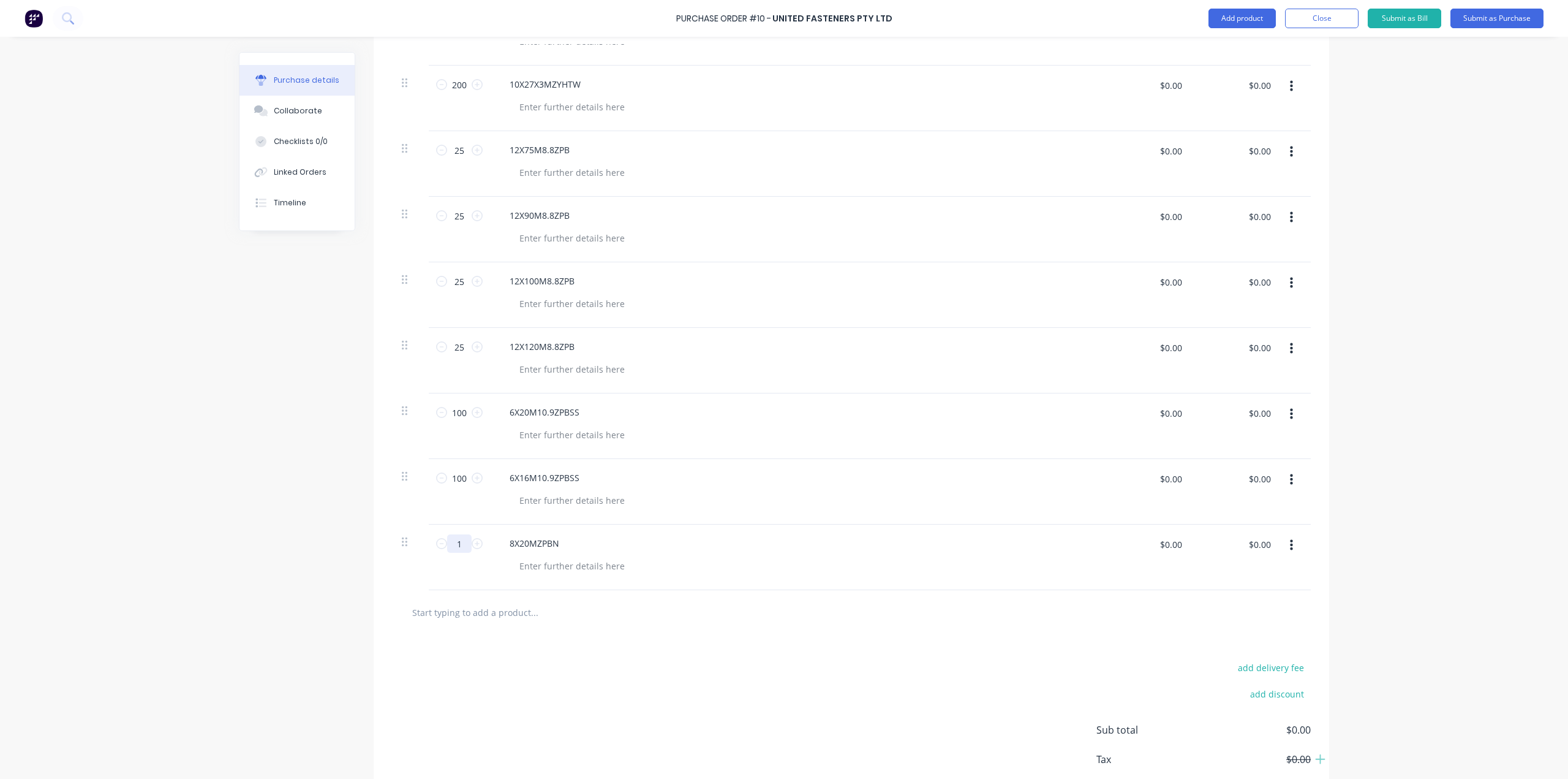
click at [456, 545] on input "1" at bounding box center [460, 543] width 25 height 18
type input "300"
click at [691, 533] on div "8X20MZPBN" at bounding box center [796, 557] width 612 height 65
click at [532, 618] on input "text" at bounding box center [534, 612] width 245 height 25
click at [499, 617] on input "text" at bounding box center [534, 612] width 245 height 25
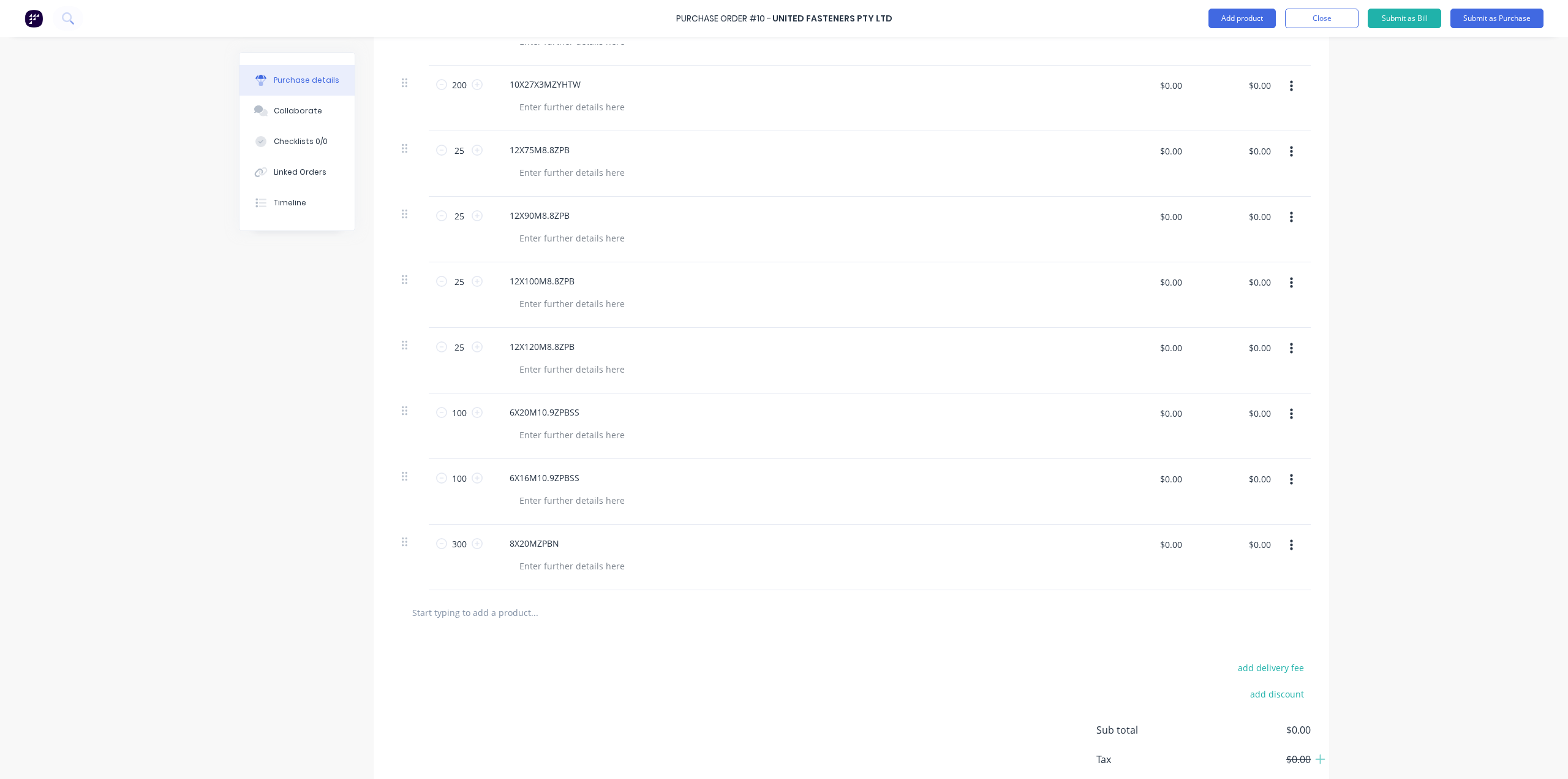
paste input "6X20M8.8ZPB"
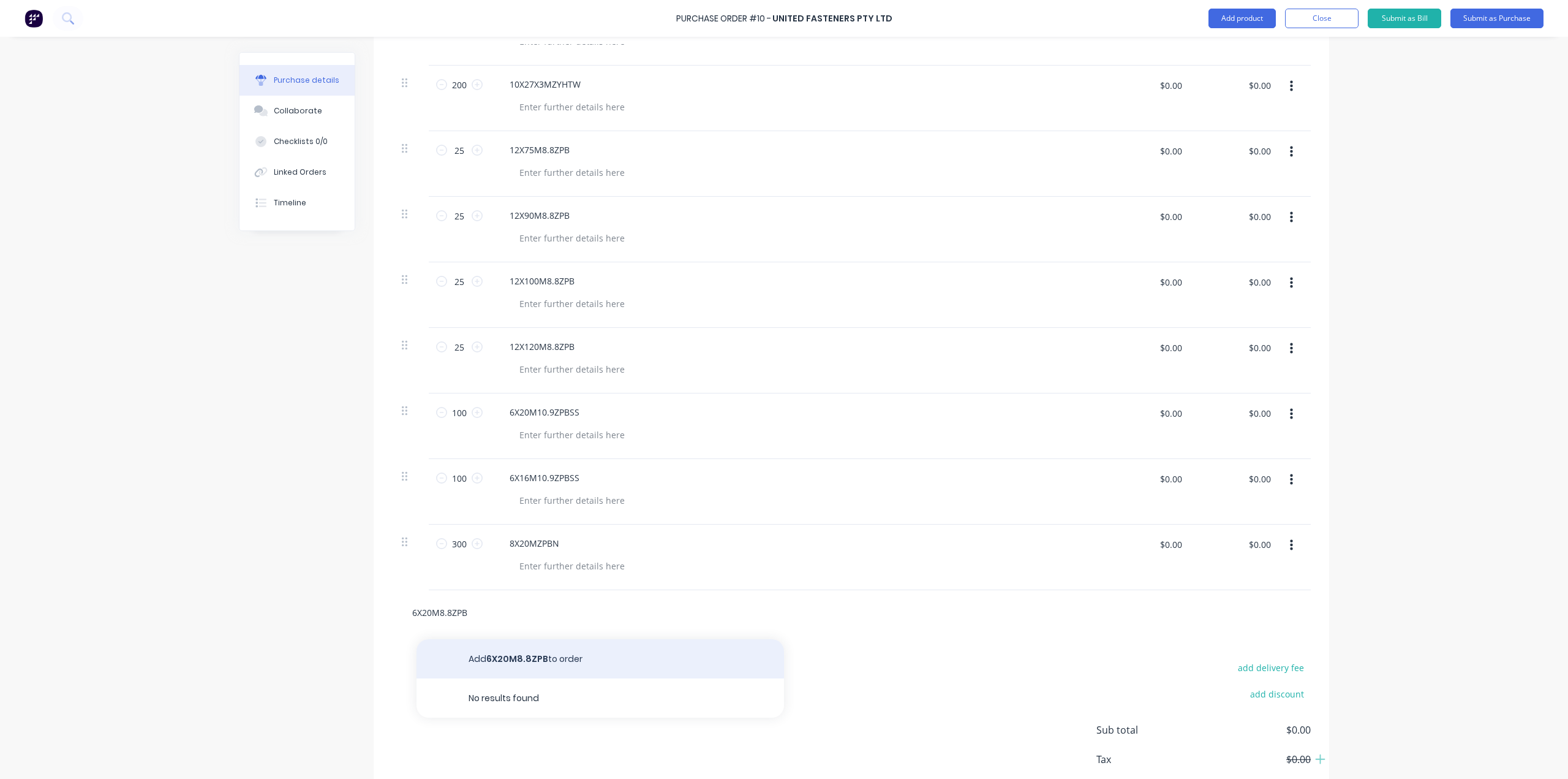
type input "6X20M8.8ZPB"
click at [540, 663] on button "Add 6X20M8.8ZPB to order" at bounding box center [600, 659] width 367 height 39
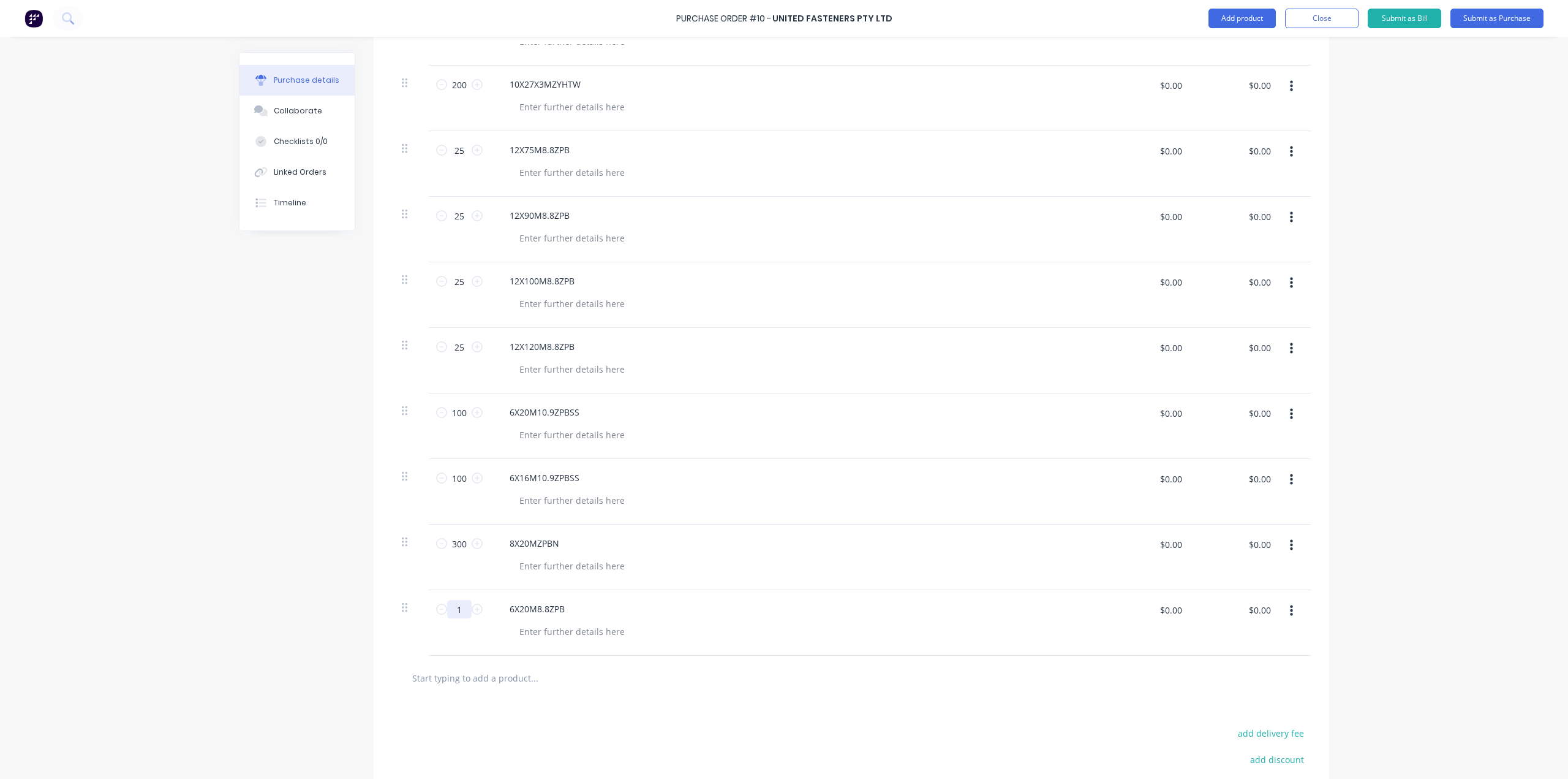
click at [451, 611] on input "1" at bounding box center [460, 609] width 25 height 18
type input "100"
click at [884, 576] on div "8X20MZPBN" at bounding box center [796, 557] width 612 height 65
click at [522, 542] on input "text" at bounding box center [534, 542] width 245 height 25
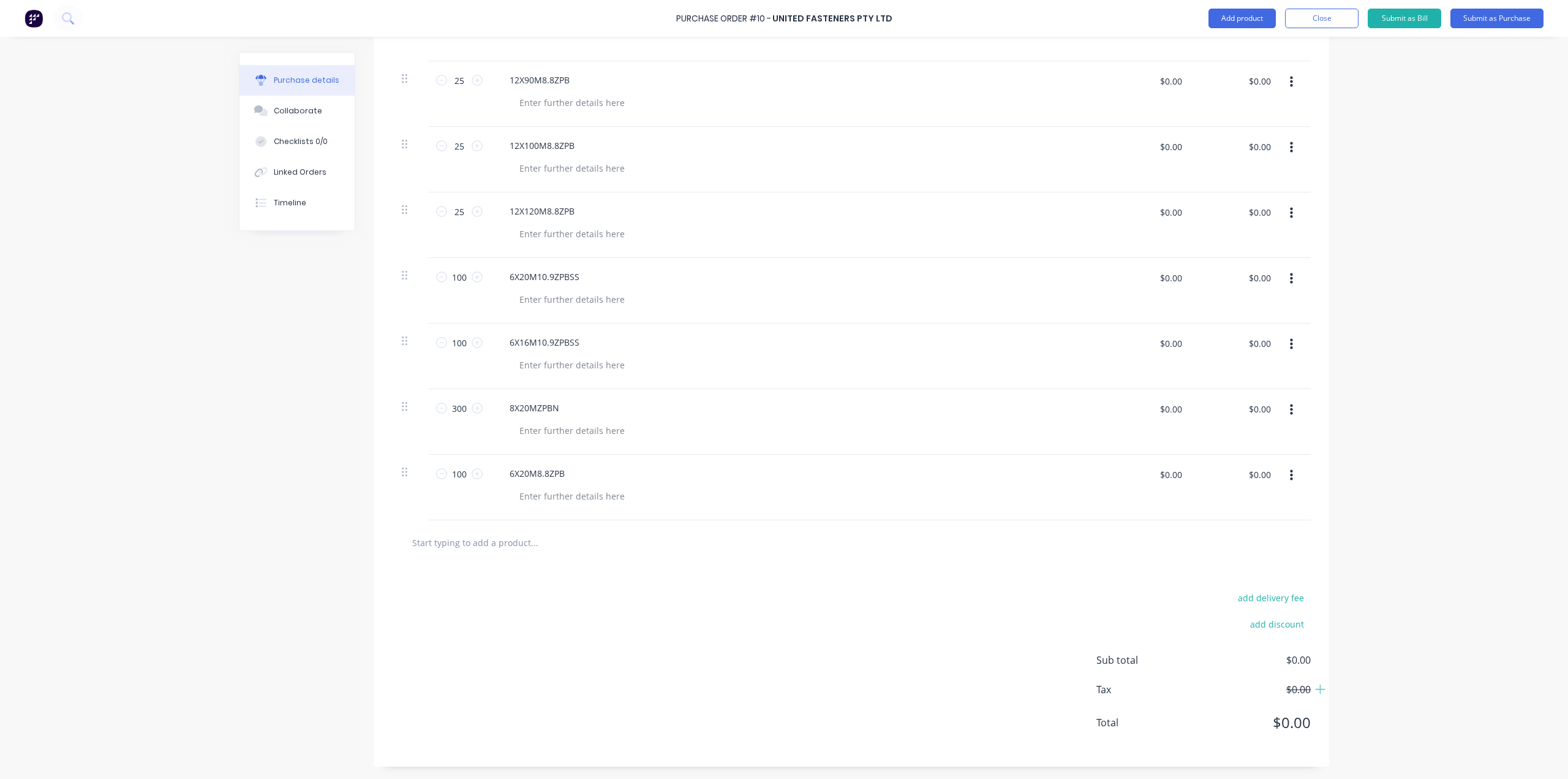
paste input "5M8ZPNYLN"
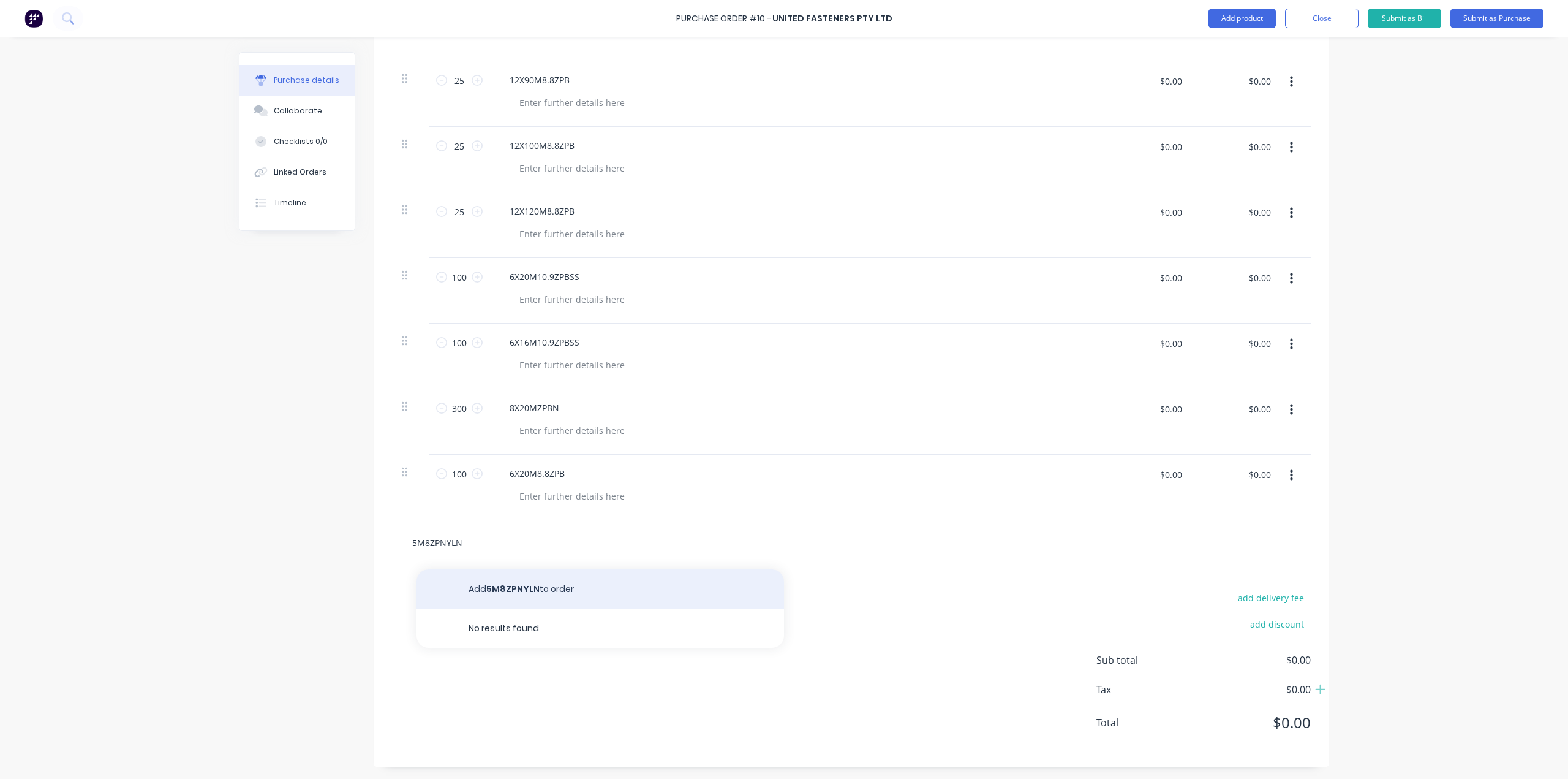
type input "5M8ZPNYLN"
click at [506, 588] on button "Add 5M8ZPNYLN to order" at bounding box center [600, 589] width 367 height 39
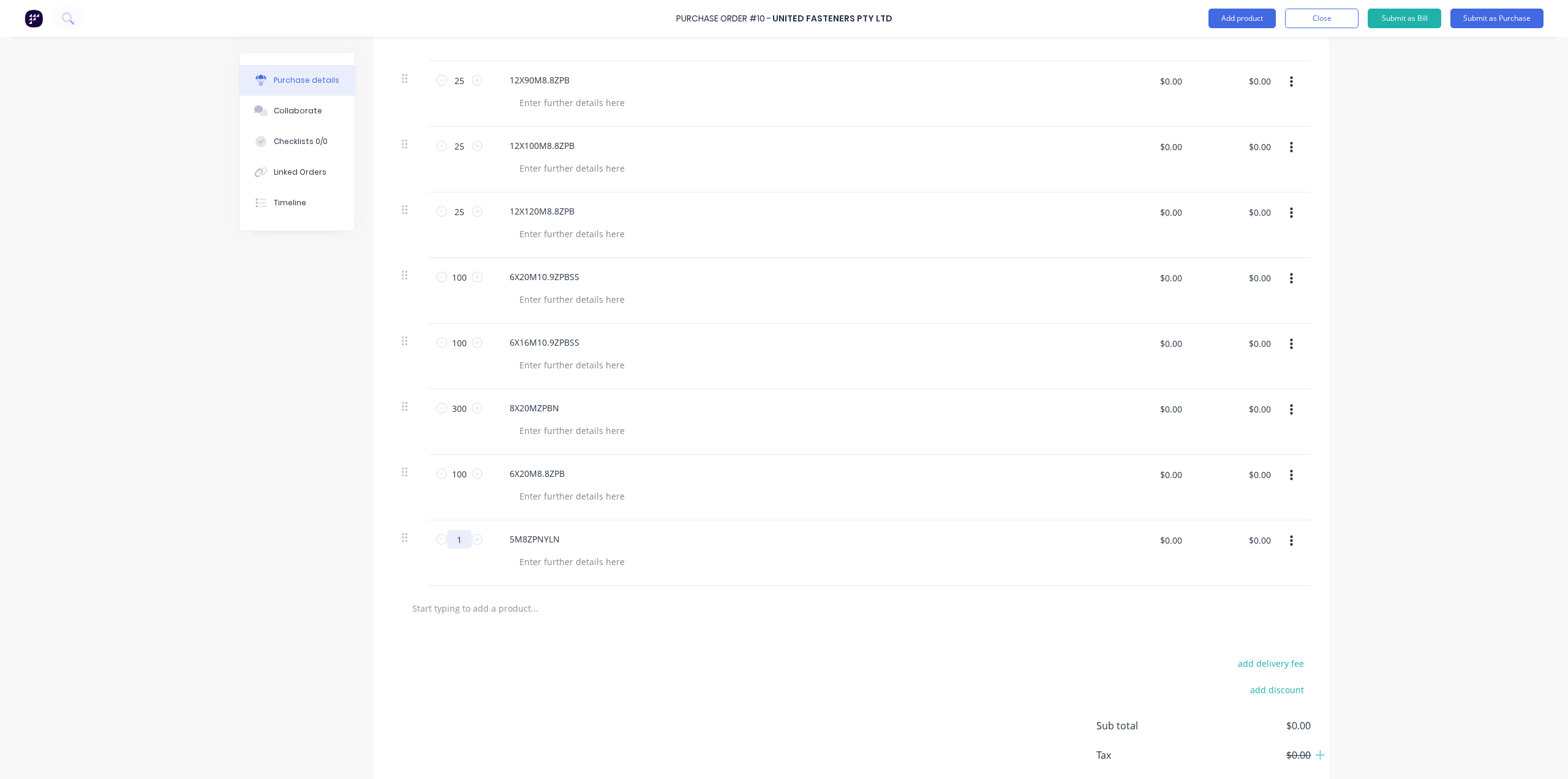
click at [457, 540] on input "1" at bounding box center [460, 539] width 25 height 18
type input "200"
click at [691, 549] on div "5M8ZPNYLN" at bounding box center [796, 553] width 612 height 65
click at [506, 617] on input "text" at bounding box center [534, 608] width 245 height 25
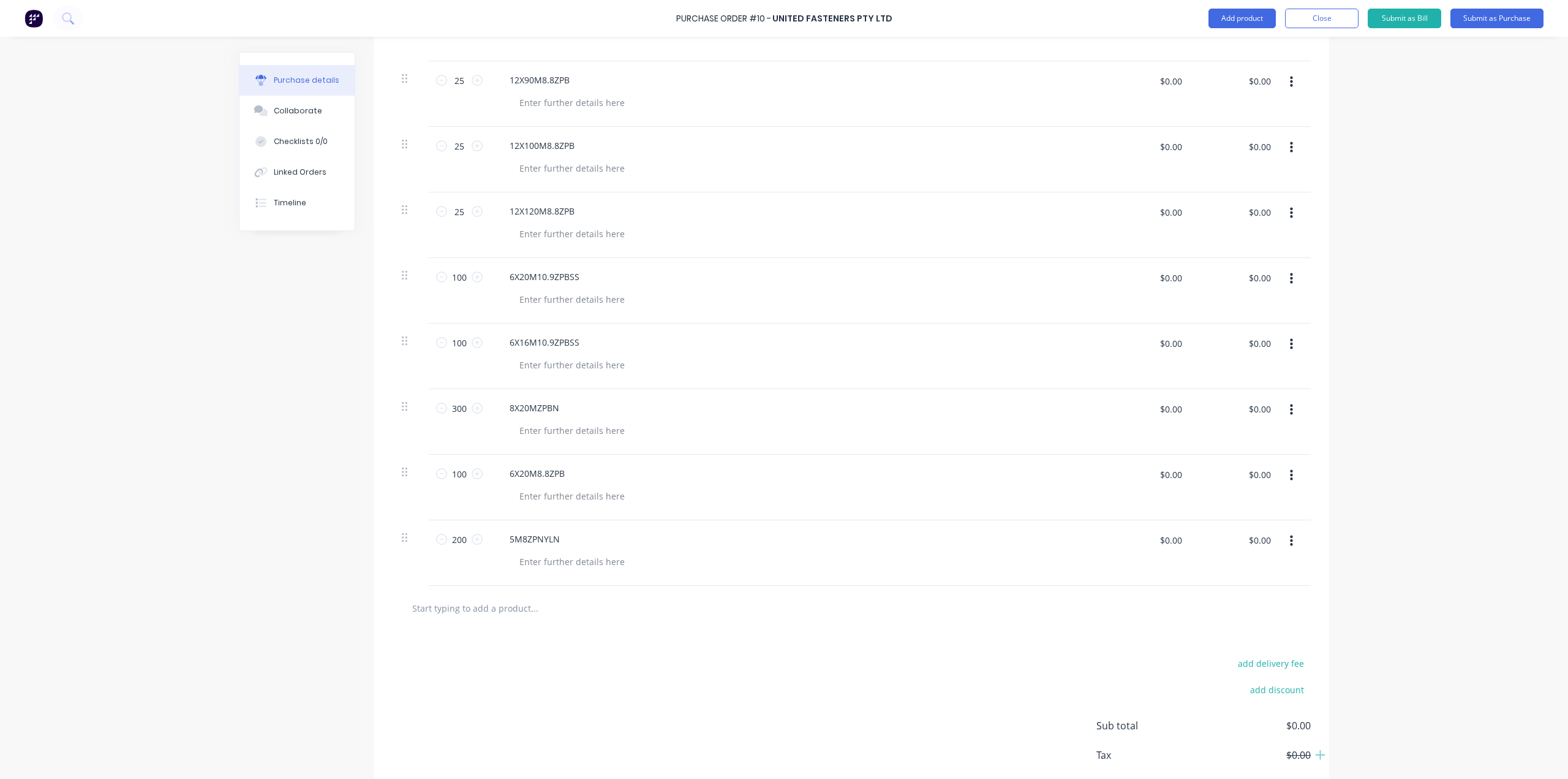
paste input "516X1X16ZPW"
type input "516X1X16ZPW"
click at [518, 654] on button "Add 516X1X16ZPW to order" at bounding box center [600, 654] width 367 height 39
click at [456, 613] on input "1" at bounding box center [460, 605] width 25 height 18
type input "400"
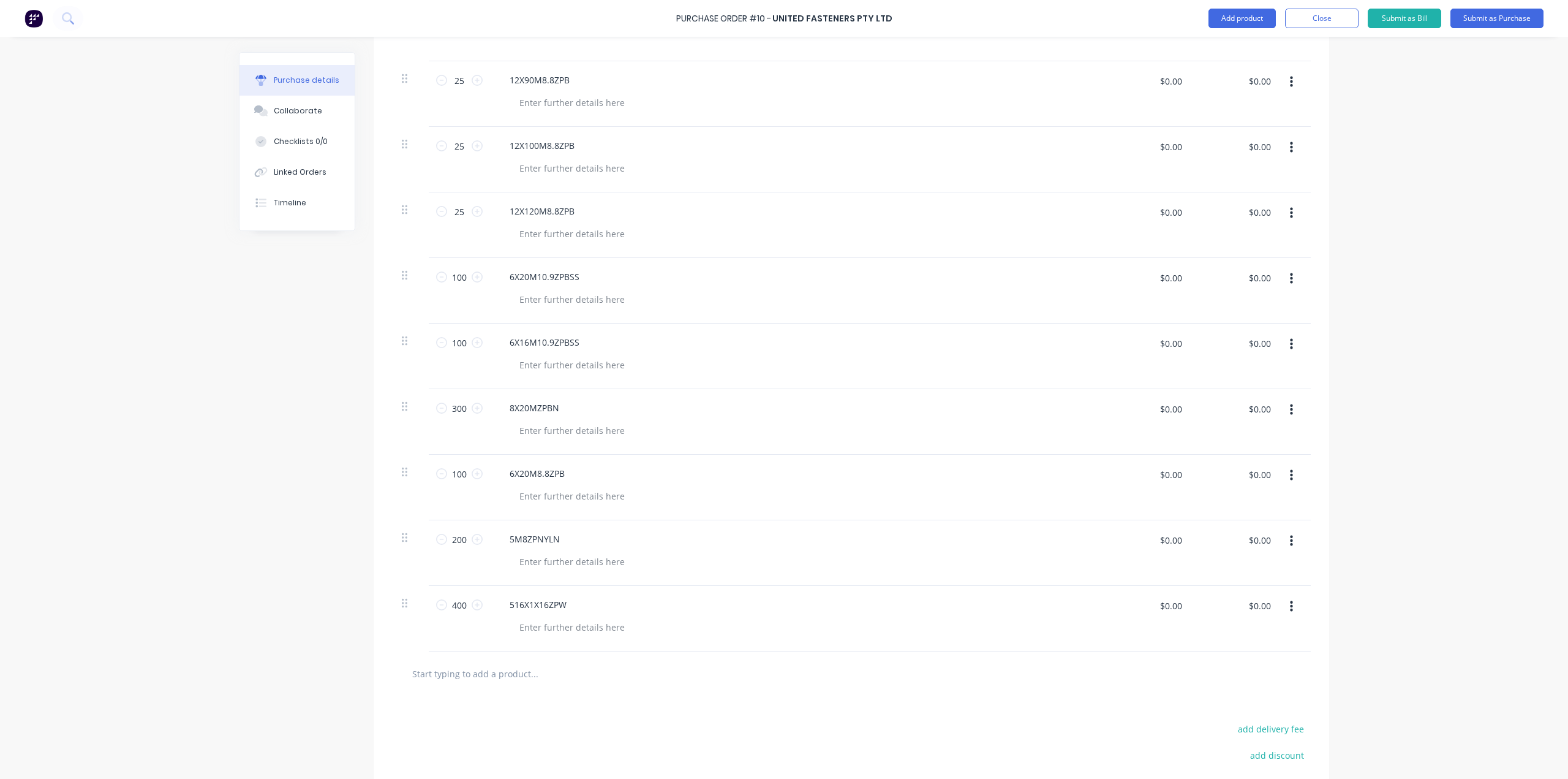
click at [778, 556] on div at bounding box center [801, 562] width 583 height 17
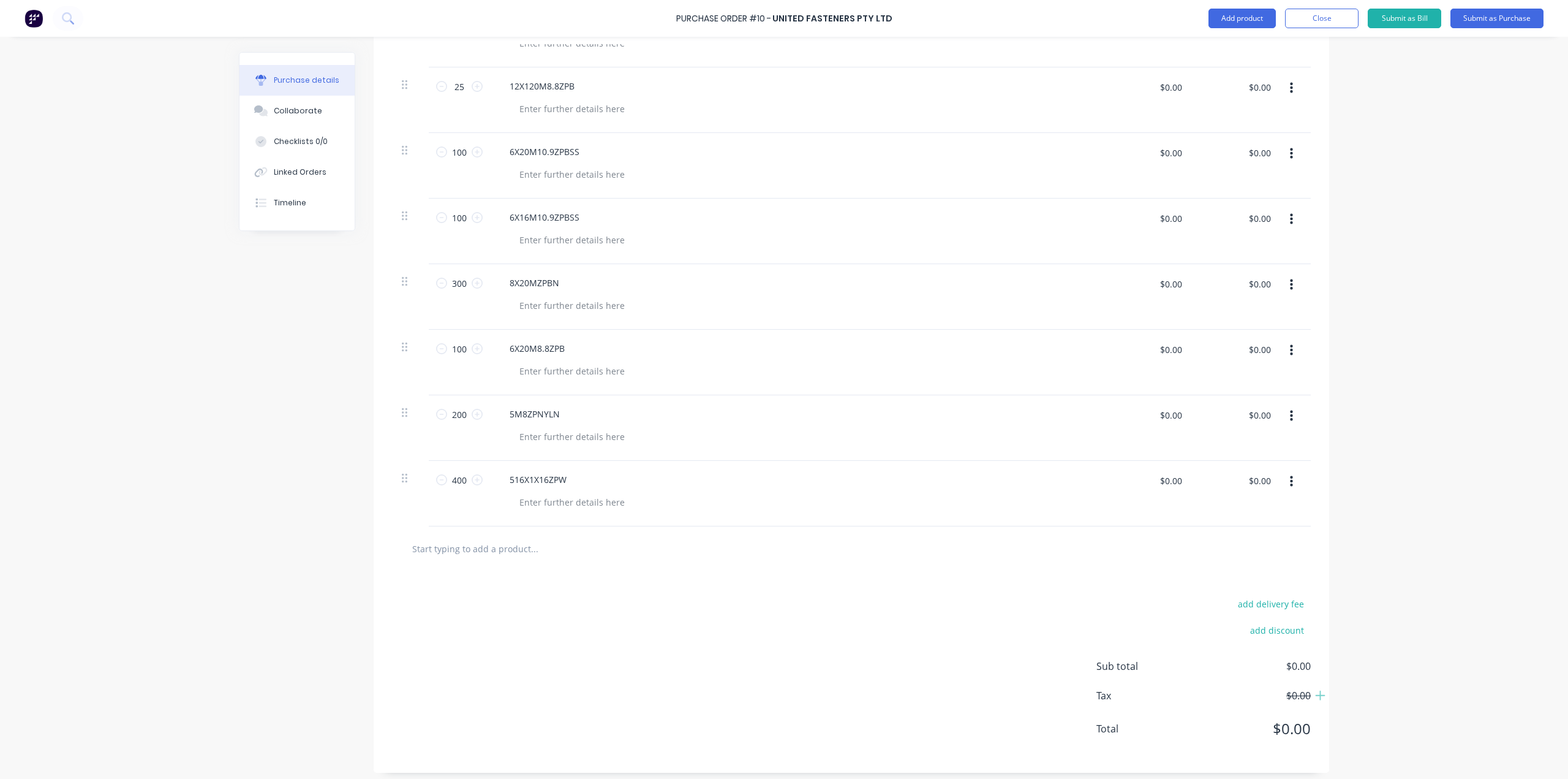
scroll to position [855, 0]
click at [499, 542] on input "text" at bounding box center [534, 542] width 245 height 25
click at [499, 549] on input "text" at bounding box center [534, 542] width 245 height 25
click at [522, 539] on input "text" at bounding box center [534, 542] width 245 height 25
paste input "12X40M8.8ZPB"
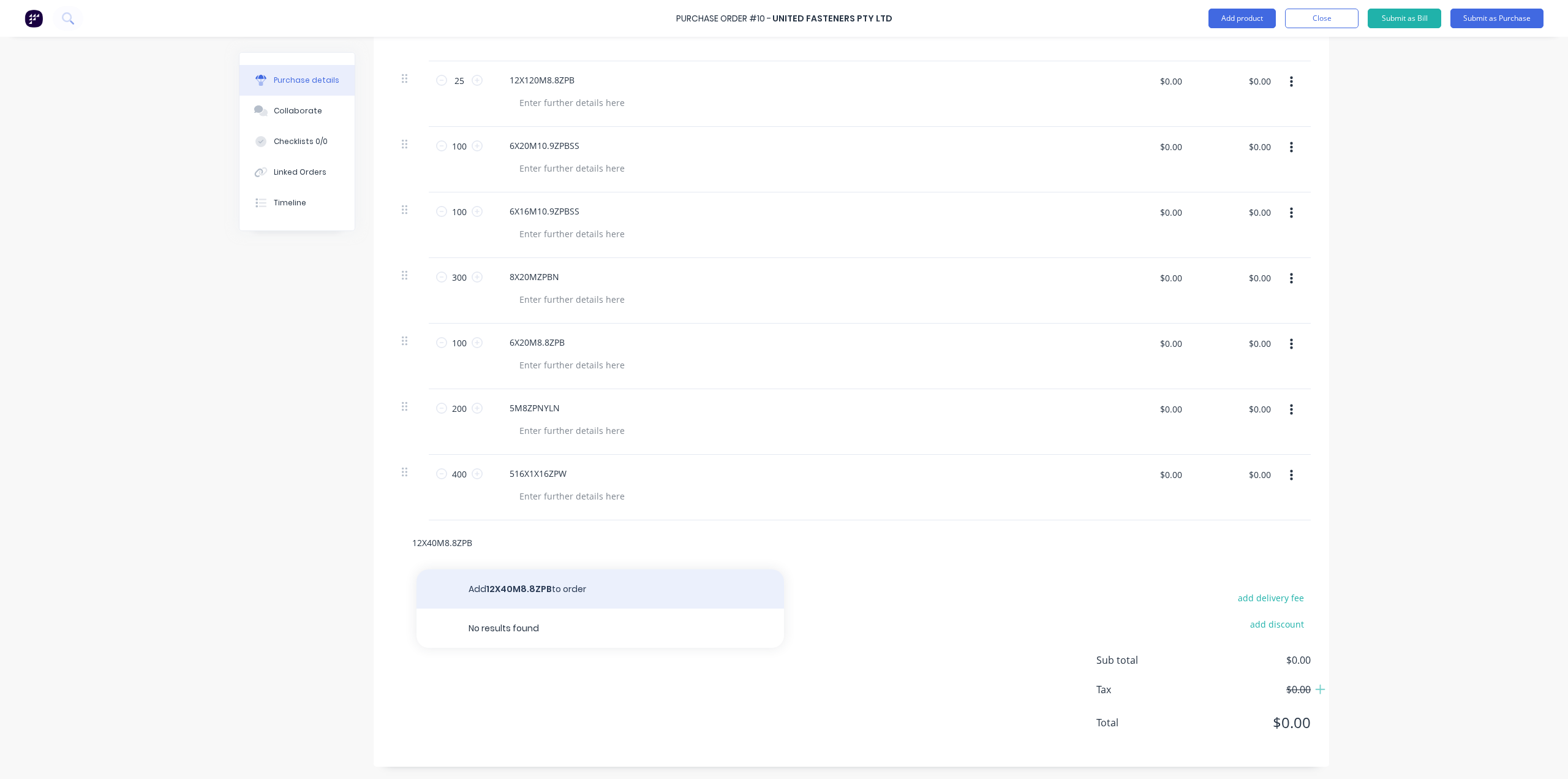
type input "12X40M8.8ZPB"
click at [538, 589] on button "Add 12X40M8.8ZPB to order" at bounding box center [600, 589] width 367 height 39
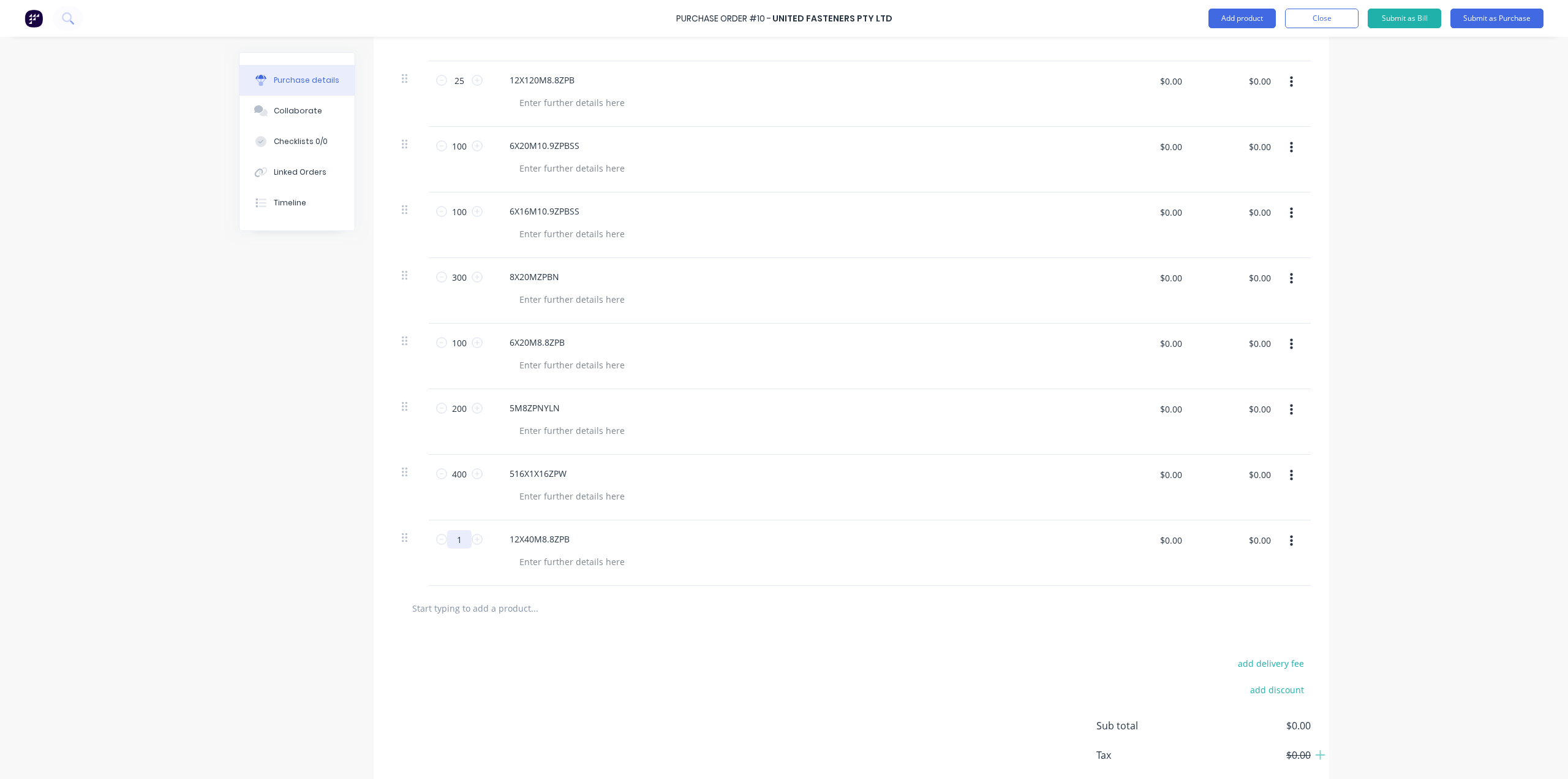
click at [453, 539] on input "1" at bounding box center [460, 539] width 25 height 18
click at [454, 539] on input "1" at bounding box center [460, 539] width 25 height 18
type input "200"
click at [883, 492] on div at bounding box center [801, 496] width 583 height 17
click at [495, 606] on input "text" at bounding box center [534, 608] width 245 height 25
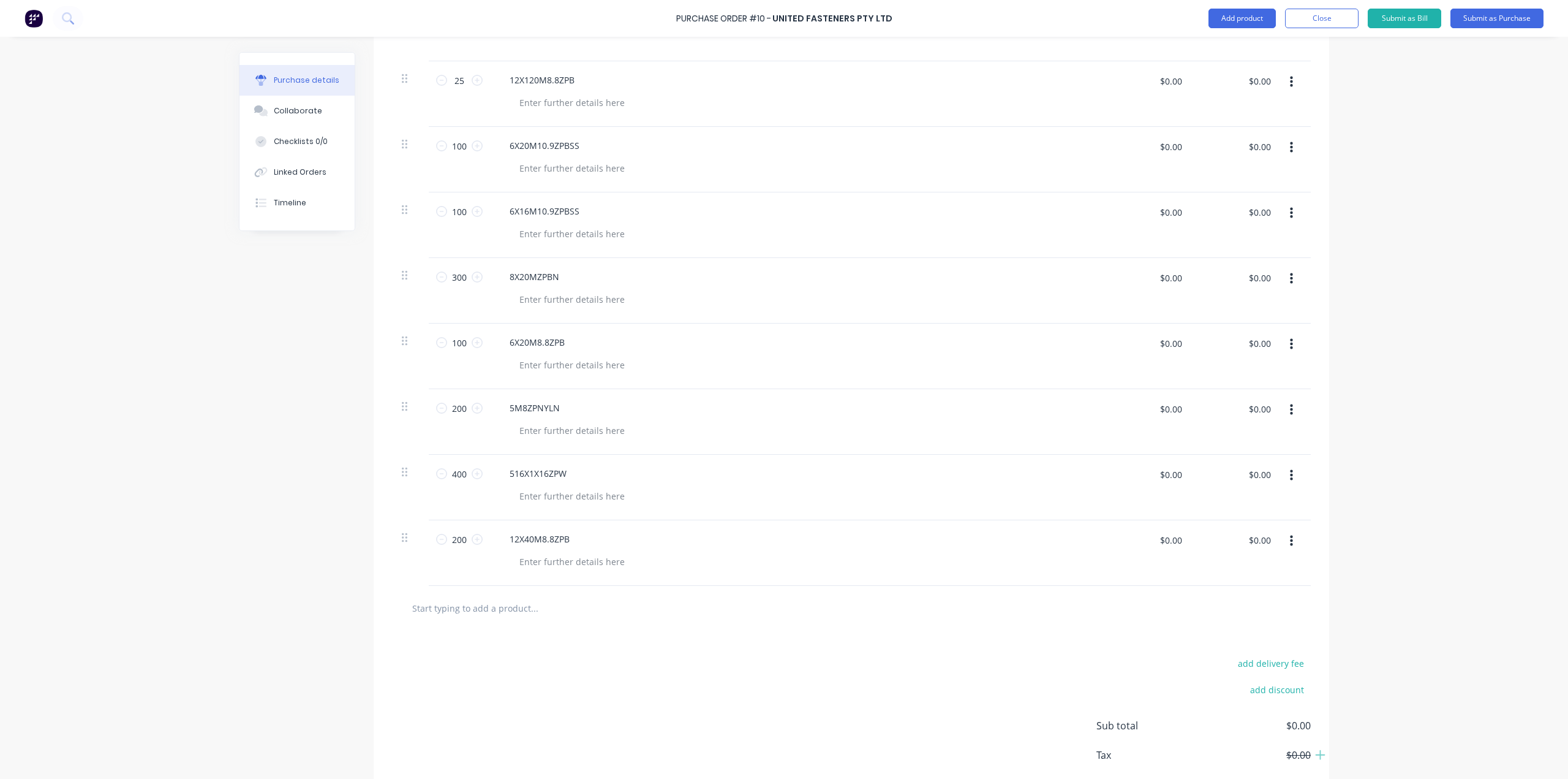
click at [722, 608] on div at bounding box center [585, 608] width 367 height 25
click at [476, 609] on input "text" at bounding box center [534, 608] width 245 height 25
paste input "CT37048B"
type input "CT37048B"
click at [505, 657] on button "Add CT37048B to order" at bounding box center [600, 654] width 367 height 39
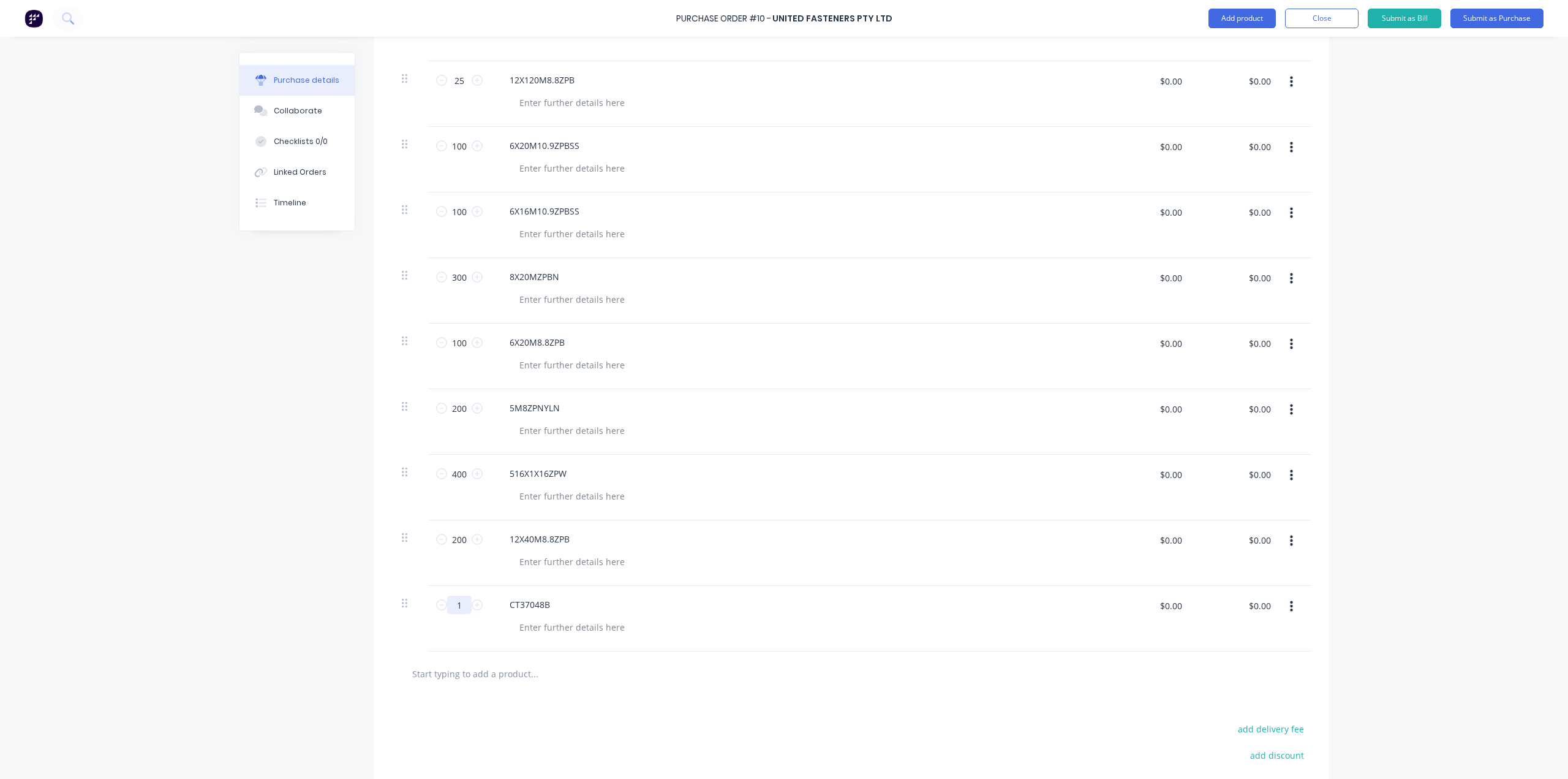
click at [456, 600] on input "1" at bounding box center [460, 605] width 25 height 18
type input "1000"
click at [652, 668] on input "text" at bounding box center [534, 674] width 245 height 25
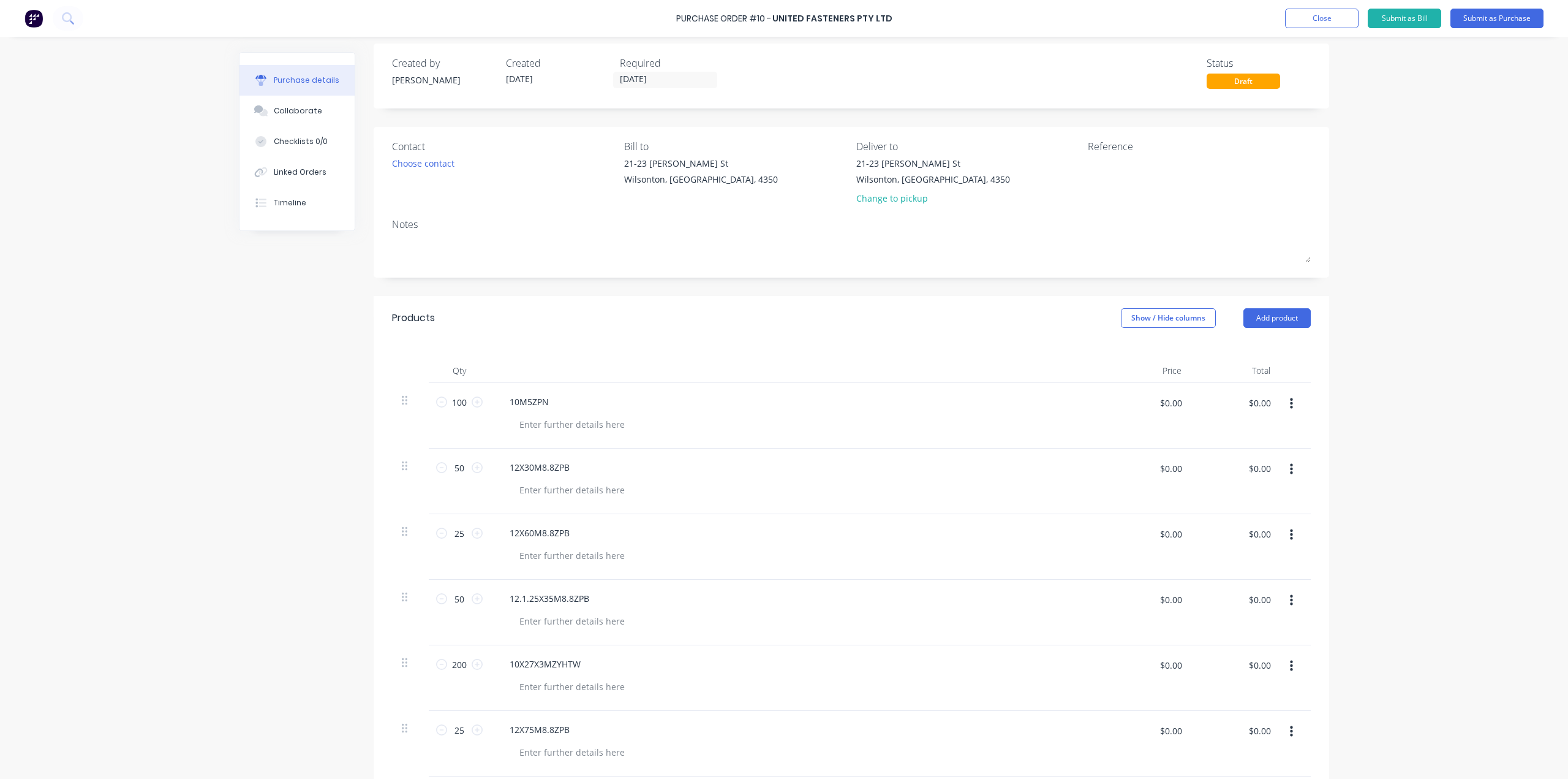
scroll to position [0, 0]
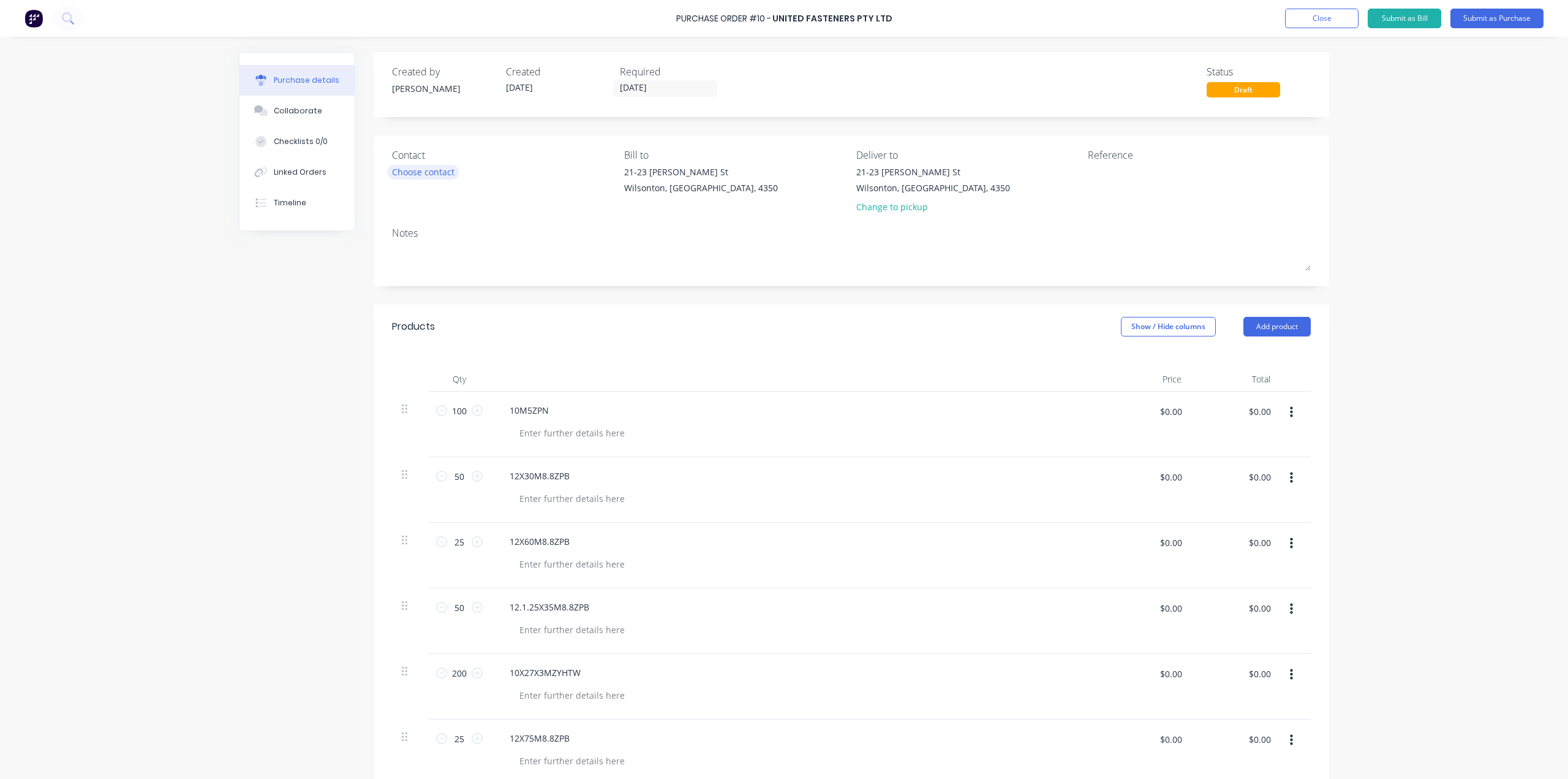
click at [425, 178] on div "Choose contact" at bounding box center [423, 172] width 63 height 13
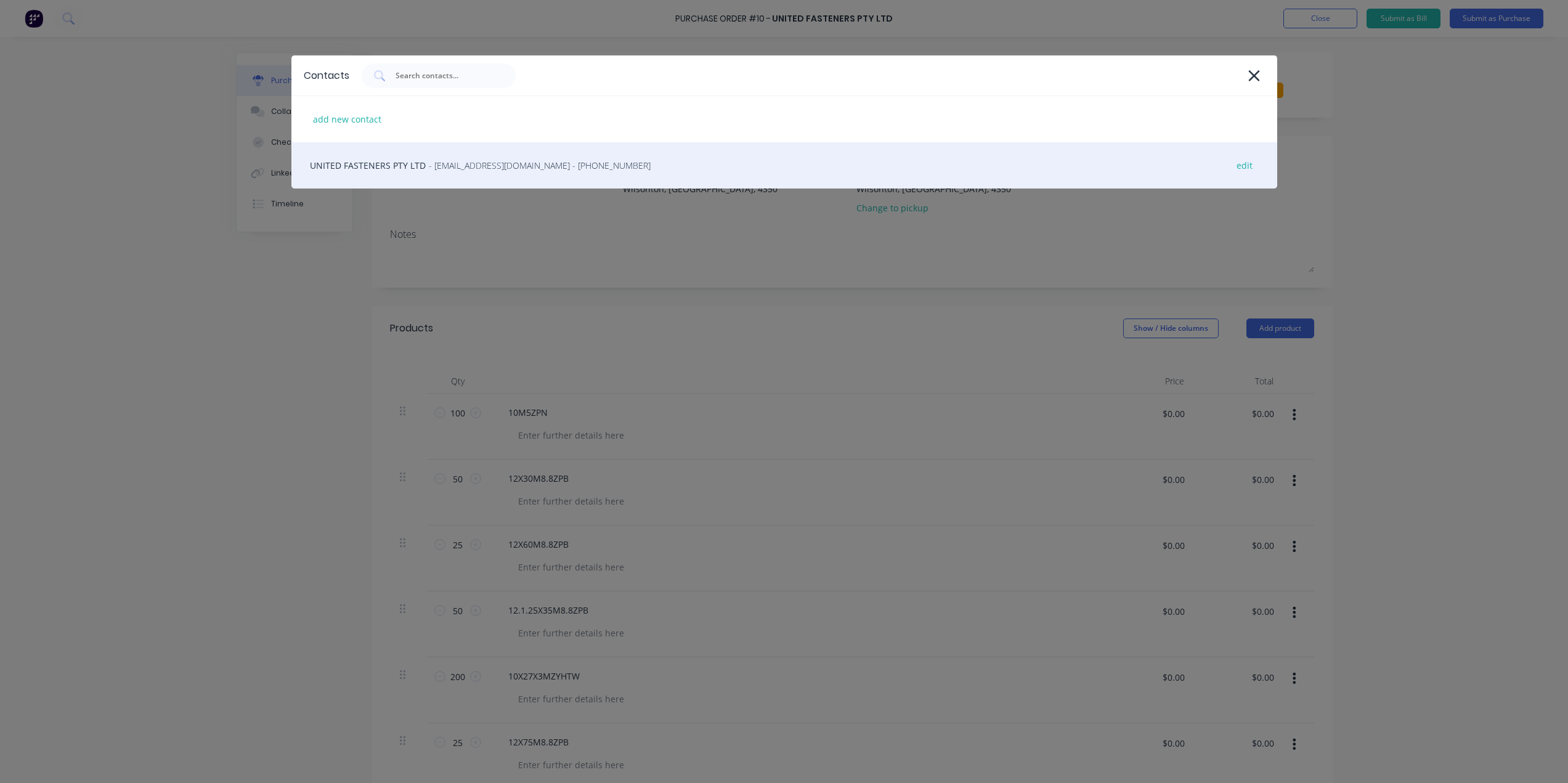
click at [442, 167] on span "- sales.brisbane@unitedfasteners.com.au - (07) 3713 0911" at bounding box center [539, 165] width 222 height 13
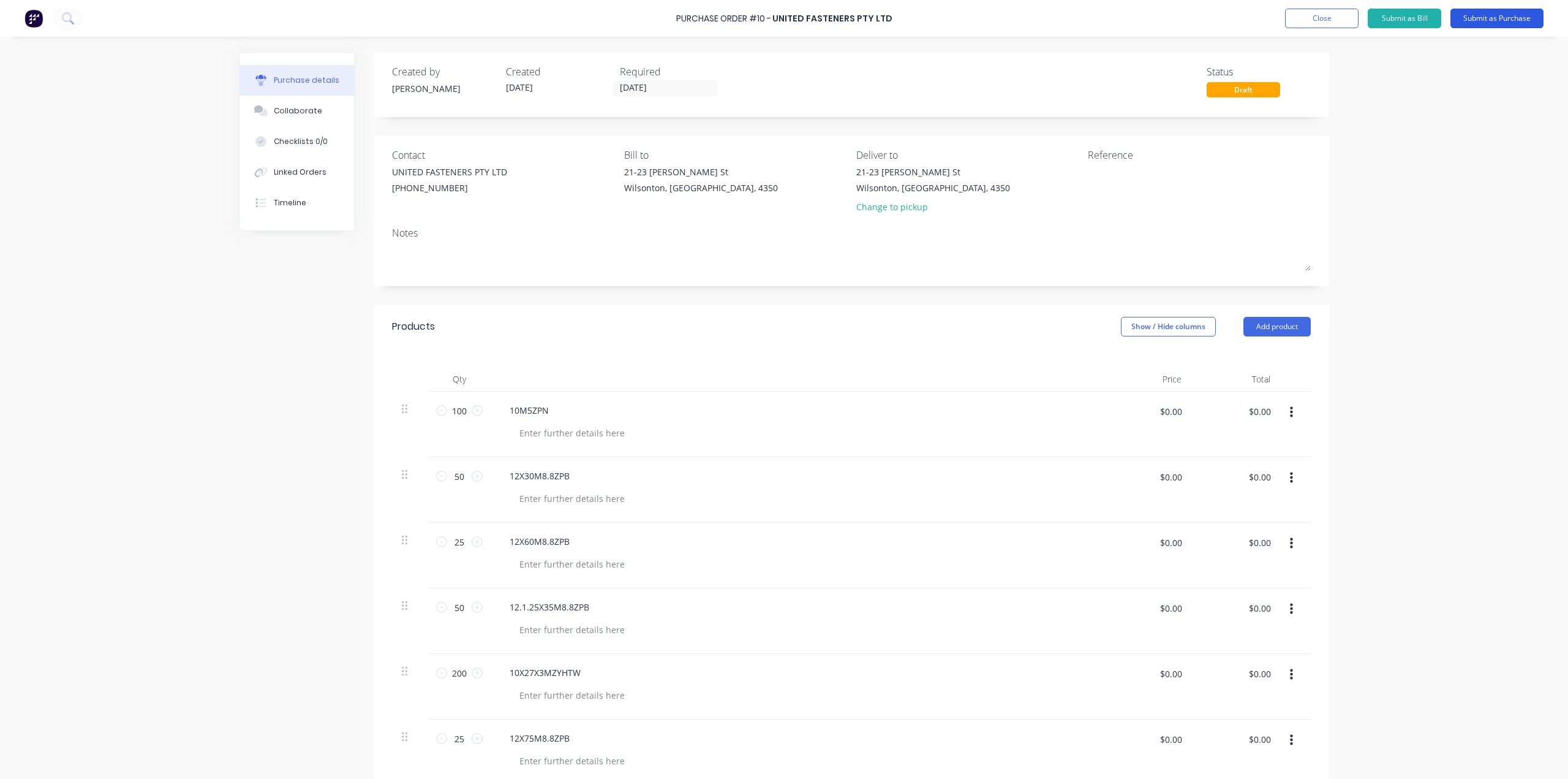
click at [1488, 17] on button "Submit as Purchase" at bounding box center [1497, 18] width 93 height 19
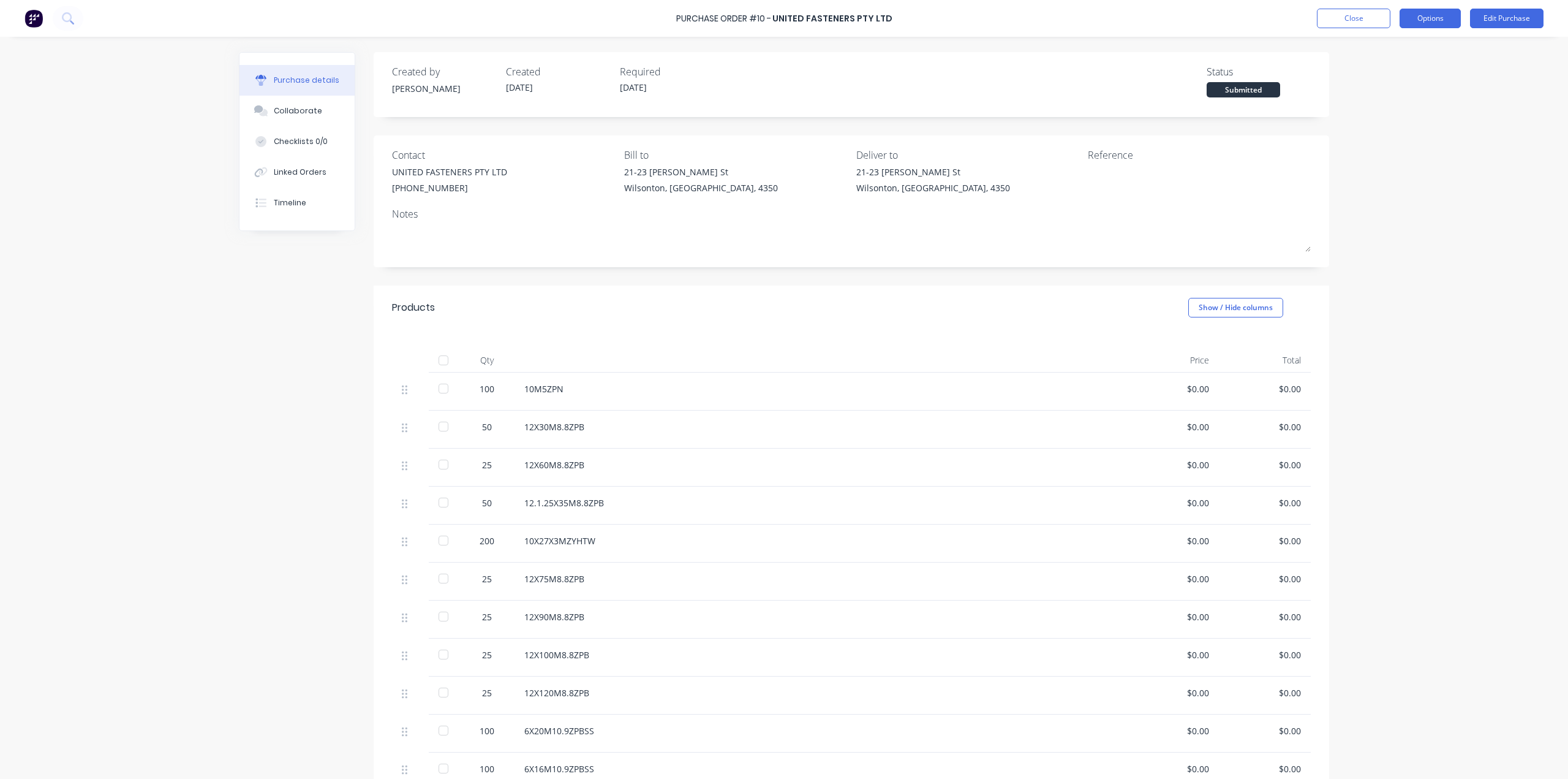
click at [1428, 10] on button "Options" at bounding box center [1430, 18] width 61 height 19
click at [1385, 48] on div "Print / Email" at bounding box center [1403, 49] width 94 height 17
click at [1390, 94] on div "Without pricing" at bounding box center [1403, 98] width 94 height 17
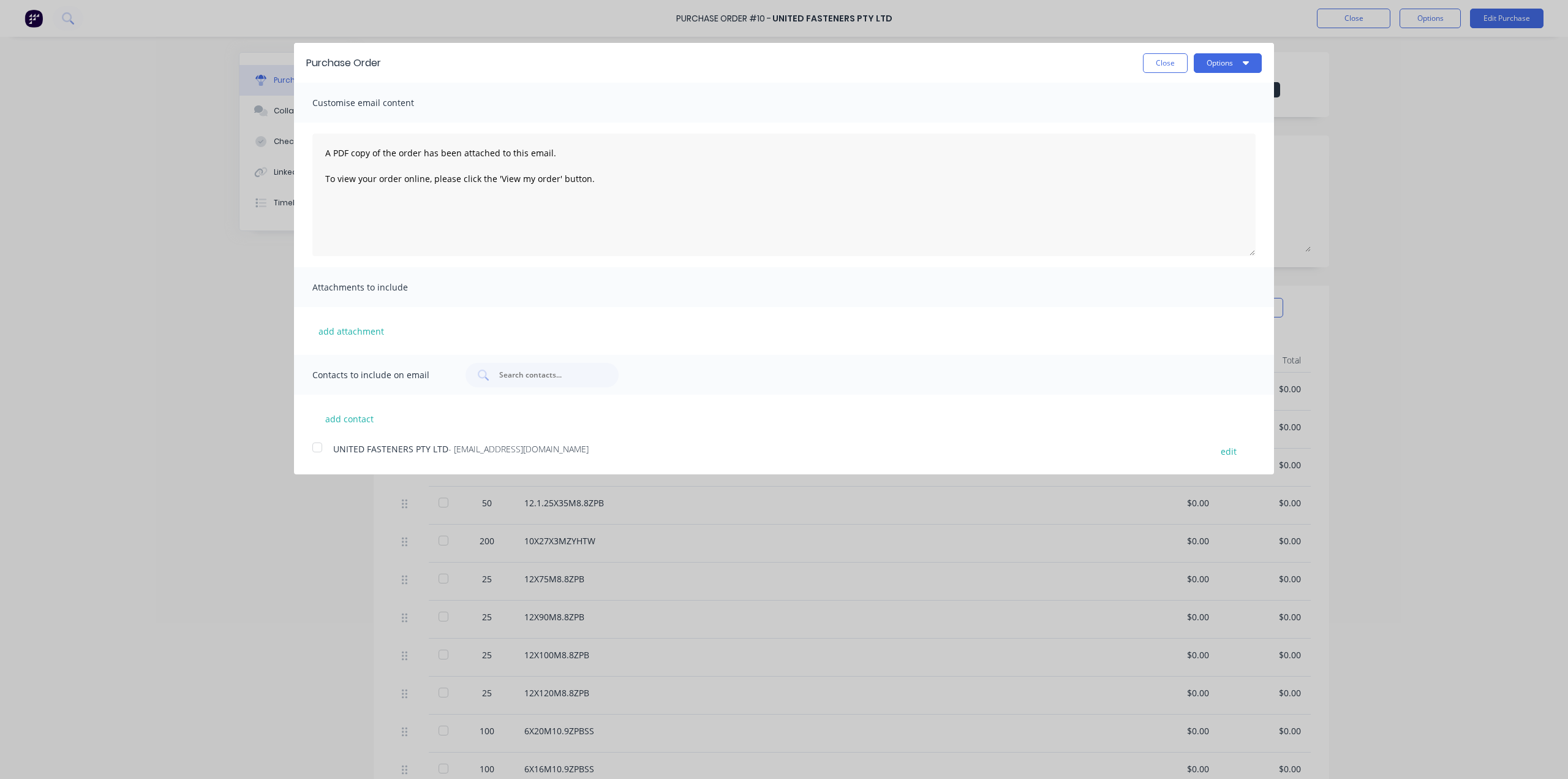
click at [367, 450] on span "UNITED FASTENERS PTY LTD" at bounding box center [391, 449] width 115 height 12
click at [1228, 64] on button "Options" at bounding box center [1227, 63] width 68 height 19
click at [1209, 113] on div "Email" at bounding box center [1204, 118] width 94 height 17
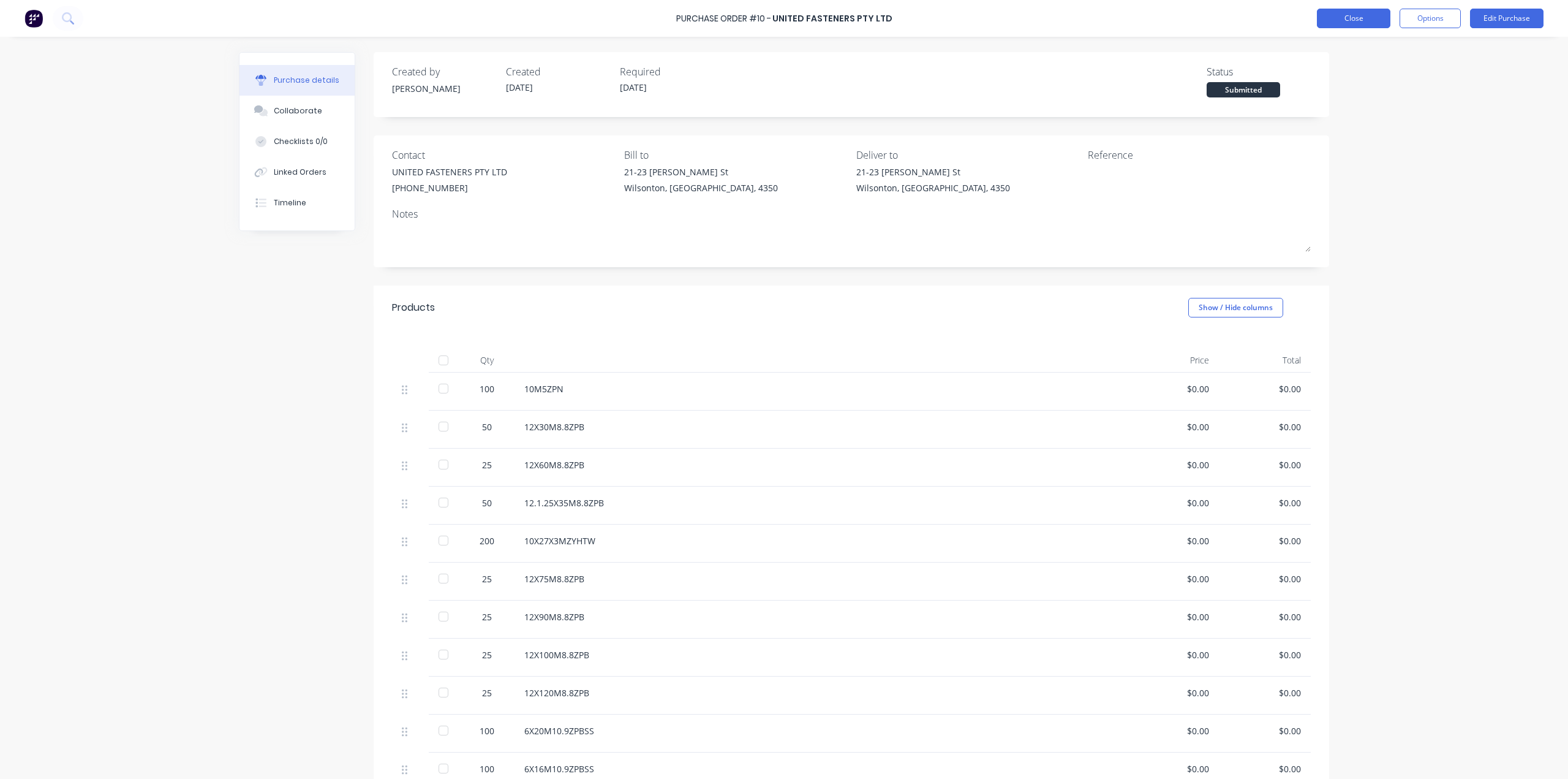
click at [1358, 17] on button "Close" at bounding box center [1354, 18] width 74 height 19
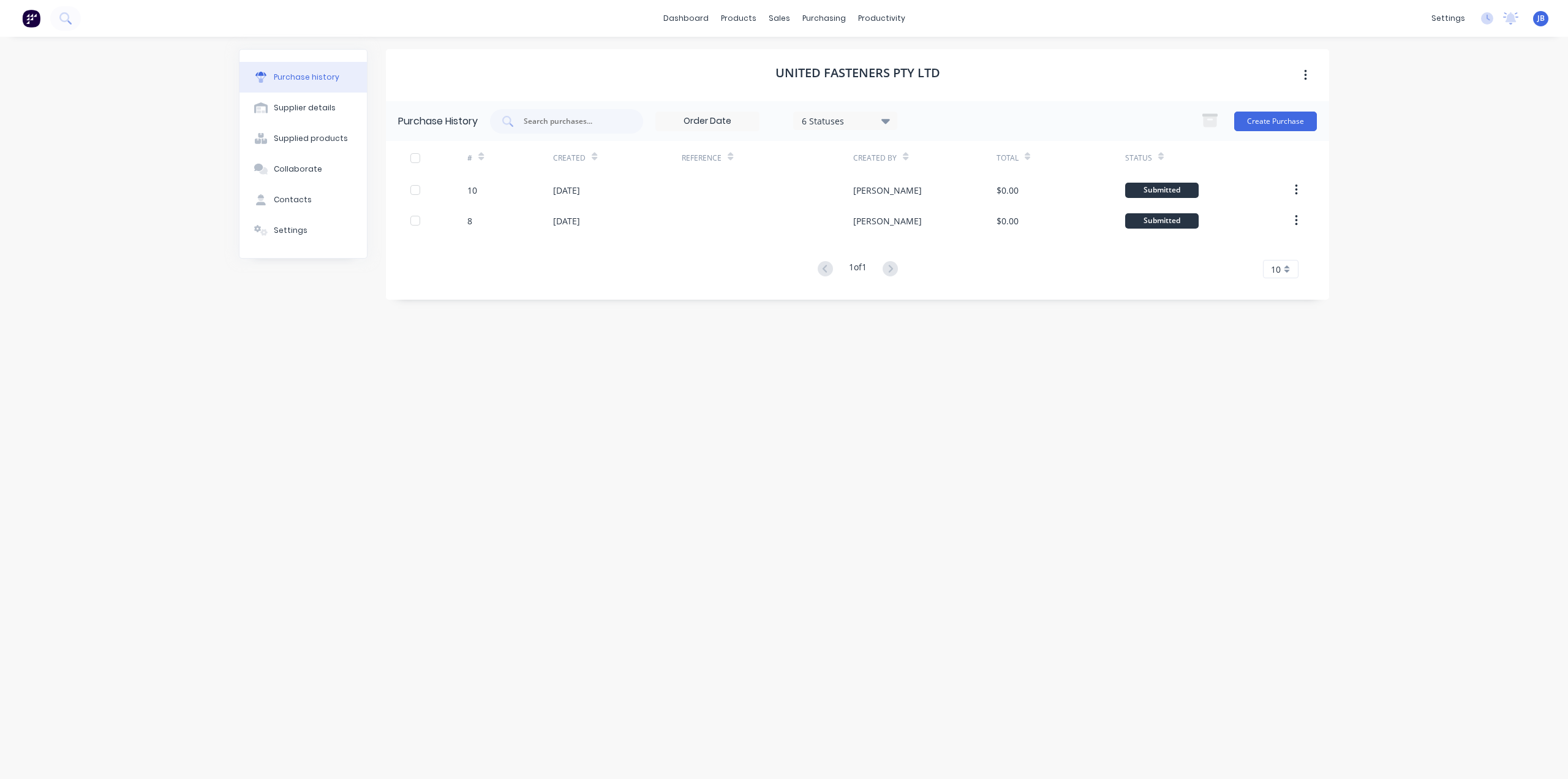
click at [133, 111] on div "dashboard products sales purchasing productivity dashboard products Product Cat…" at bounding box center [784, 390] width 1568 height 779
click at [32, 23] on img at bounding box center [31, 18] width 18 height 18
